Goal: Task Accomplishment & Management: Use online tool/utility

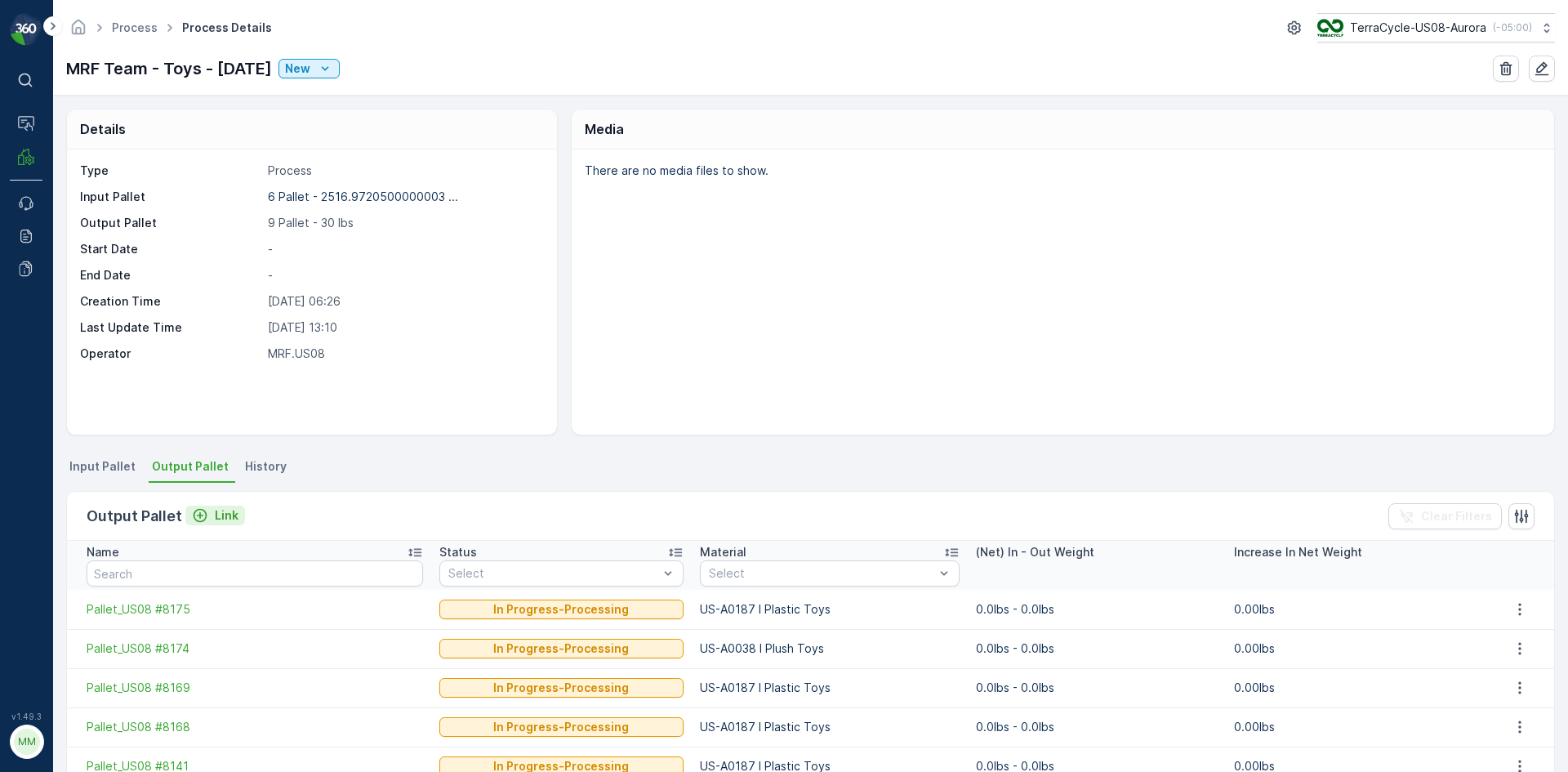
click at [216, 515] on p "Link" at bounding box center [227, 515] width 24 height 16
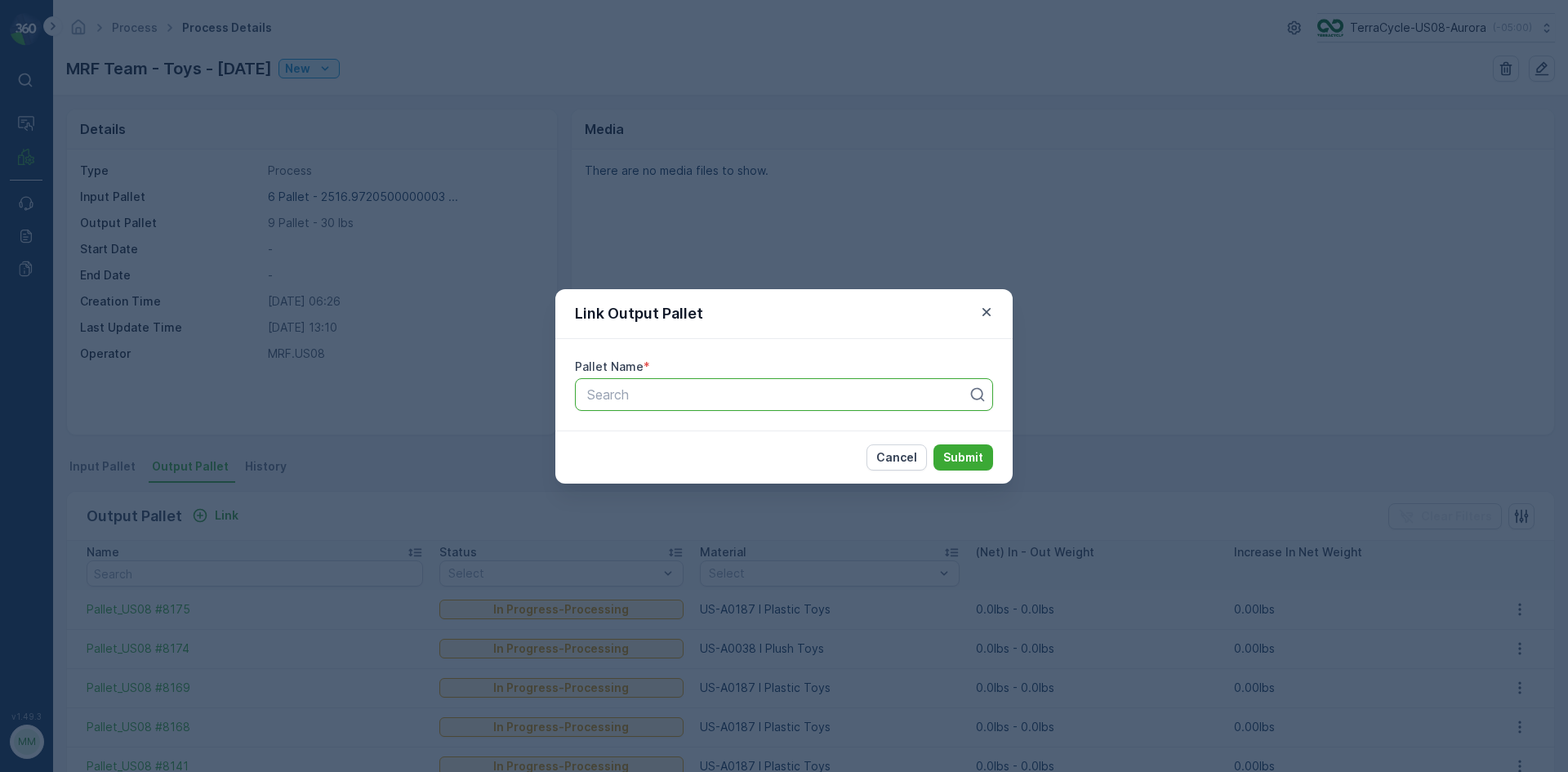
click at [745, 405] on div "Search" at bounding box center [784, 395] width 419 height 33
type input "8176"
click at [864, 437] on div "Pallet_US08 #8176" at bounding box center [784, 434] width 399 height 15
click at [977, 455] on p "Submit" at bounding box center [963, 457] width 40 height 16
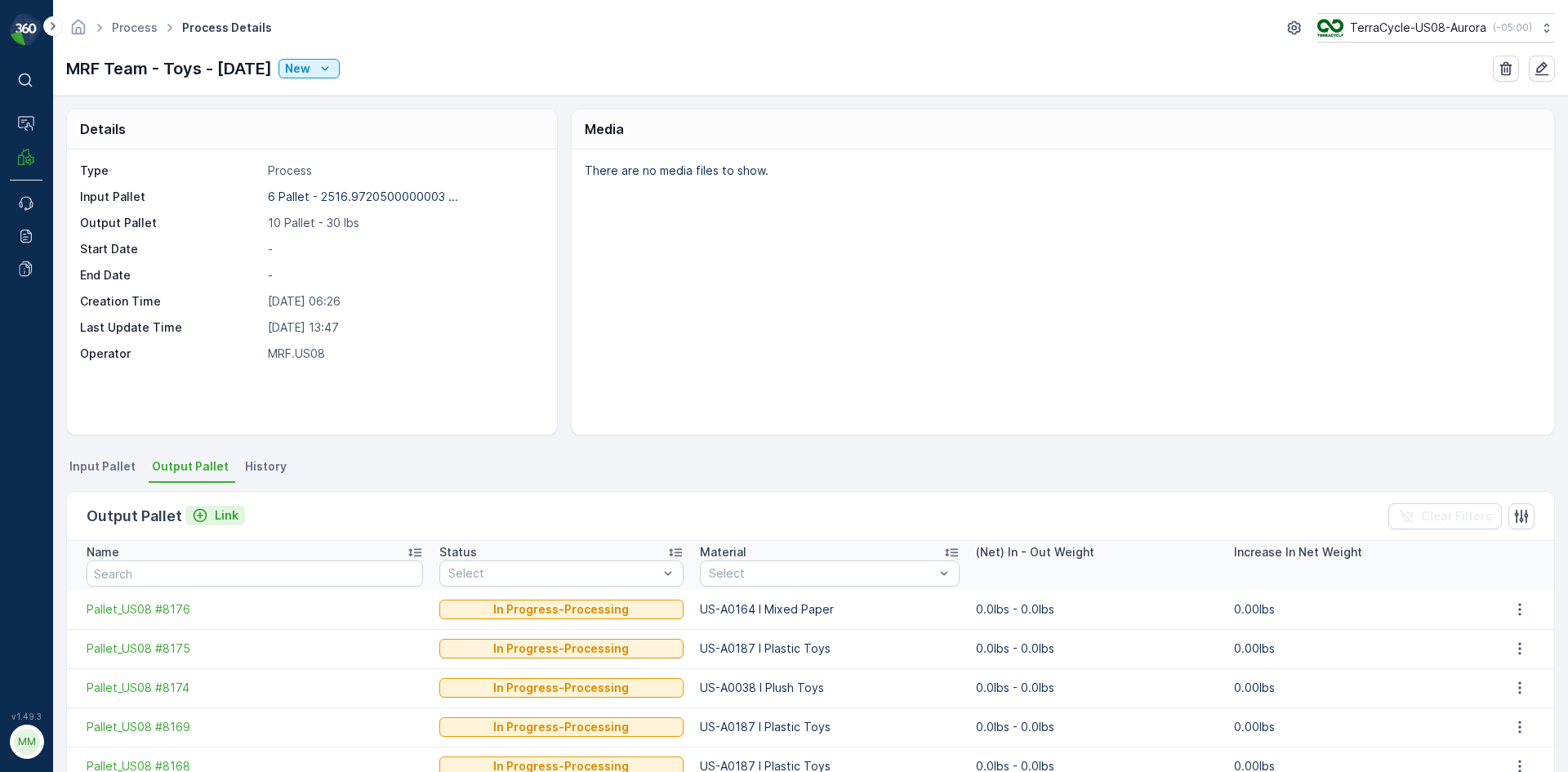
click at [203, 517] on icon "Link" at bounding box center [199, 515] width 16 height 16
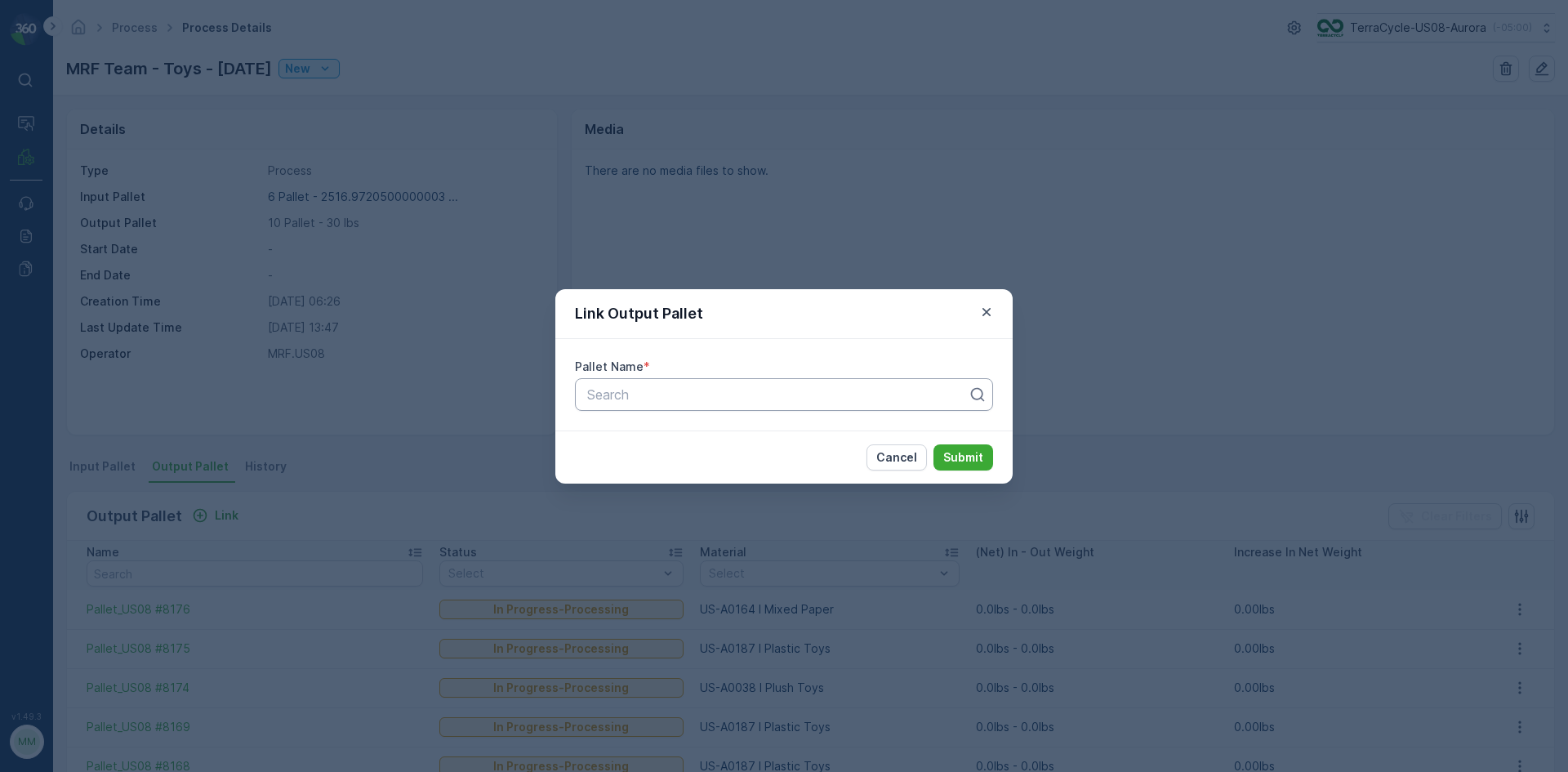
click at [693, 403] on div "Search" at bounding box center [784, 395] width 419 height 33
type input "8182"
click at [966, 459] on p "Submit" at bounding box center [963, 457] width 40 height 16
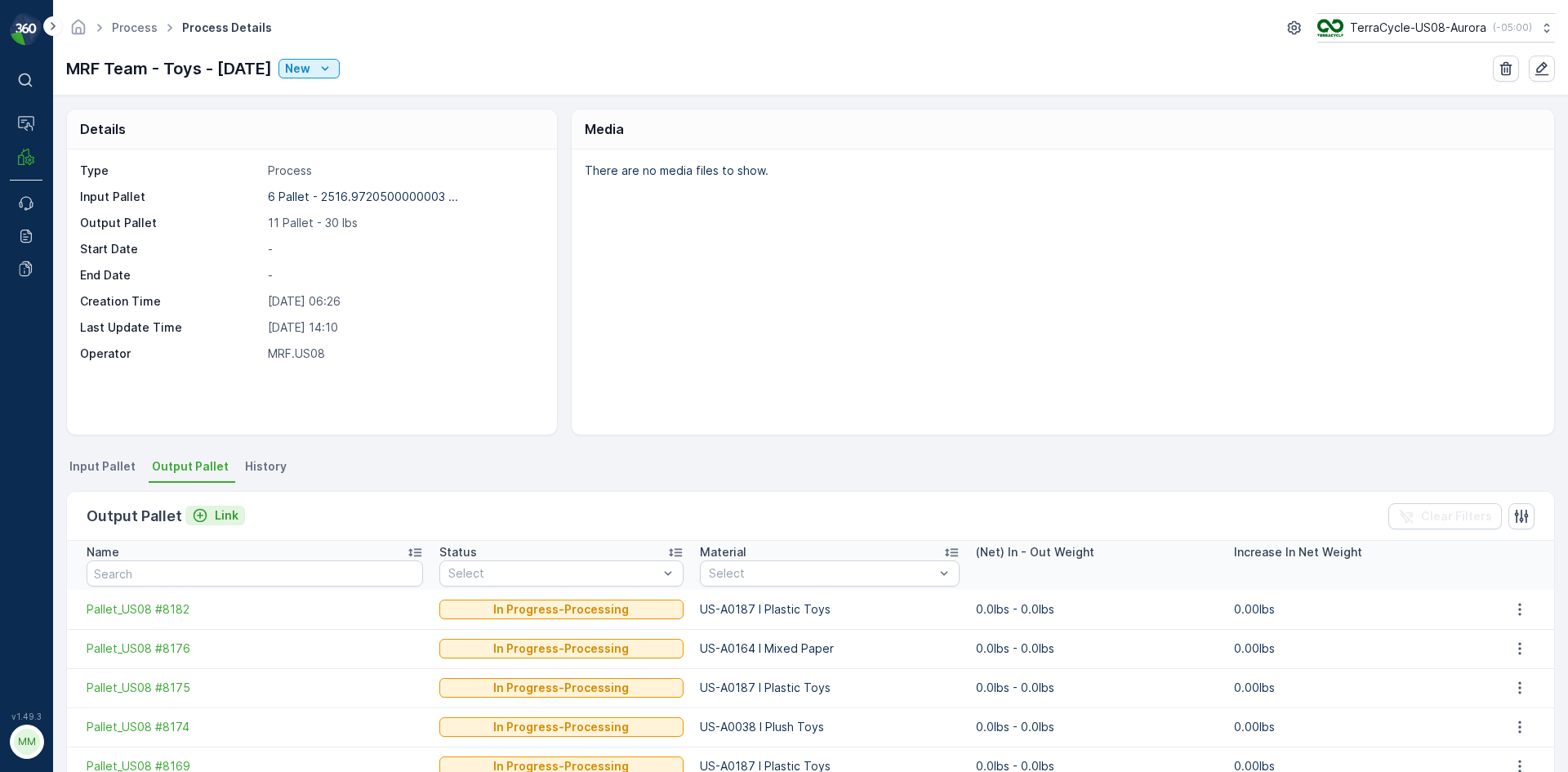
click at [216, 506] on div "Output Pallet Link Clear Filters" at bounding box center [811, 516] width 1488 height 49
click at [211, 511] on div "Link" at bounding box center [215, 515] width 46 height 16
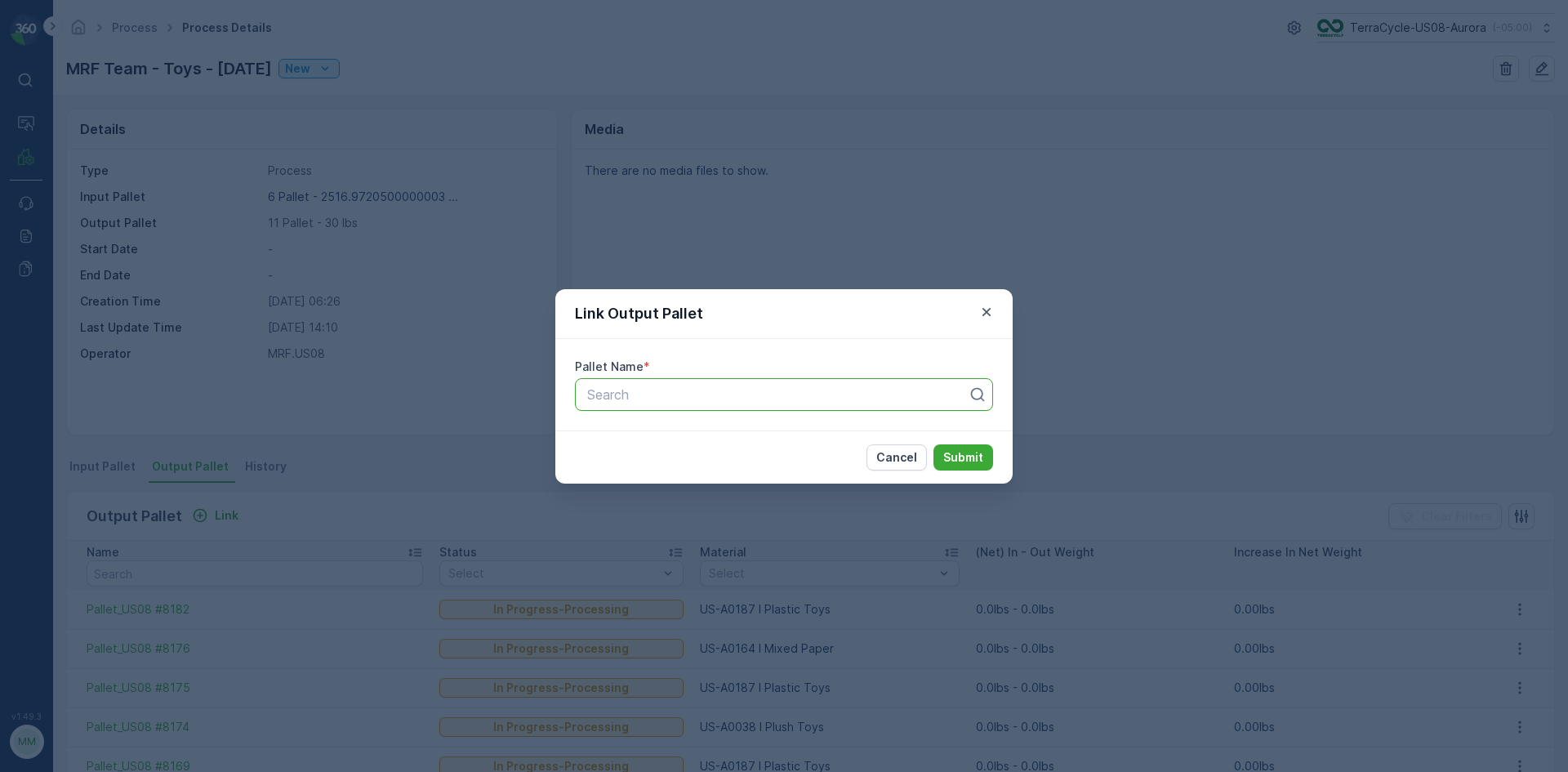
click at [696, 397] on div at bounding box center [777, 394] width 384 height 15
type input "8183"
click at [934, 444] on button "Submit" at bounding box center [964, 457] width 60 height 27
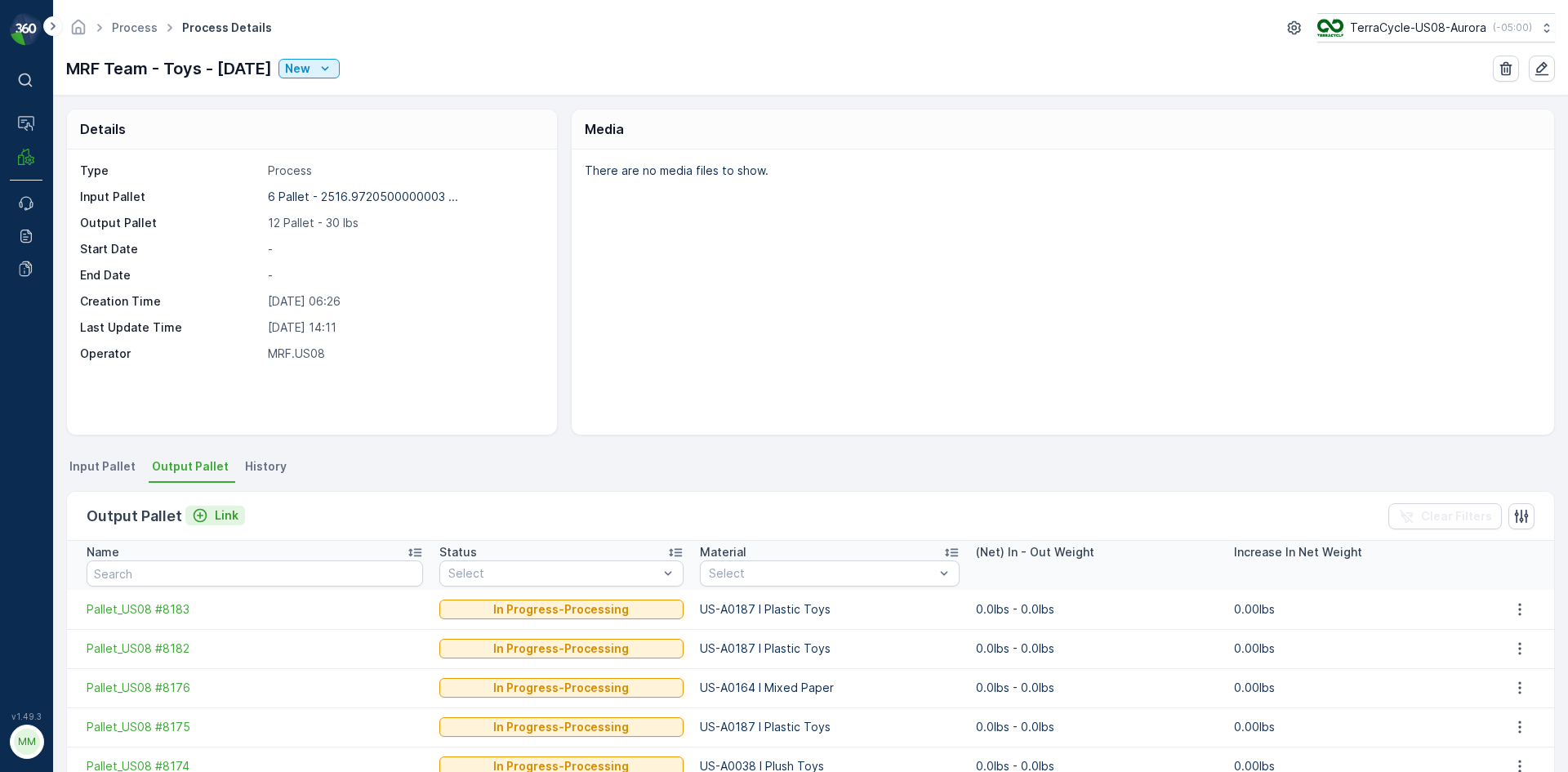
click at [225, 513] on p "Link" at bounding box center [227, 515] width 24 height 16
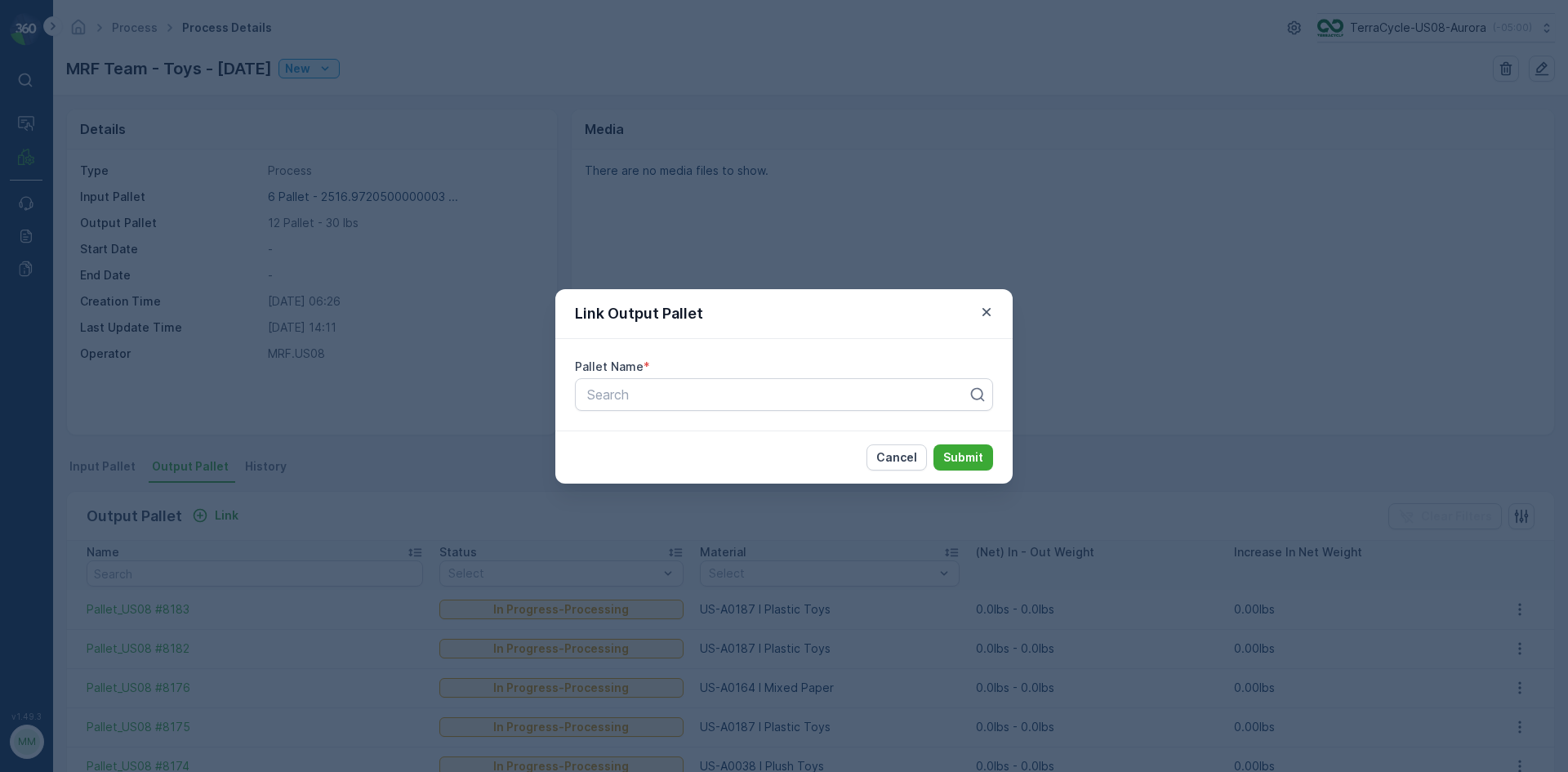
click at [621, 411] on div "Pallet Name * Search" at bounding box center [784, 384] width 457 height 92
click at [630, 397] on div at bounding box center [777, 394] width 384 height 15
type input "8181"
click at [934, 444] on button "Submit" at bounding box center [964, 457] width 60 height 27
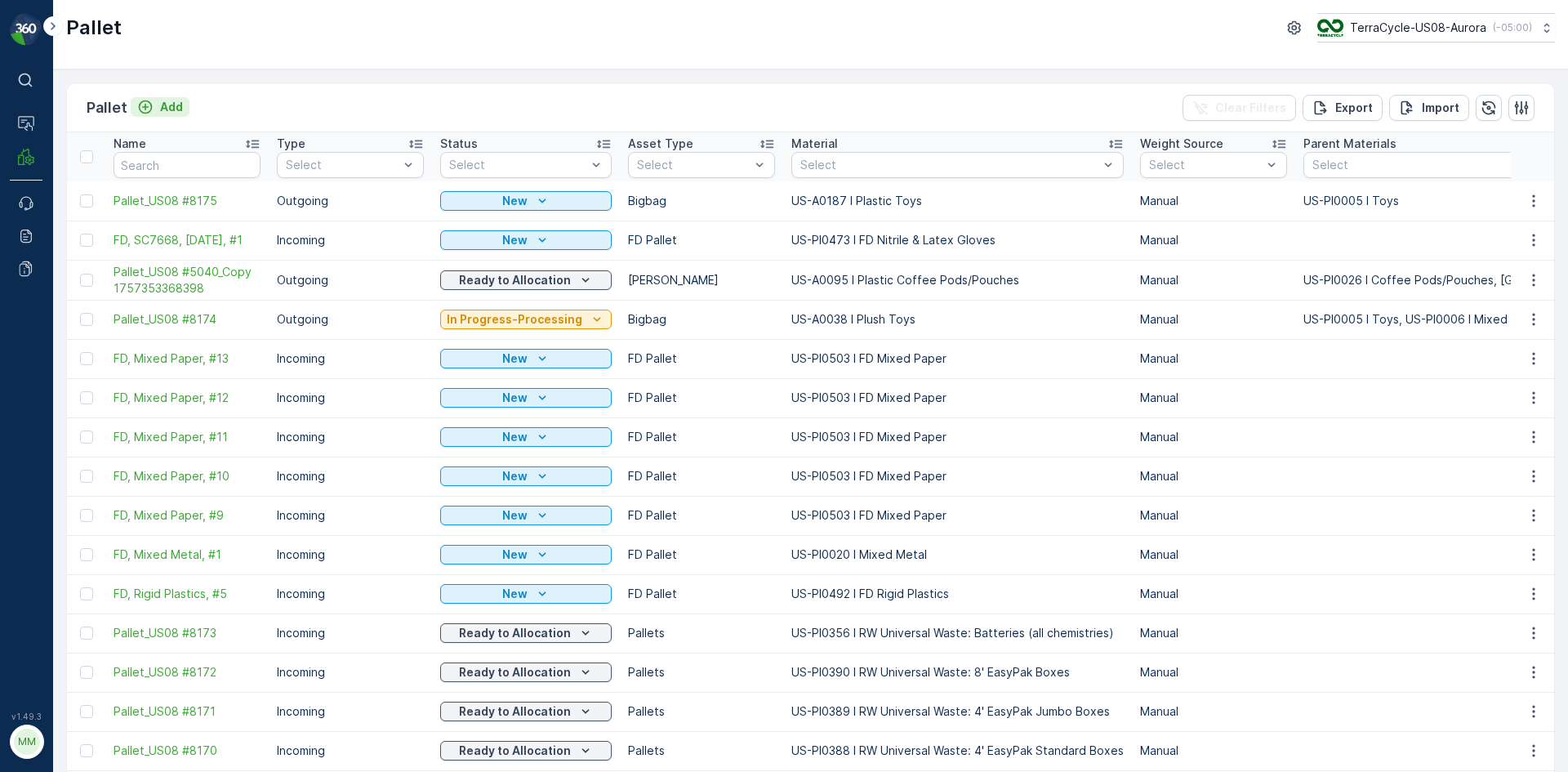
click at [178, 100] on p "Add" at bounding box center [171, 106] width 23 height 16
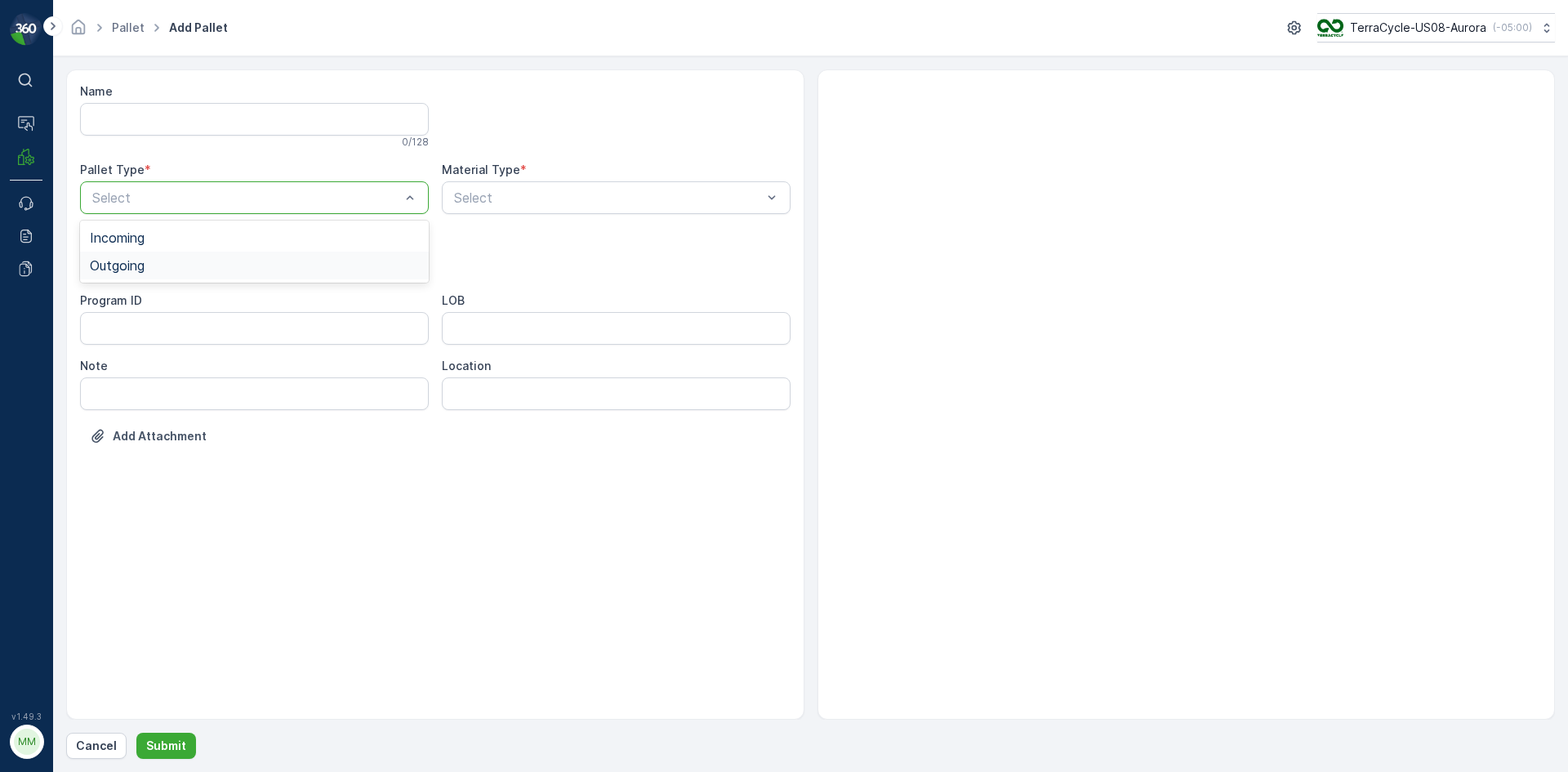
click at [226, 266] on div "Outgoing" at bounding box center [254, 265] width 330 height 15
click at [181, 383] on div "Bigbag" at bounding box center [254, 386] width 330 height 15
type input "0164"
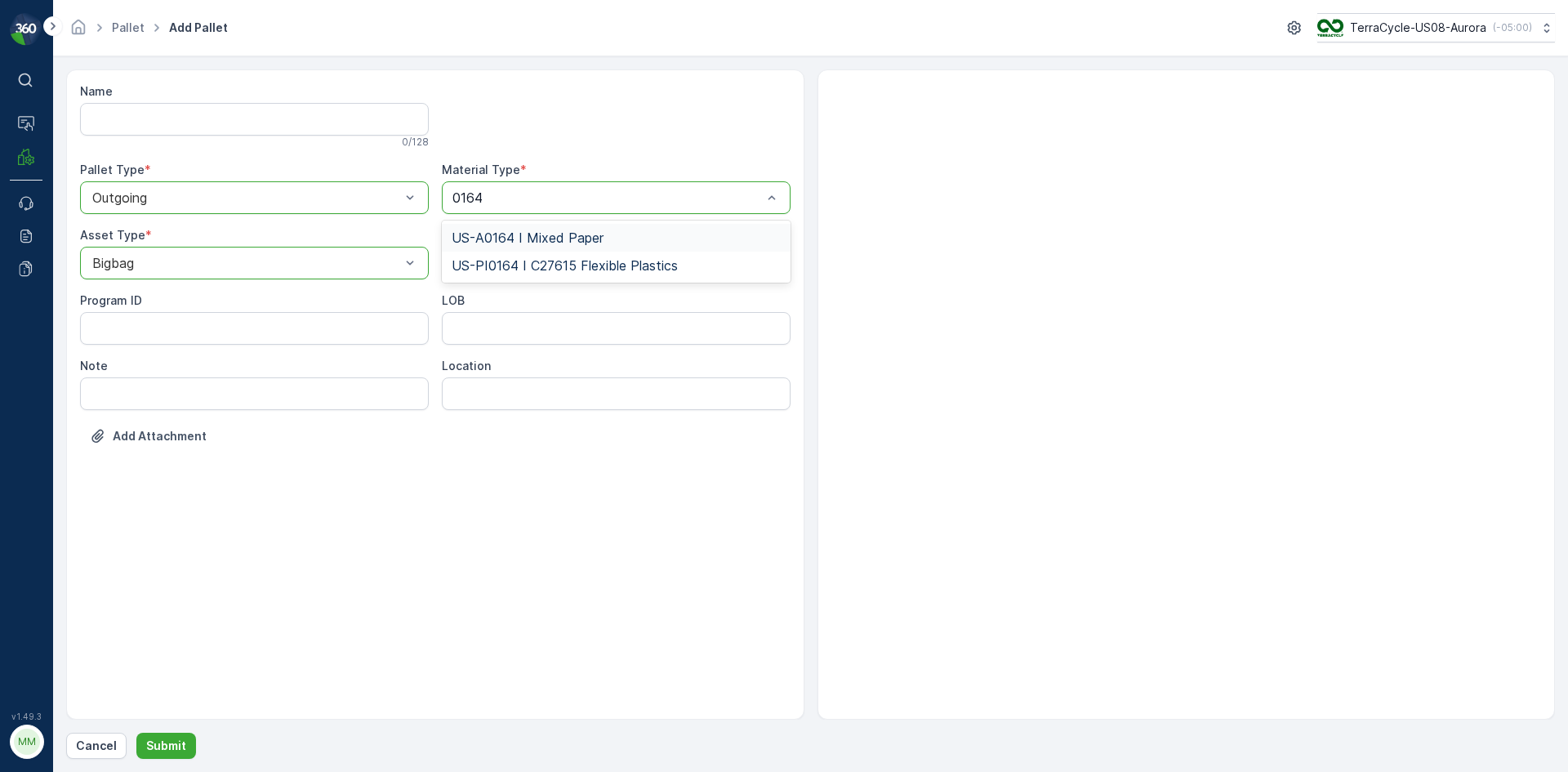
click at [596, 227] on div "US-A0164 I Mixed Paper" at bounding box center [615, 237] width 348 height 27
click at [176, 750] on p "Submit" at bounding box center [166, 745] width 40 height 16
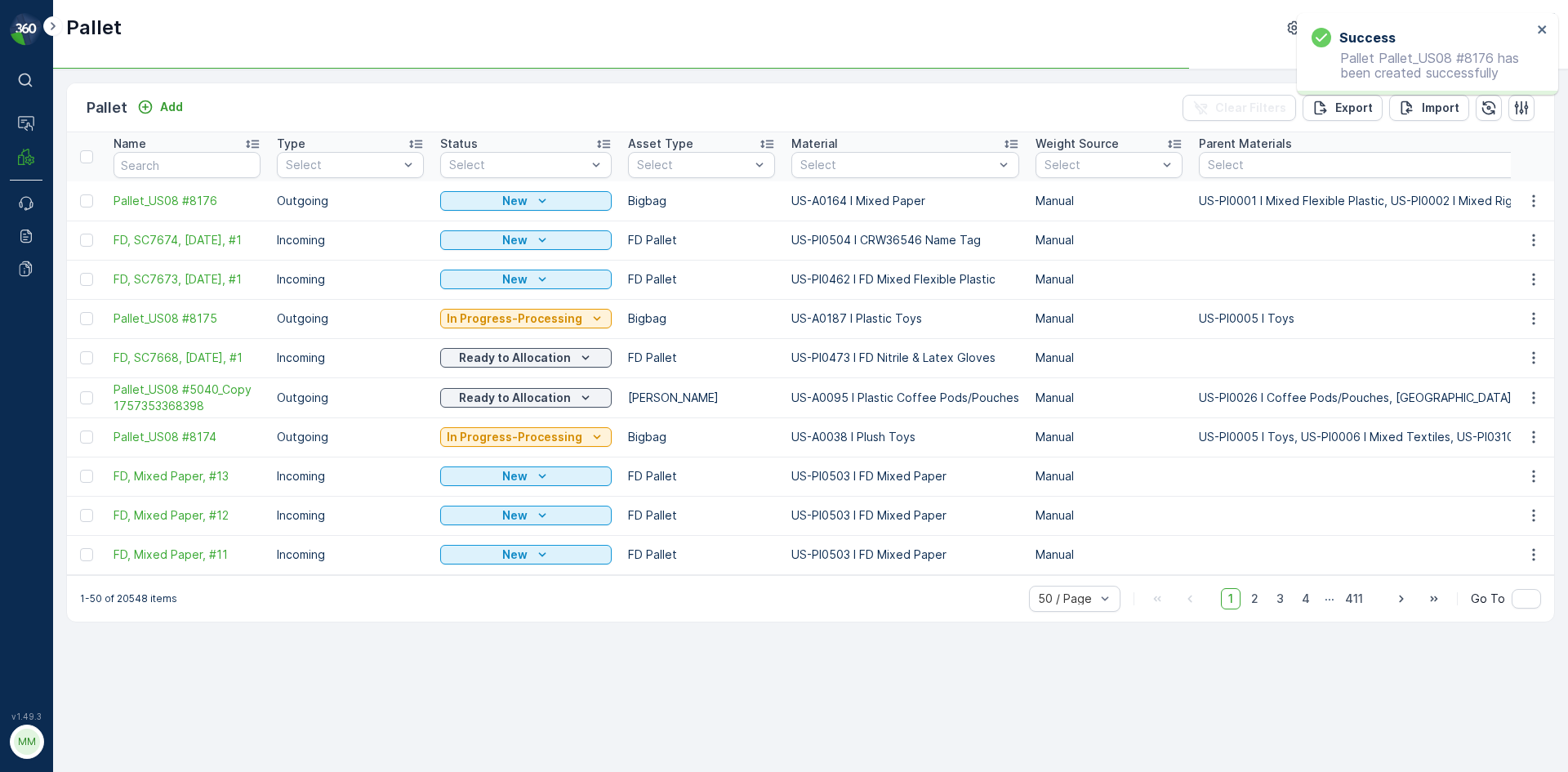
drag, startPoint x: 1543, startPoint y: 193, endPoint x: 1499, endPoint y: 327, distance: 141.0
click at [1543, 193] on button "button" at bounding box center [1534, 200] width 29 height 20
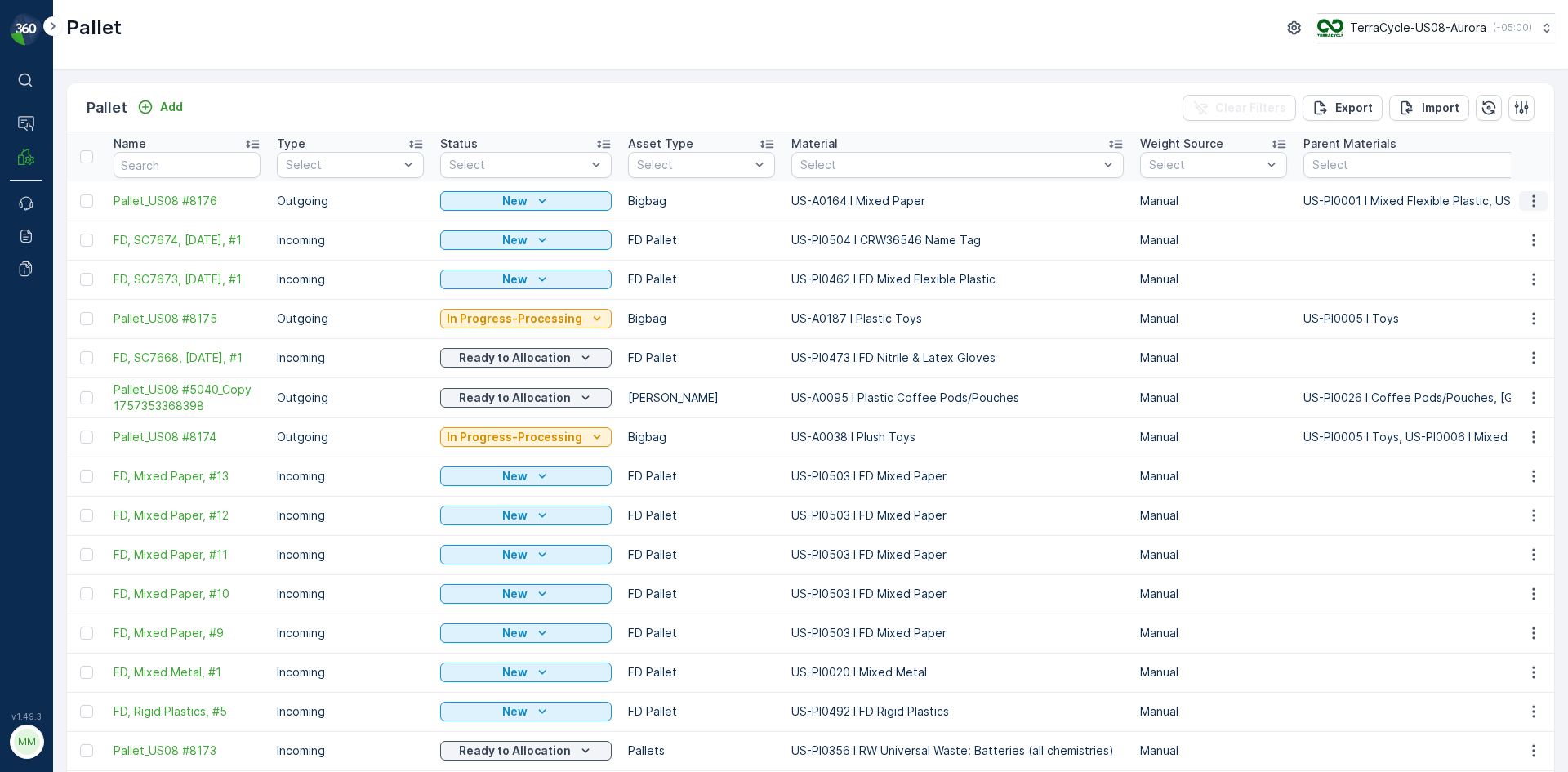
click at [1534, 197] on icon "button" at bounding box center [1534, 200] width 16 height 16
click at [1476, 310] on span "Print QR" at bounding box center [1489, 317] width 45 height 16
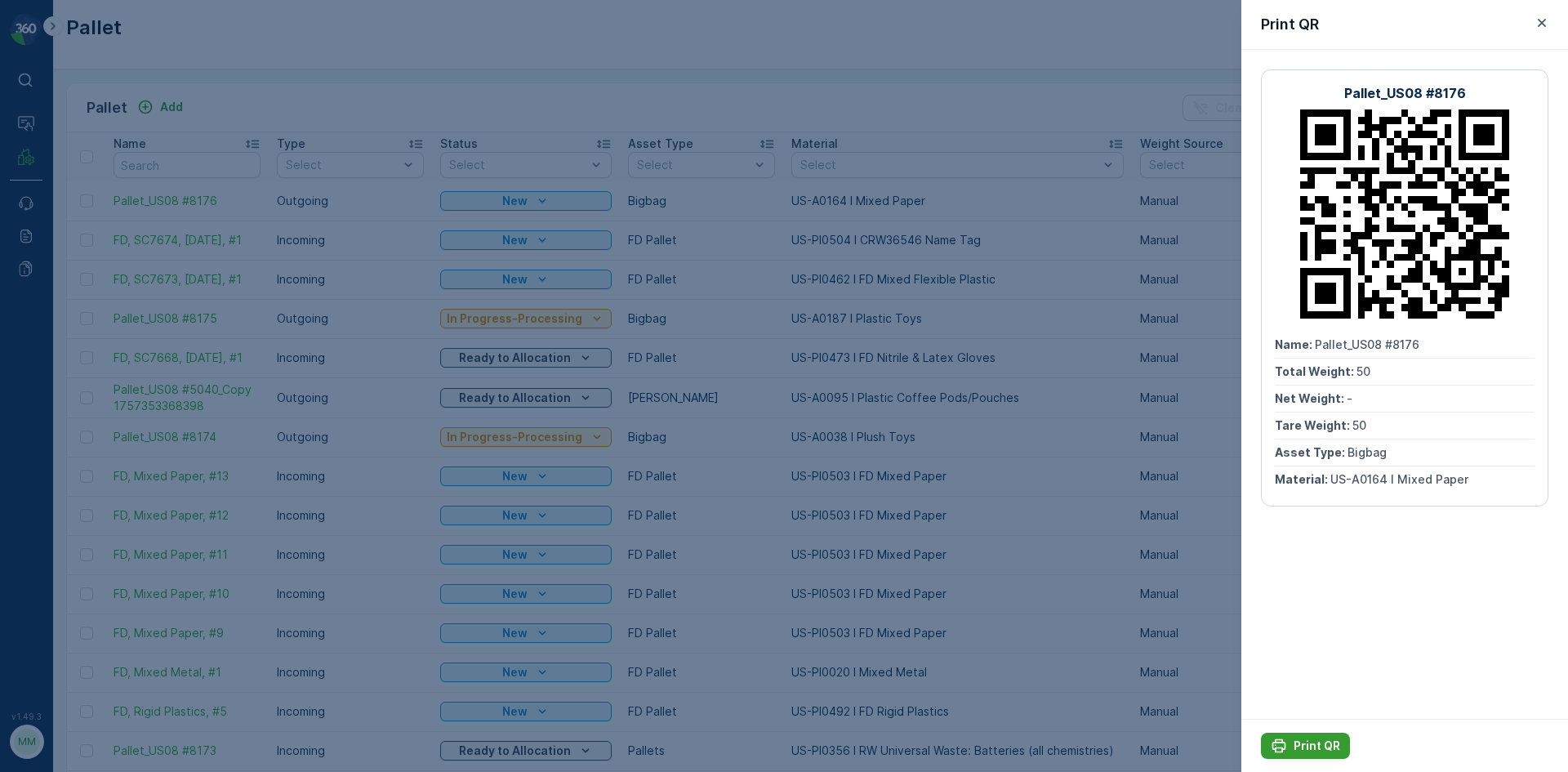
click at [1318, 743] on p "Print QR" at bounding box center [1317, 745] width 46 height 16
click at [959, 465] on div at bounding box center [784, 386] width 1568 height 772
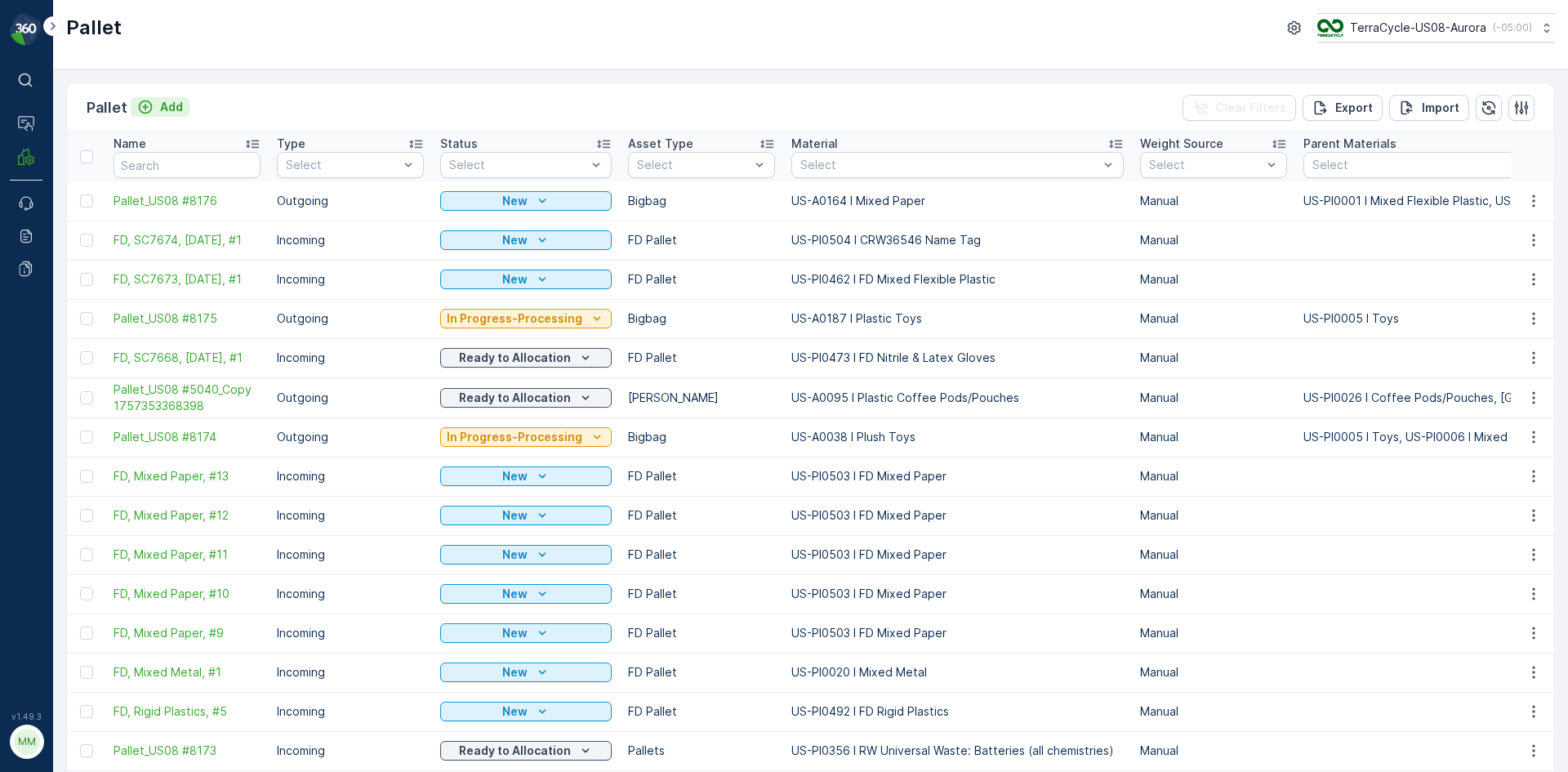
click at [183, 109] on button "Add" at bounding box center [160, 107] width 59 height 20
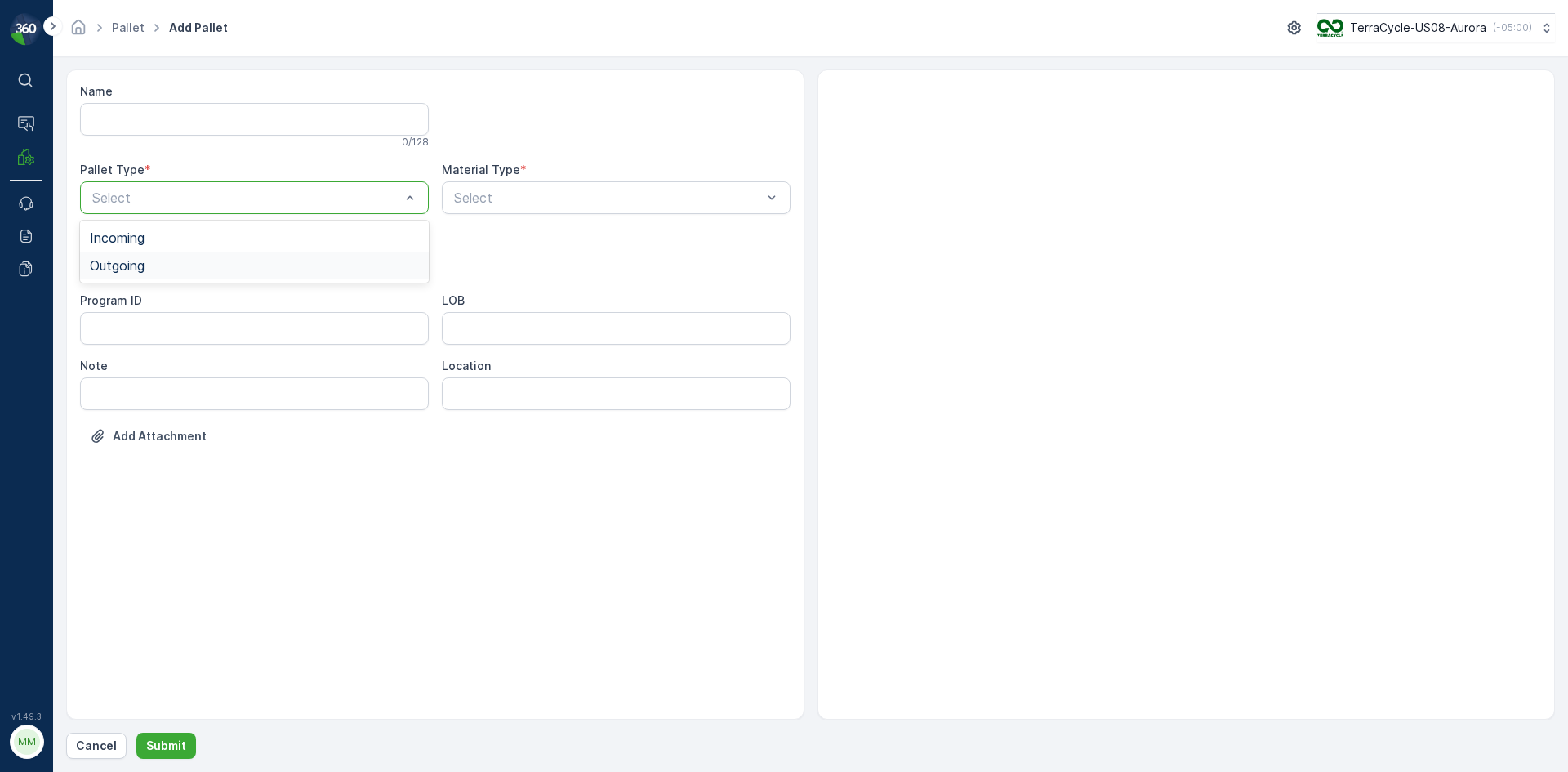
click at [188, 265] on div "Outgoing" at bounding box center [254, 265] width 330 height 15
drag, startPoint x: 134, startPoint y: 310, endPoint x: 127, endPoint y: 386, distance: 76.3
click at [135, 376] on div "[PERSON_NAME] Pallets Bigbag Barrel FD Pallet" at bounding box center [254, 372] width 348 height 173
click at [125, 388] on span "Bigbag" at bounding box center [110, 386] width 42 height 15
type input "0038"
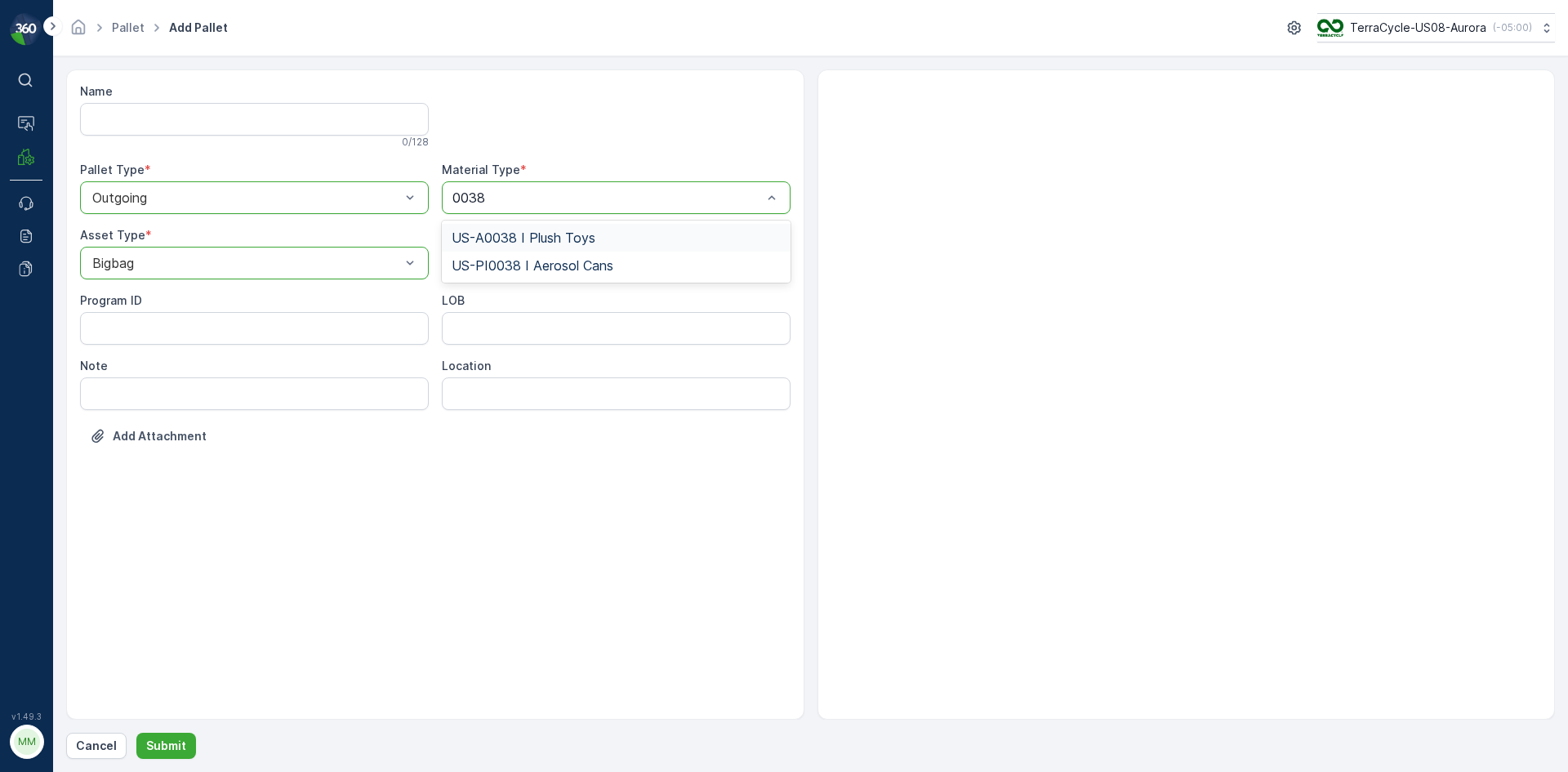
click at [588, 241] on span "US-A0038 I Plush Toys" at bounding box center [524, 237] width 144 height 15
click at [163, 739] on p "Submit" at bounding box center [166, 745] width 40 height 16
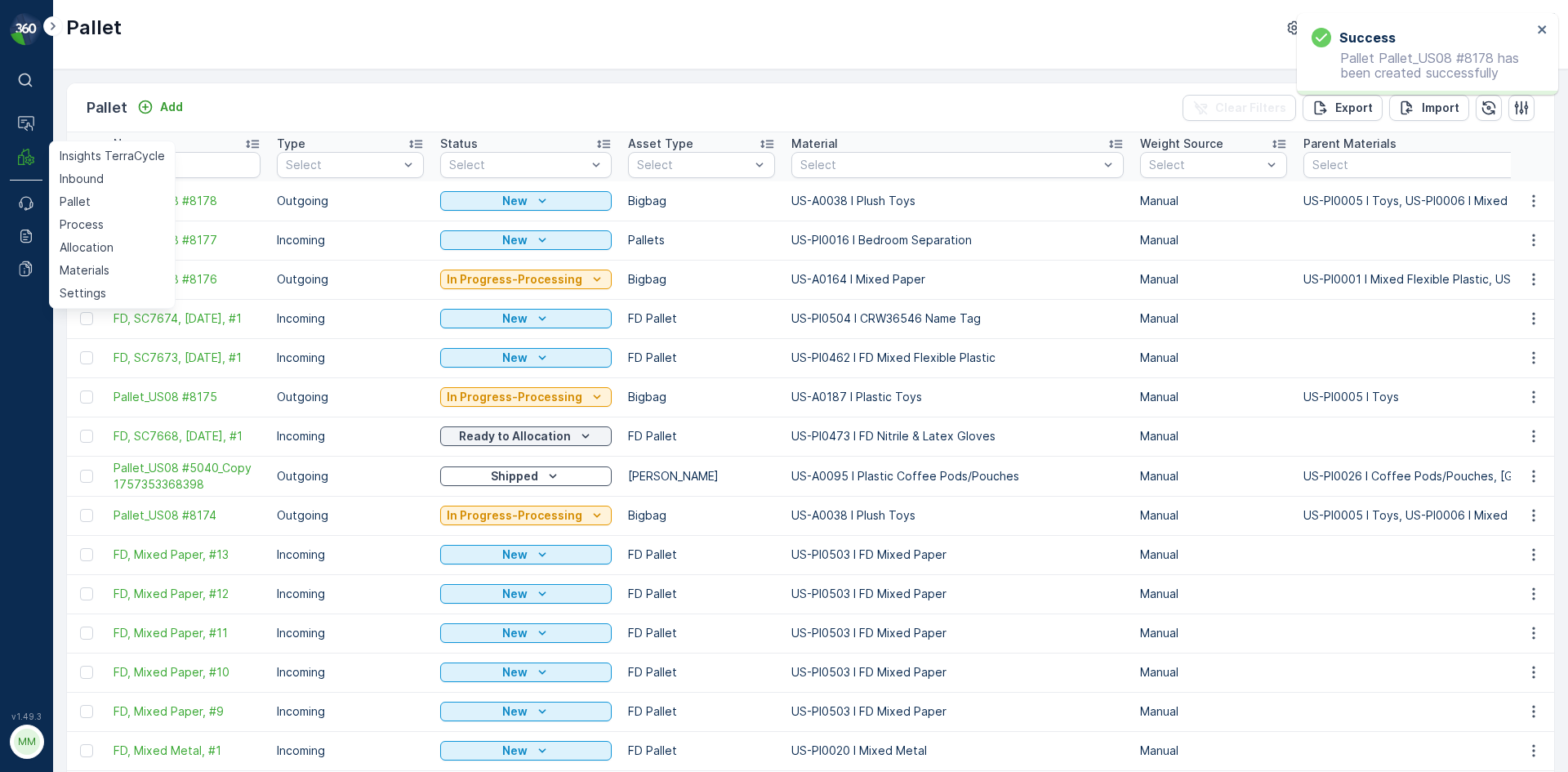
click at [132, 93] on div "Pallet Add Clear Filters Export Import" at bounding box center [811, 107] width 1488 height 49
click at [171, 119] on div "Pallet Add Clear Filters Export Import" at bounding box center [811, 107] width 1488 height 49
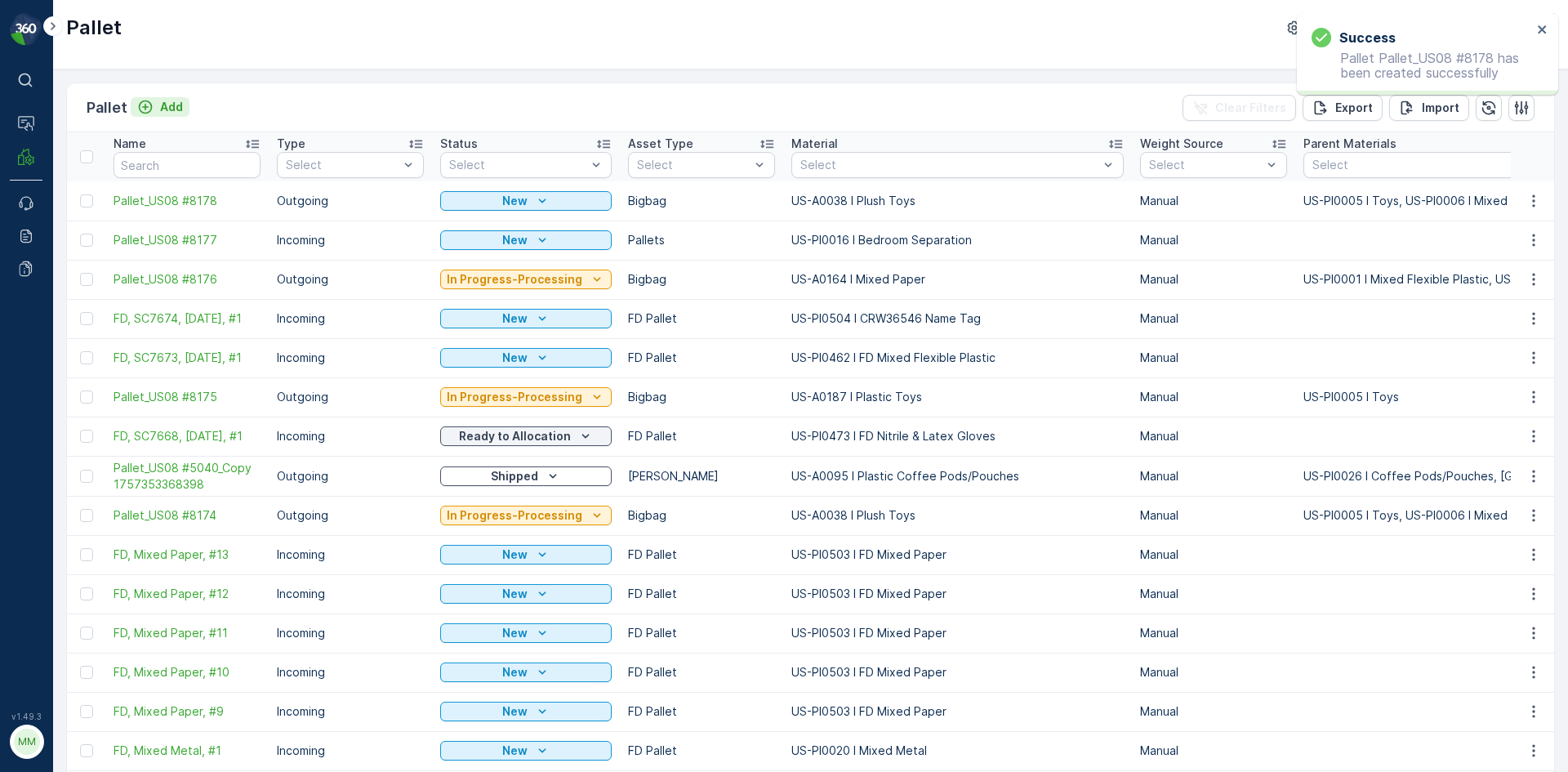
click at [169, 104] on p "Add" at bounding box center [171, 106] width 23 height 16
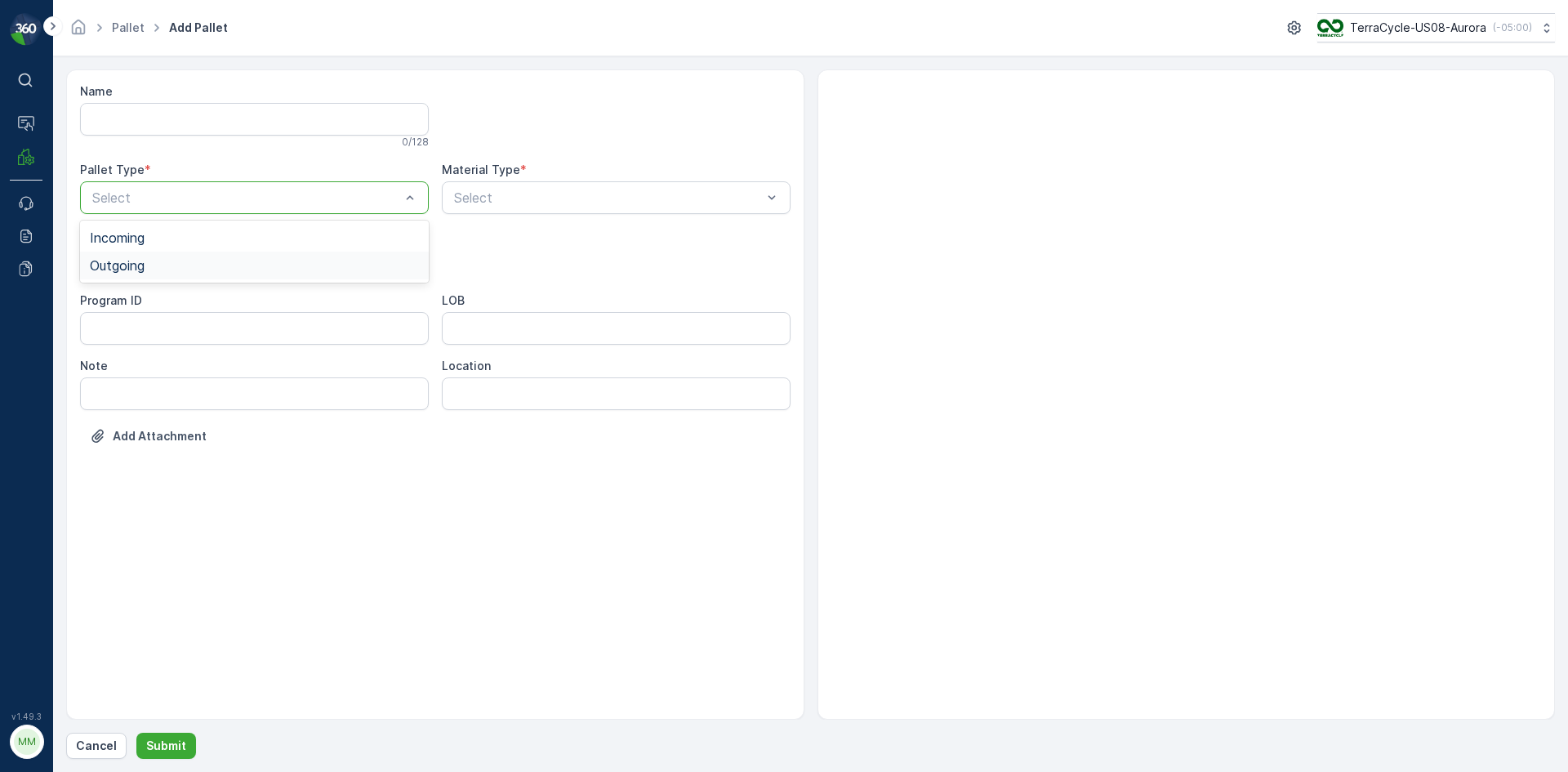
click at [147, 263] on div "Outgoing" at bounding box center [254, 265] width 330 height 15
click at [128, 393] on span "Bigbag" at bounding box center [110, 386] width 42 height 15
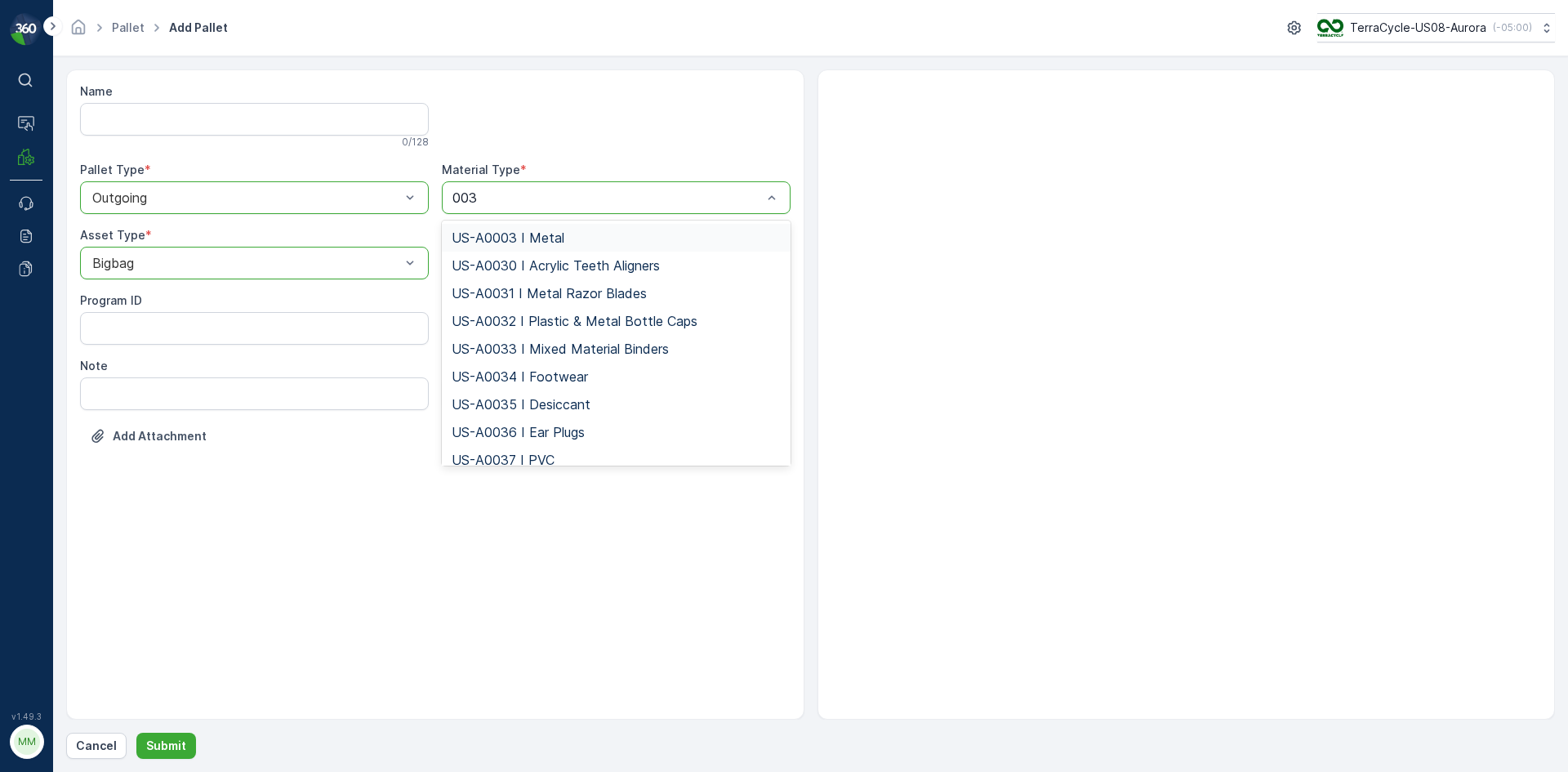
type input "0038"
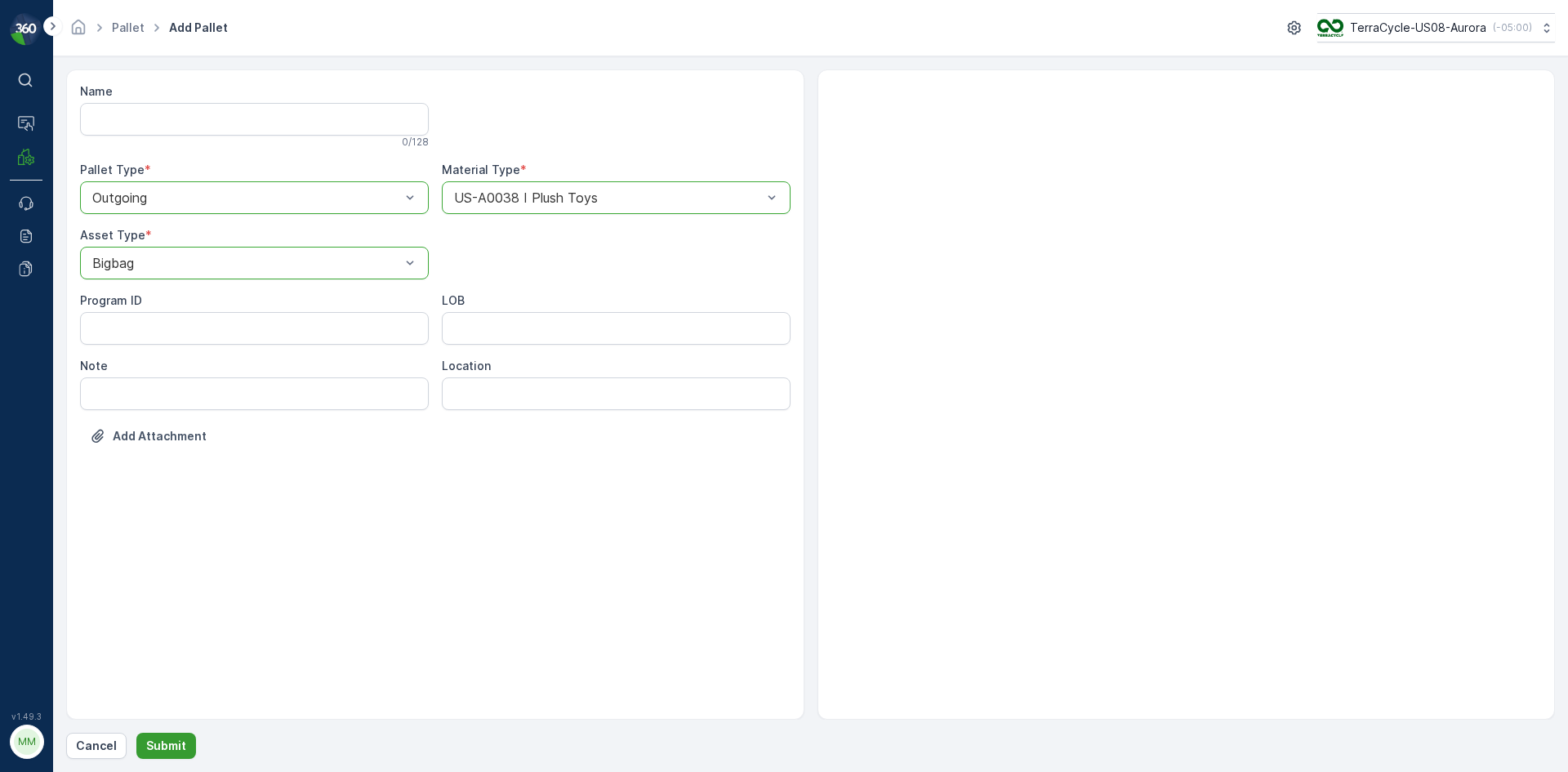
click at [175, 743] on p "Submit" at bounding box center [166, 745] width 40 height 16
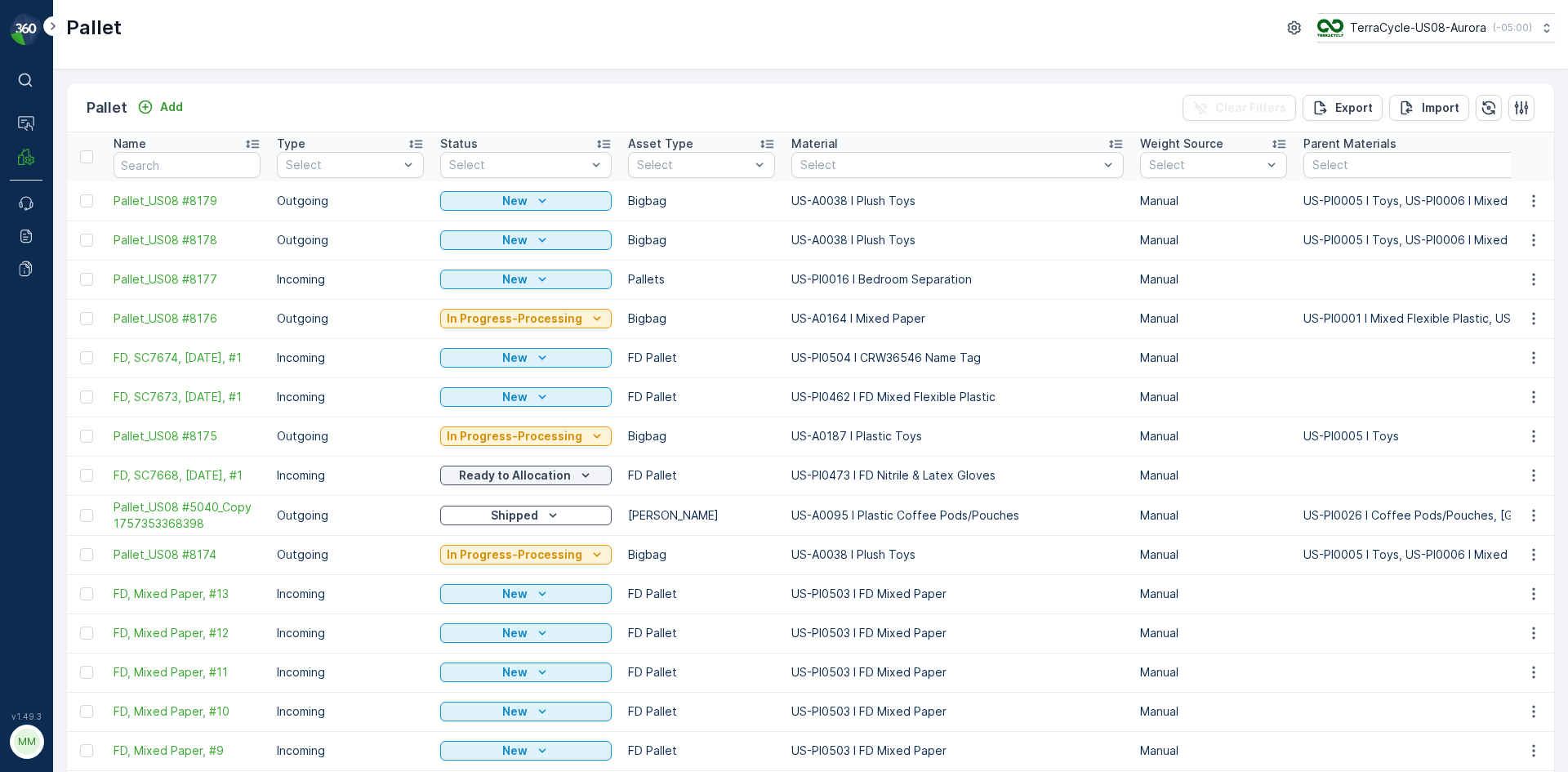
click at [173, 116] on div "Add" at bounding box center [160, 108] width 59 height 21
click at [173, 111] on p "Add" at bounding box center [171, 106] width 23 height 16
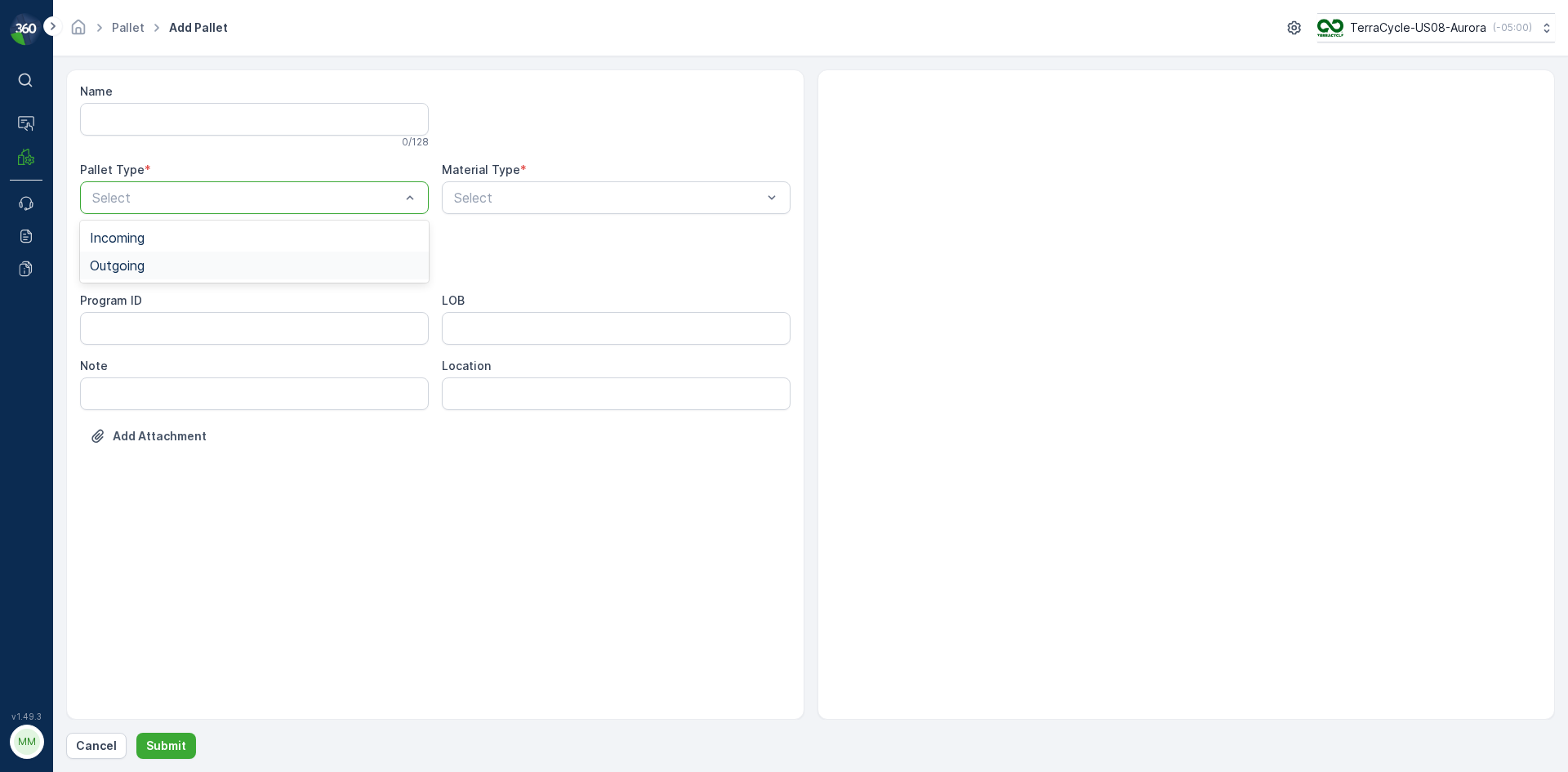
click at [202, 259] on div "Outgoing" at bounding box center [254, 265] width 330 height 15
click at [181, 381] on div "Bigbag" at bounding box center [254, 386] width 330 height 15
type input "0038"
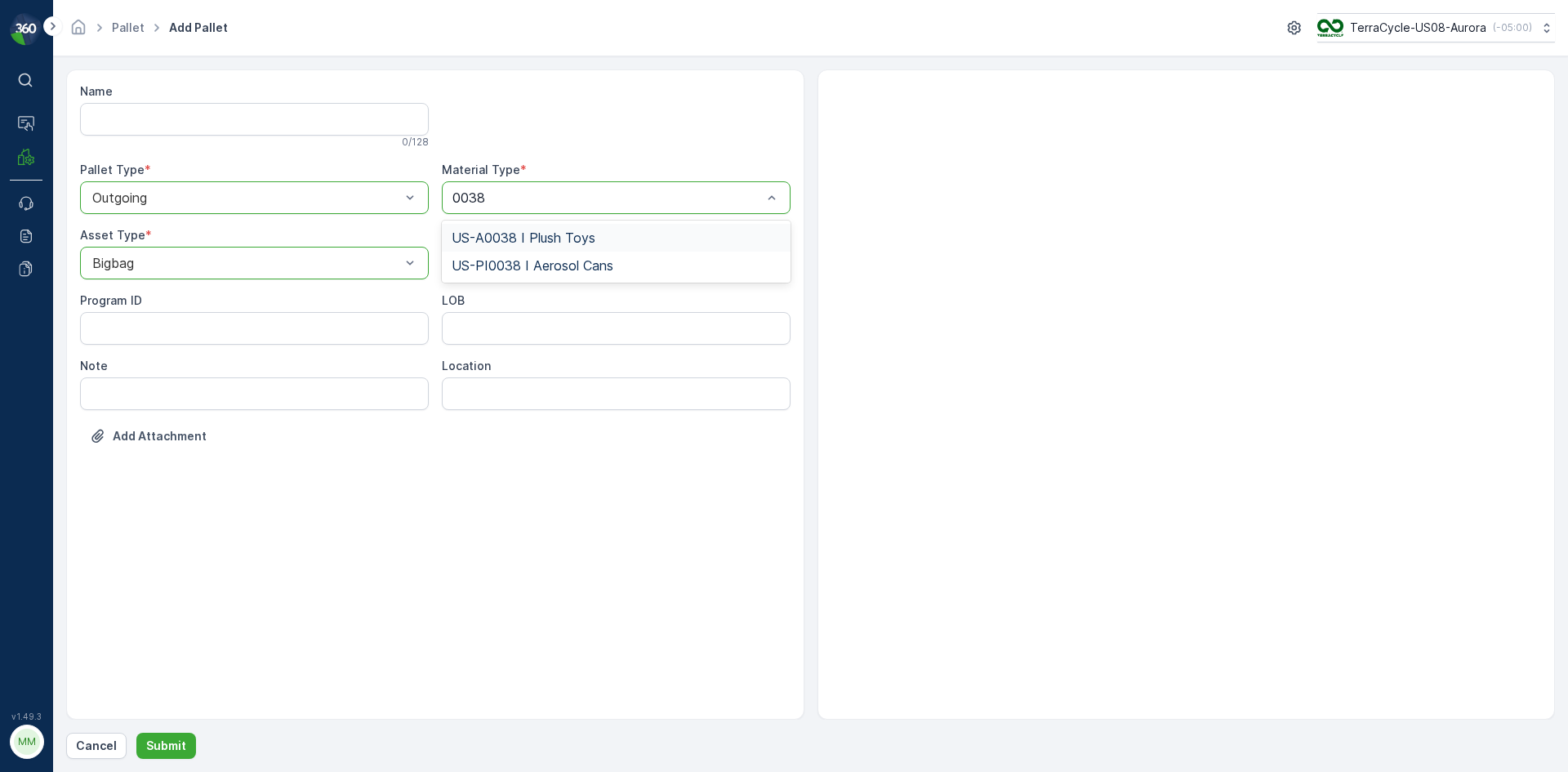
click at [518, 241] on span "US-A0038 I Plush Toys" at bounding box center [524, 237] width 144 height 15
click at [164, 754] on button "Submit" at bounding box center [166, 745] width 60 height 27
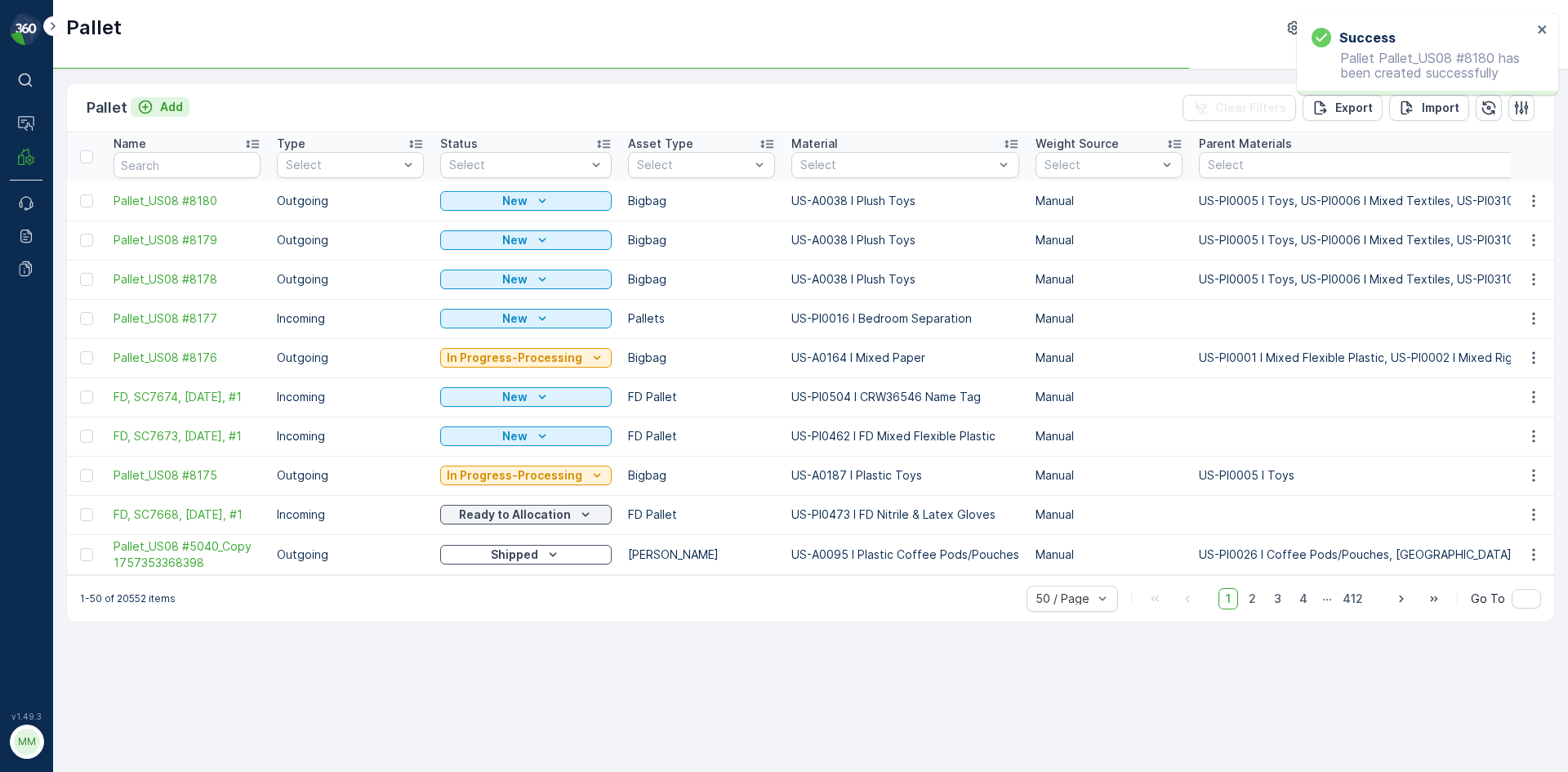
click at [167, 108] on p "Add" at bounding box center [171, 106] width 23 height 16
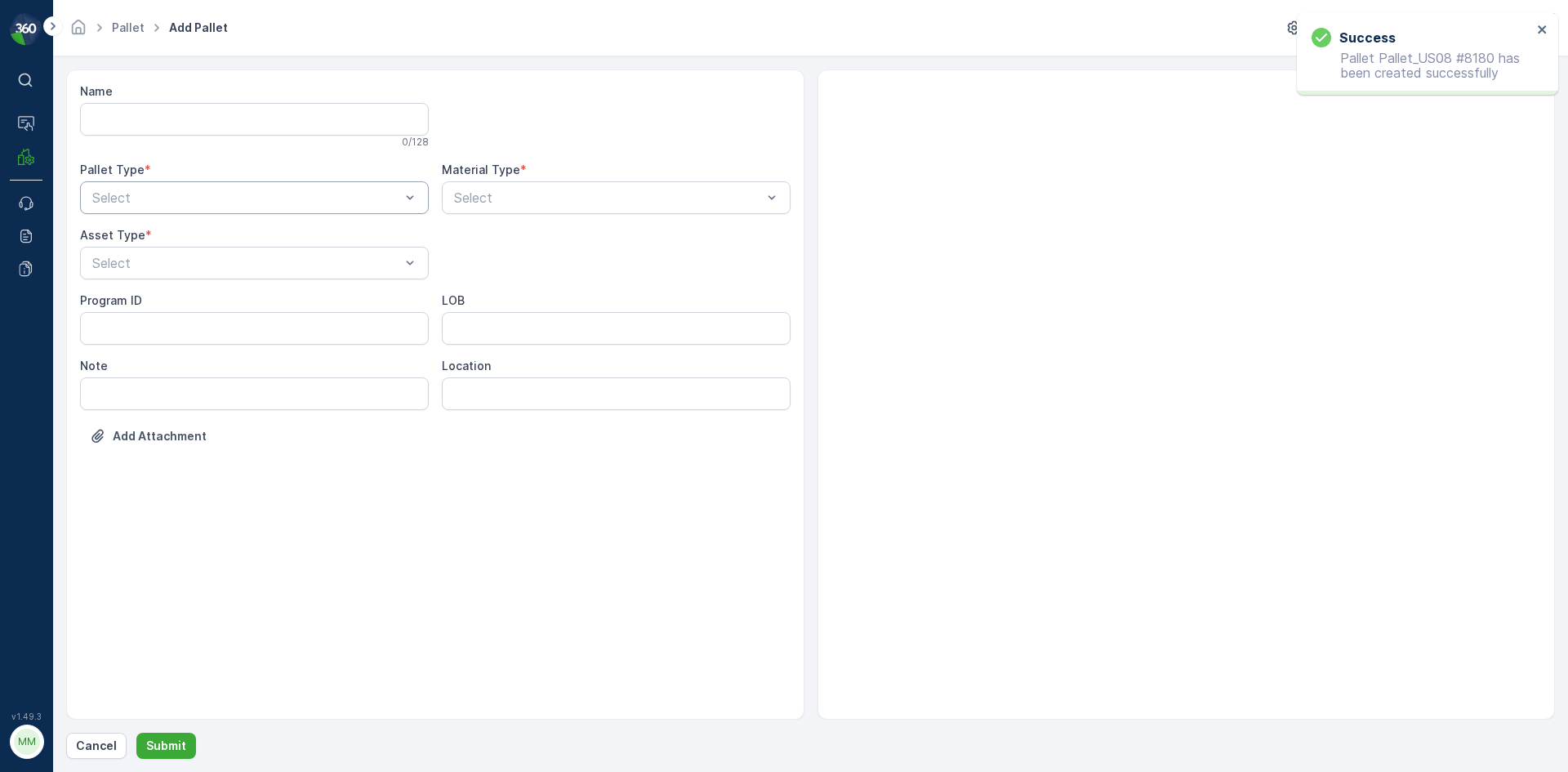
click at [179, 211] on div "Select" at bounding box center [254, 198] width 348 height 33
click at [155, 264] on div "Outgoing" at bounding box center [254, 265] width 330 height 15
click at [131, 386] on span "Bigbag" at bounding box center [110, 386] width 42 height 15
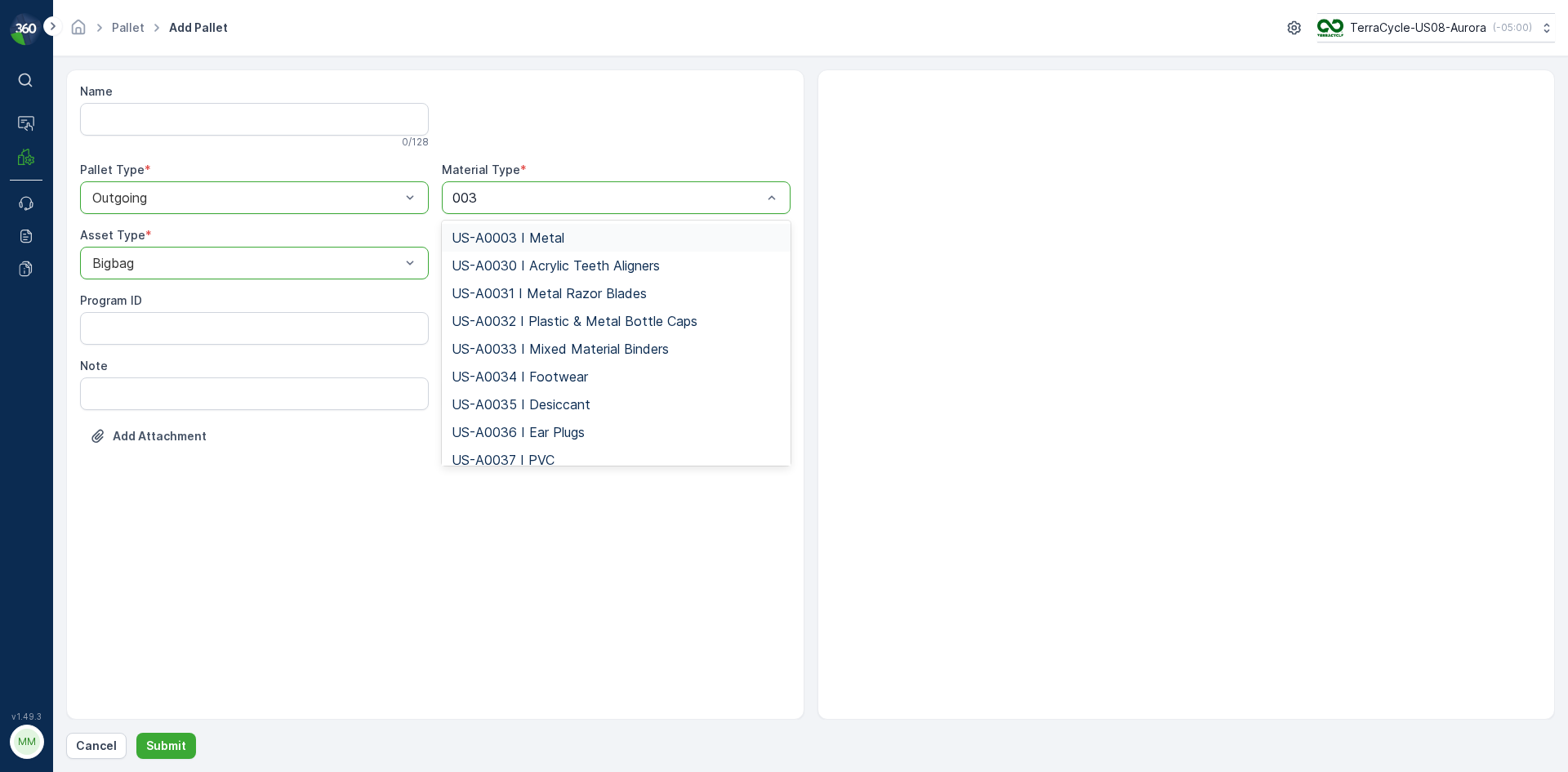
type input "0038"
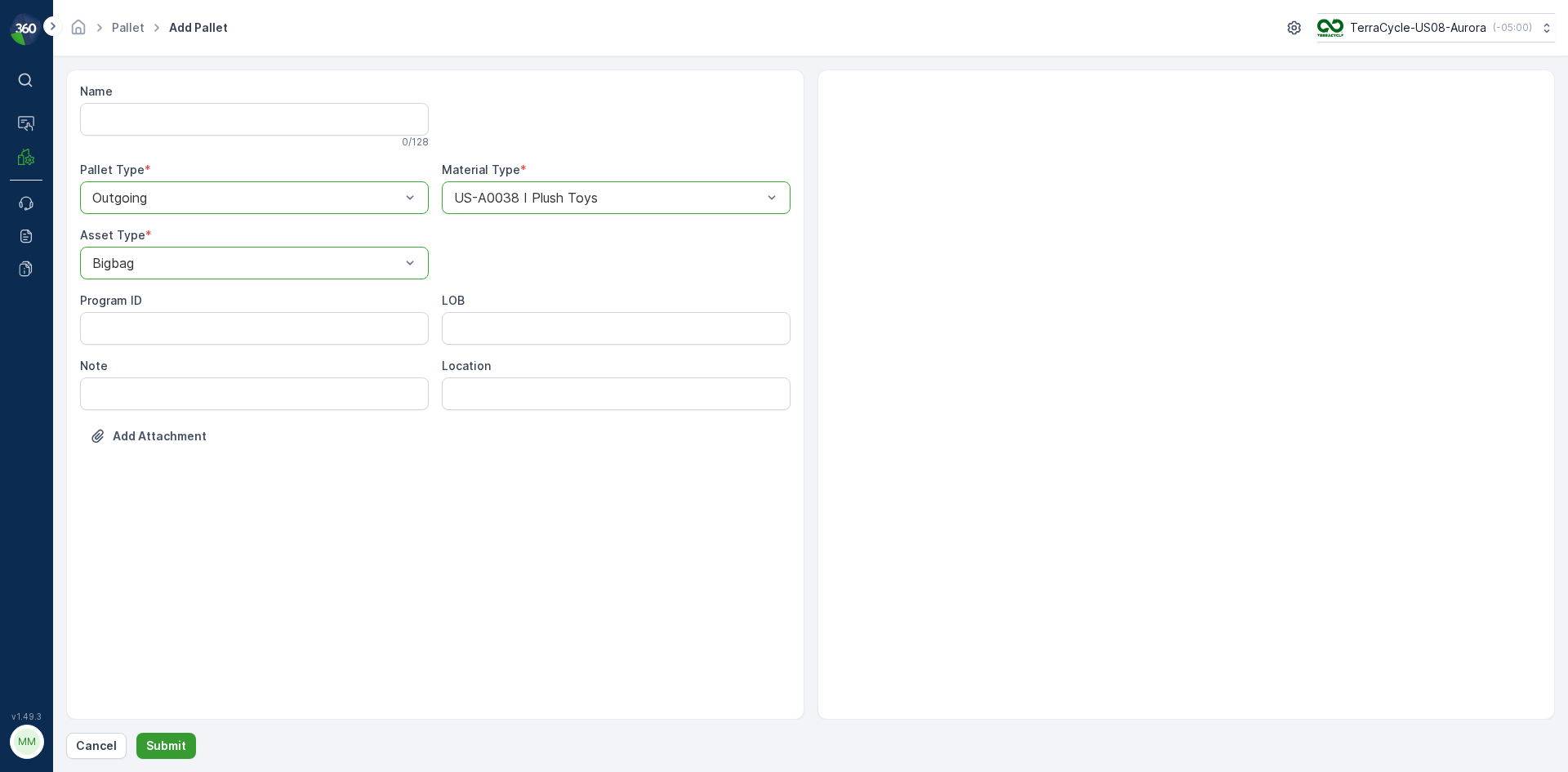
click at [169, 748] on p "Submit" at bounding box center [166, 745] width 40 height 16
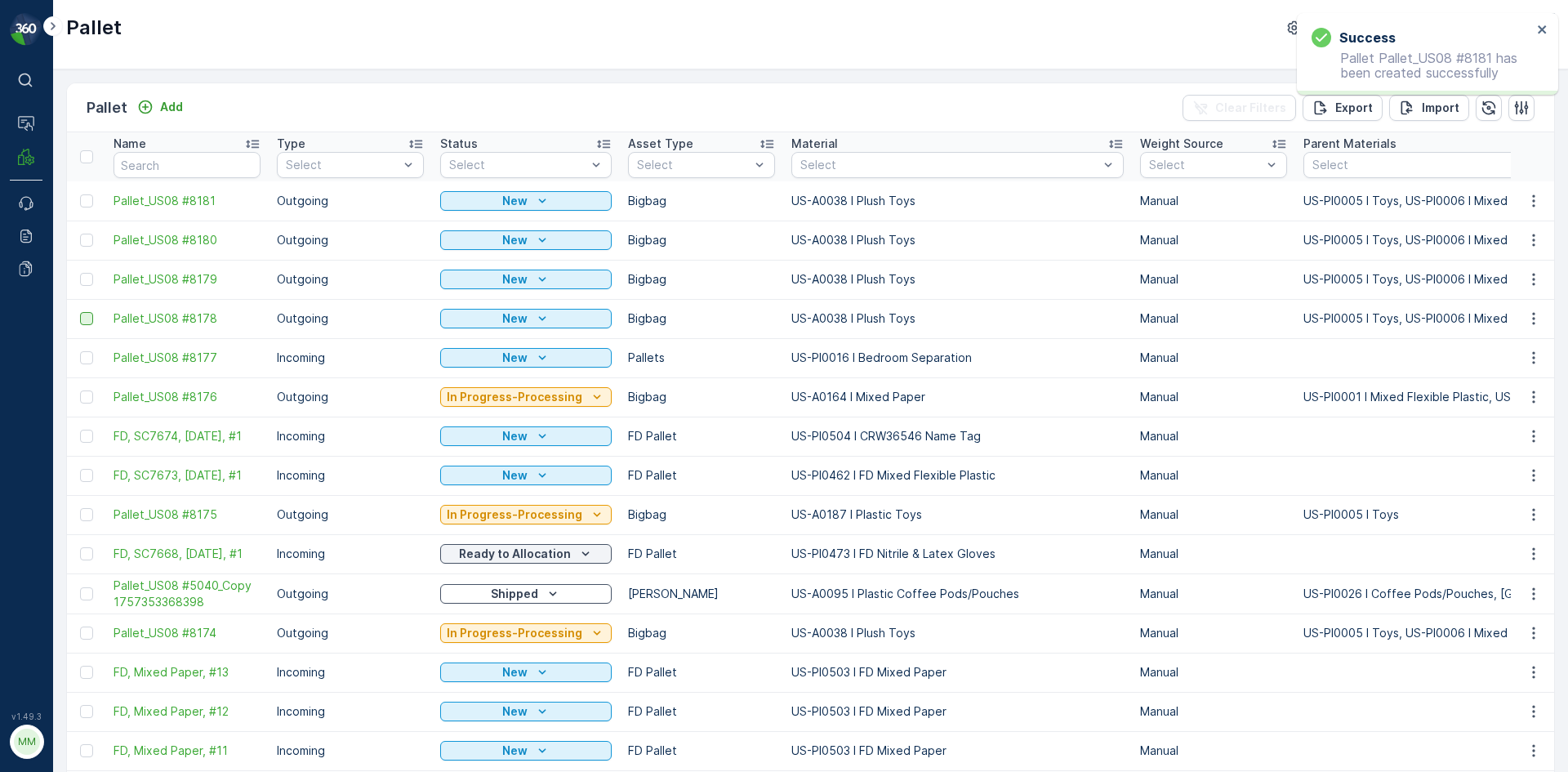
click at [85, 322] on div at bounding box center [86, 318] width 13 height 13
click at [80, 312] on input "checkbox" at bounding box center [80, 312] width 0 height 0
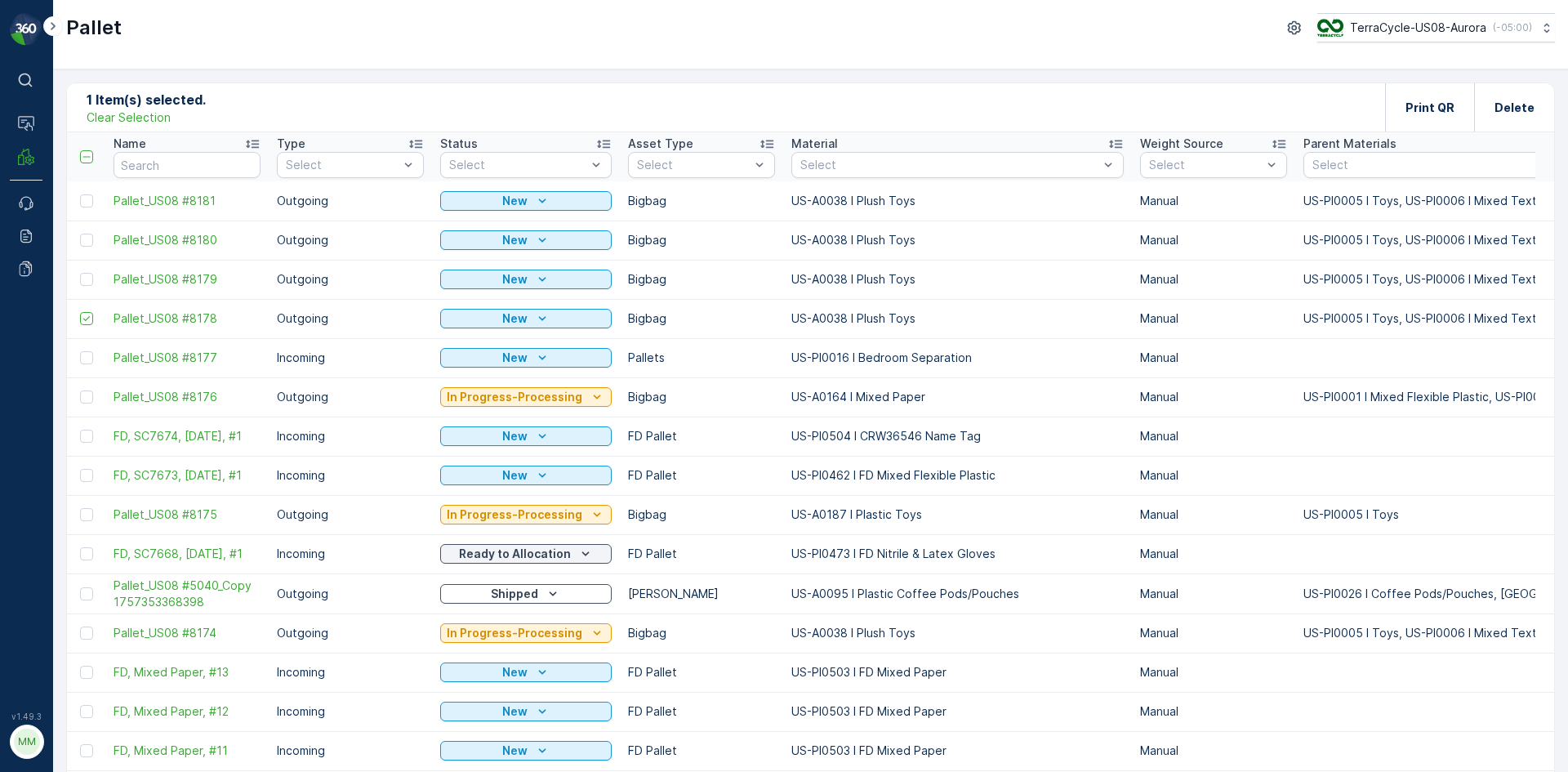
drag, startPoint x: 88, startPoint y: 279, endPoint x: 88, endPoint y: 253, distance: 26.0
click at [89, 279] on div at bounding box center [86, 279] width 13 height 13
click at [80, 273] on input "checkbox" at bounding box center [80, 273] width 0 height 0
click at [89, 239] on div at bounding box center [86, 240] width 13 height 13
click at [80, 234] on input "checkbox" at bounding box center [80, 234] width 0 height 0
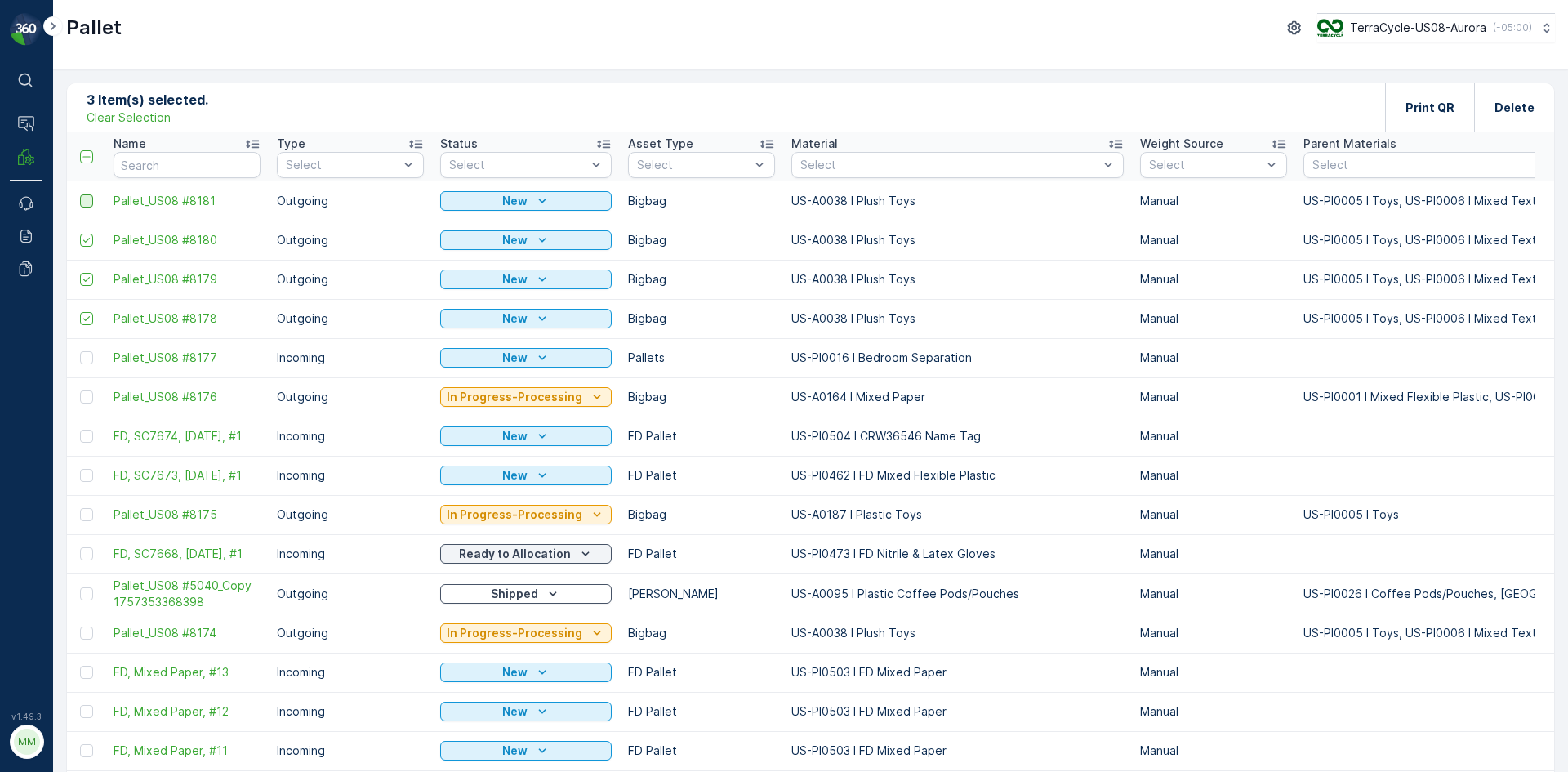
click at [90, 203] on div at bounding box center [86, 200] width 13 height 13
click at [80, 194] on input "checkbox" at bounding box center [80, 194] width 0 height 0
click at [1424, 99] on p "Print QR" at bounding box center [1429, 107] width 49 height 16
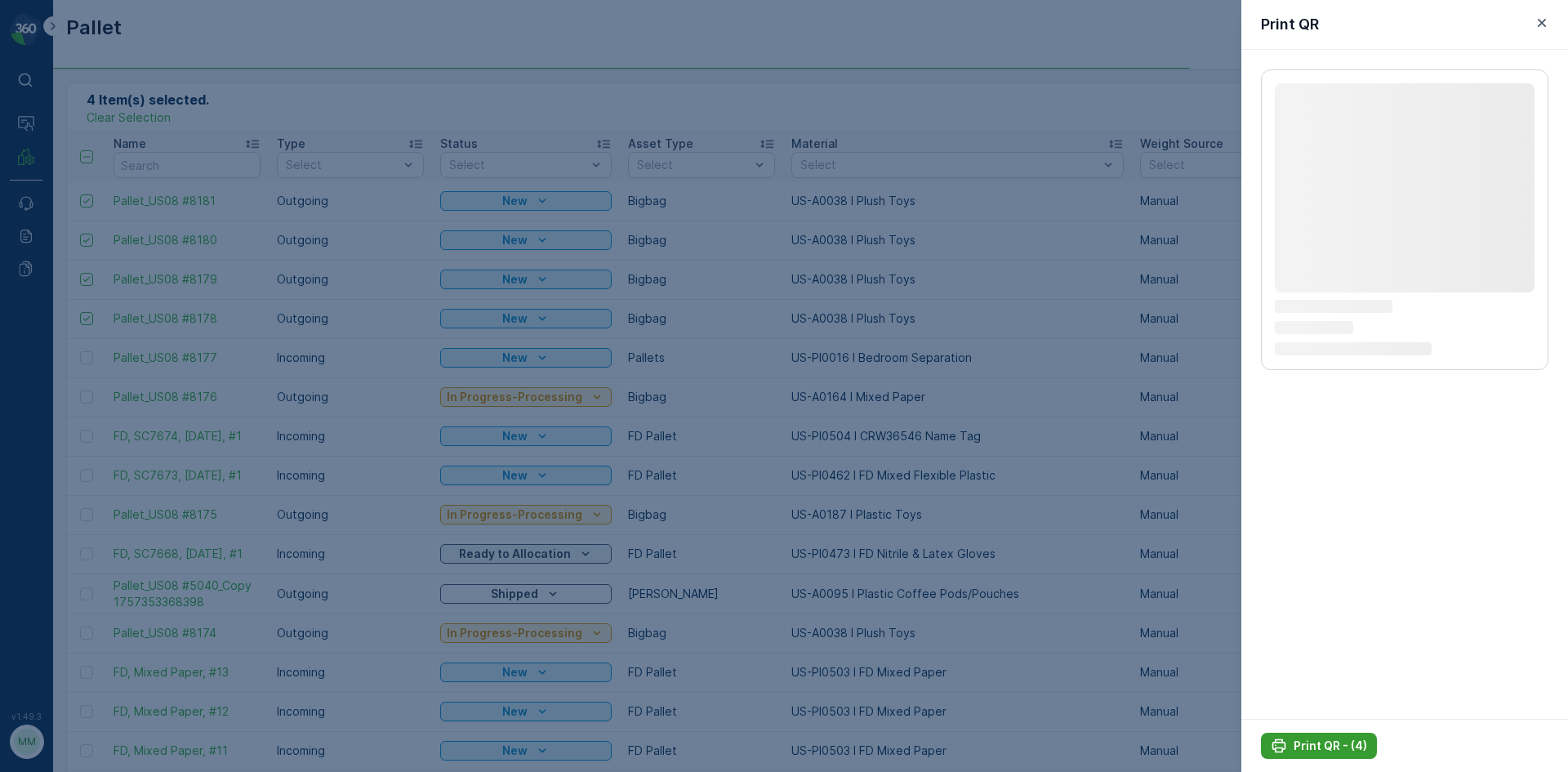
click at [1295, 746] on p "Print QR - (4)" at bounding box center [1331, 745] width 74 height 16
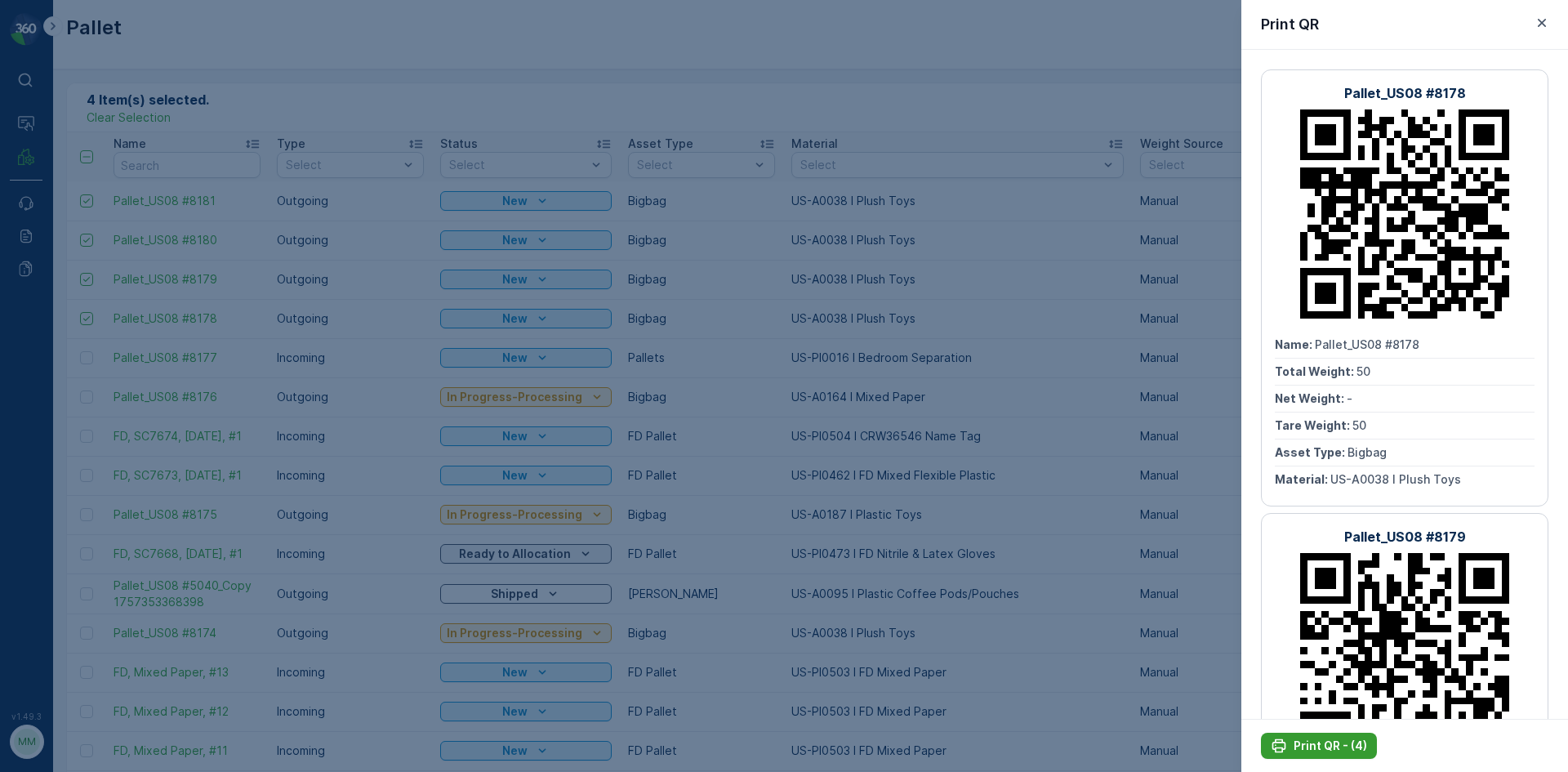
click at [1297, 754] on button "Print QR - (4)" at bounding box center [1319, 745] width 116 height 27
click at [1214, 674] on div at bounding box center [784, 386] width 1568 height 772
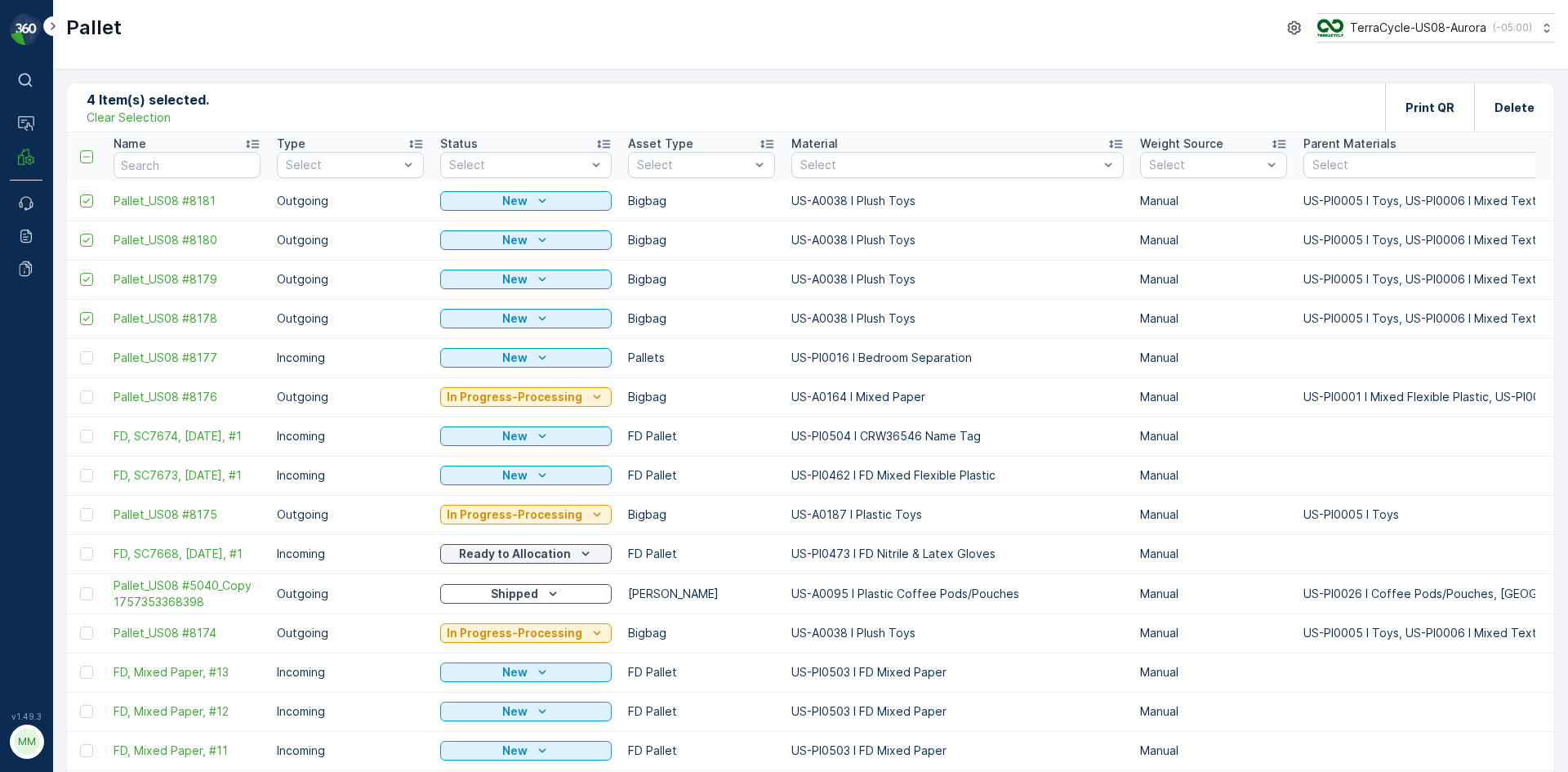
drag, startPoint x: 151, startPoint y: 121, endPoint x: 174, endPoint y: 121, distance: 23.0
click at [151, 120] on p "Clear Selection" at bounding box center [128, 117] width 84 height 16
click at [162, 104] on p "Add" at bounding box center [171, 106] width 23 height 16
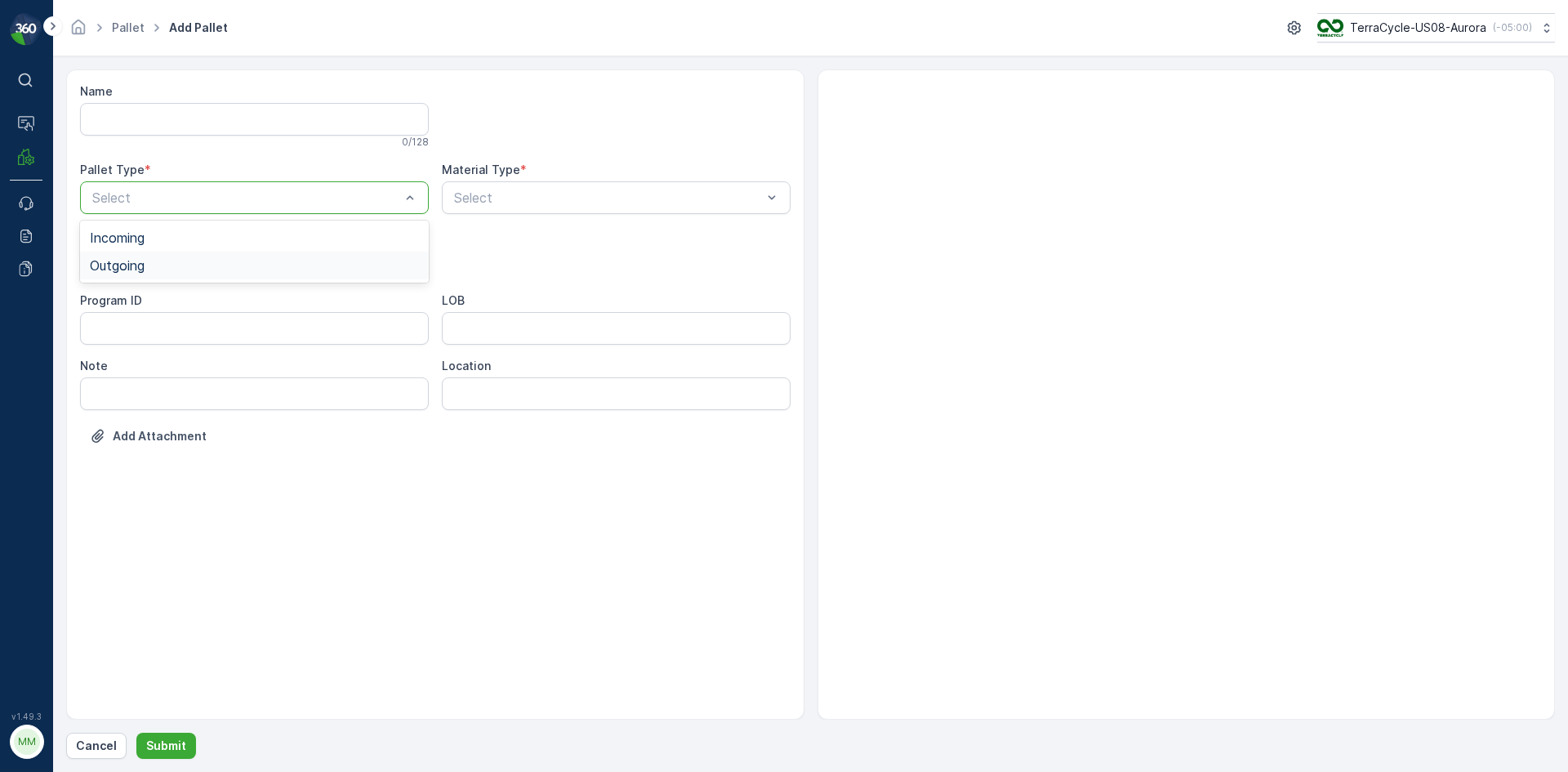
click at [184, 263] on div "Outgoing" at bounding box center [254, 265] width 330 height 15
click at [137, 396] on div "Bigbag" at bounding box center [254, 386] width 348 height 27
click at [483, 209] on div "Select" at bounding box center [615, 198] width 348 height 33
type input "0187"
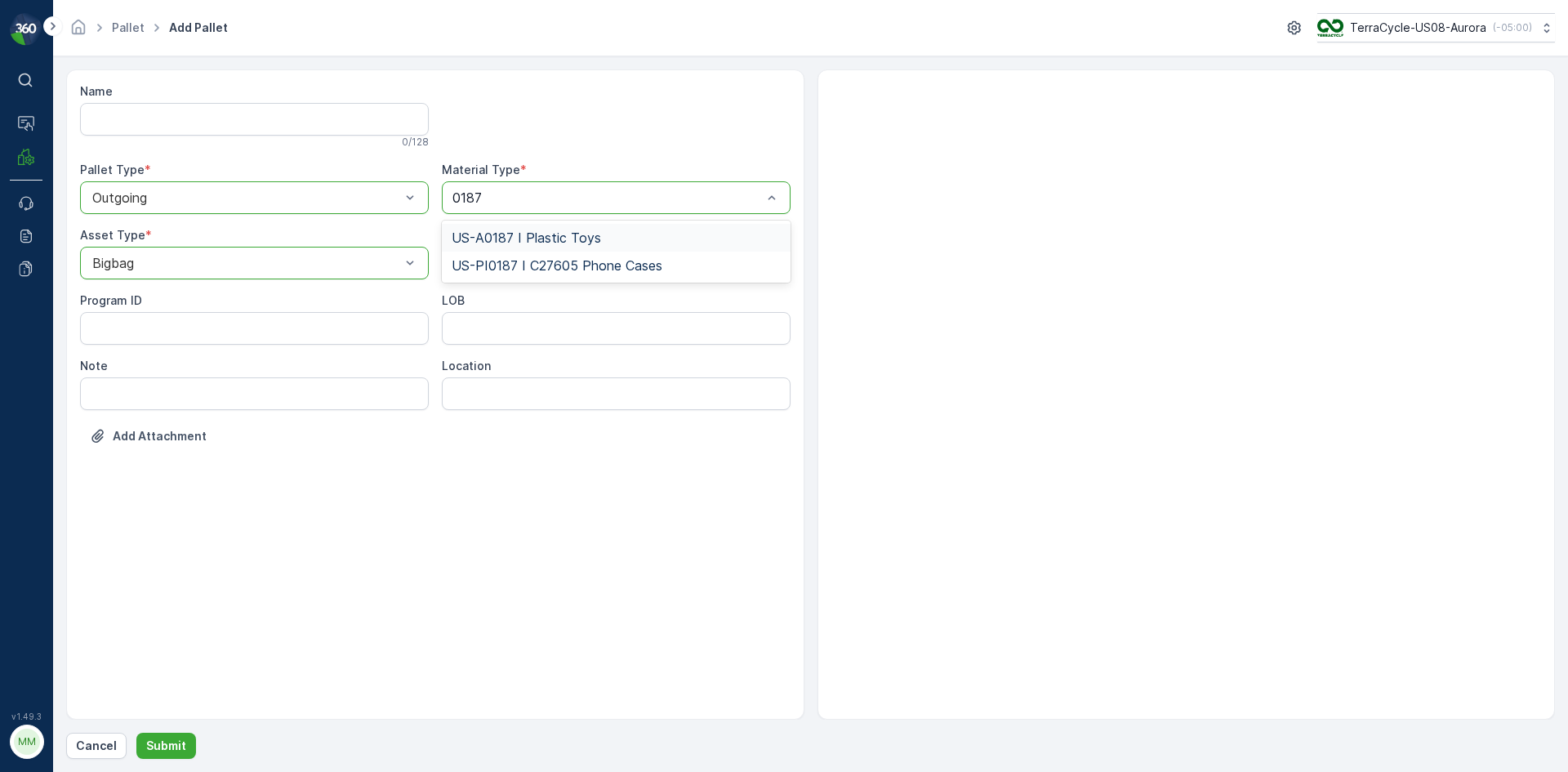
click at [460, 228] on div "US-A0187 I Plastic Toys" at bounding box center [615, 237] width 348 height 27
click at [185, 747] on button "Submit" at bounding box center [166, 745] width 60 height 27
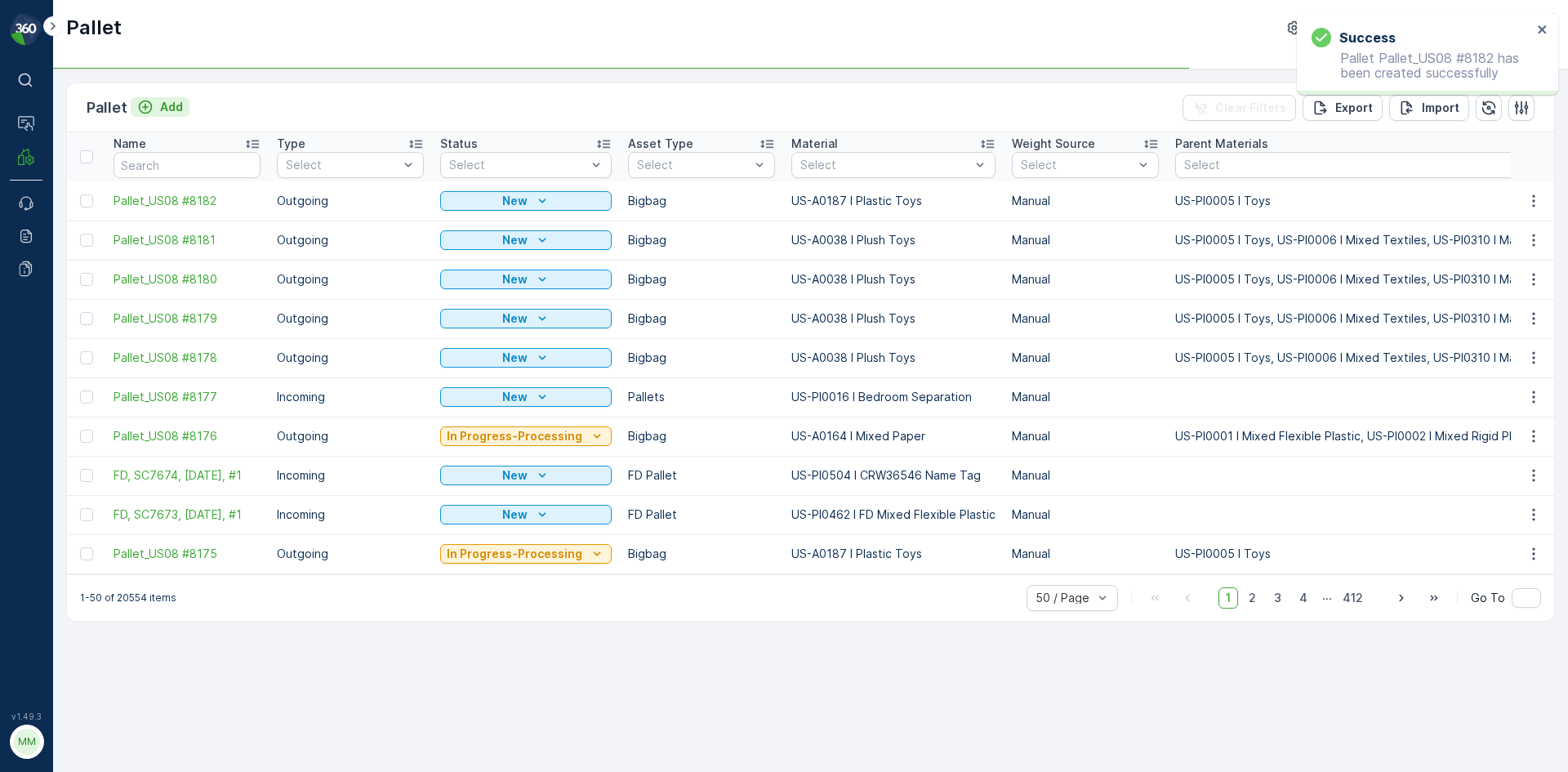
click at [157, 105] on div "Add" at bounding box center [159, 106] width 45 height 16
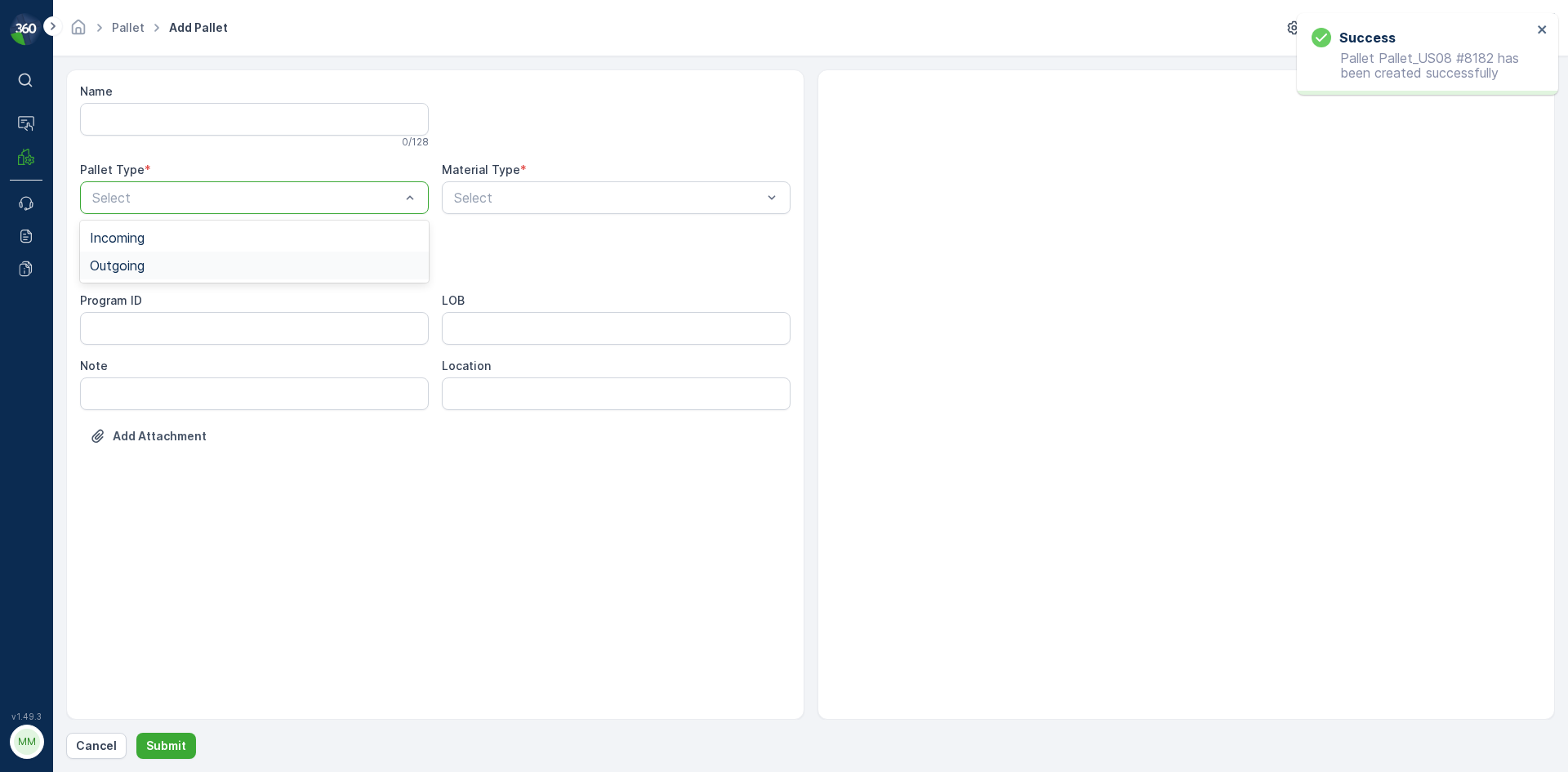
click at [189, 258] on div "Outgoing" at bounding box center [254, 265] width 348 height 27
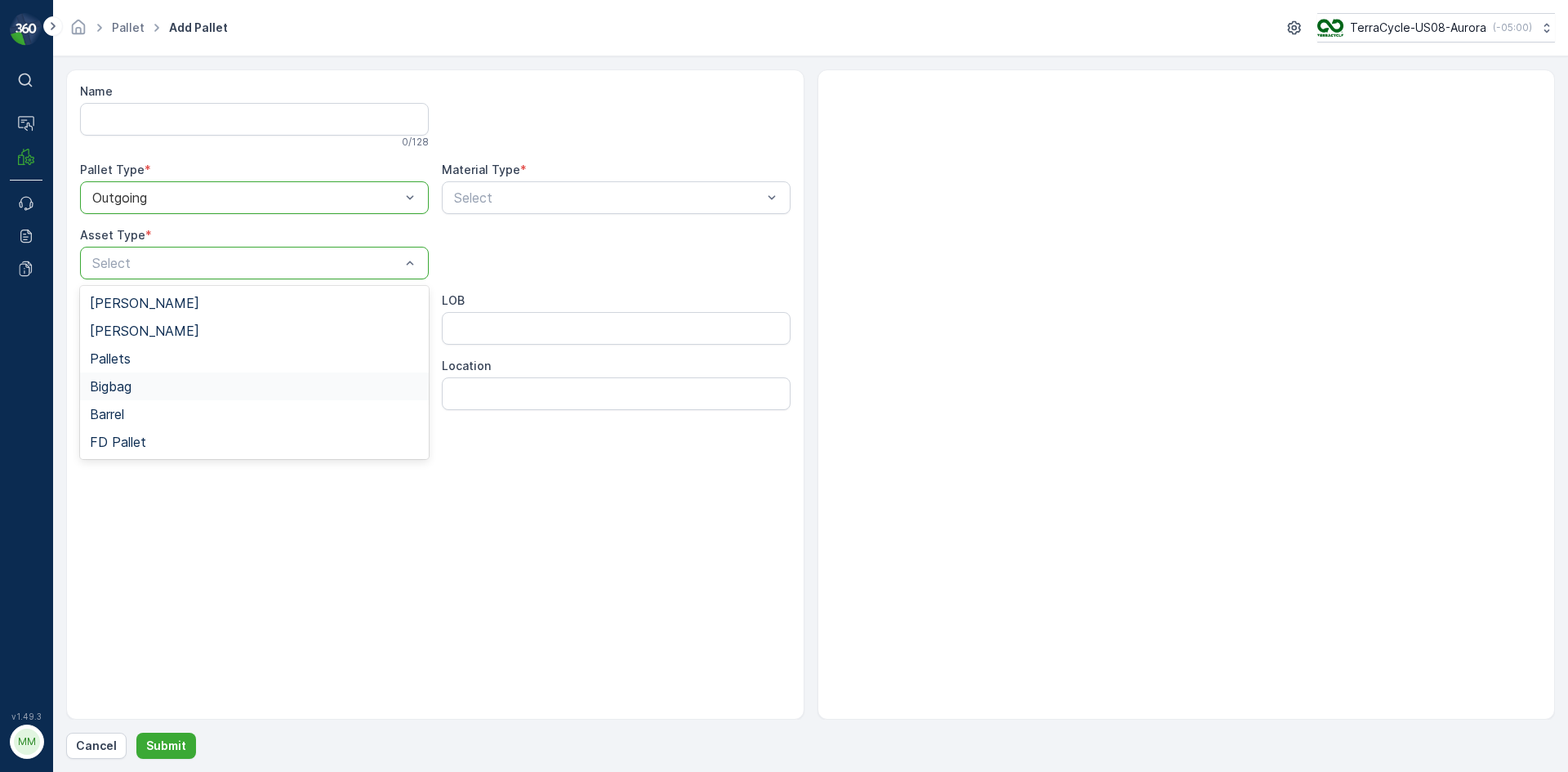
click at [164, 382] on div "Bigbag" at bounding box center [254, 386] width 330 height 15
click at [515, 207] on div "Select" at bounding box center [615, 198] width 348 height 33
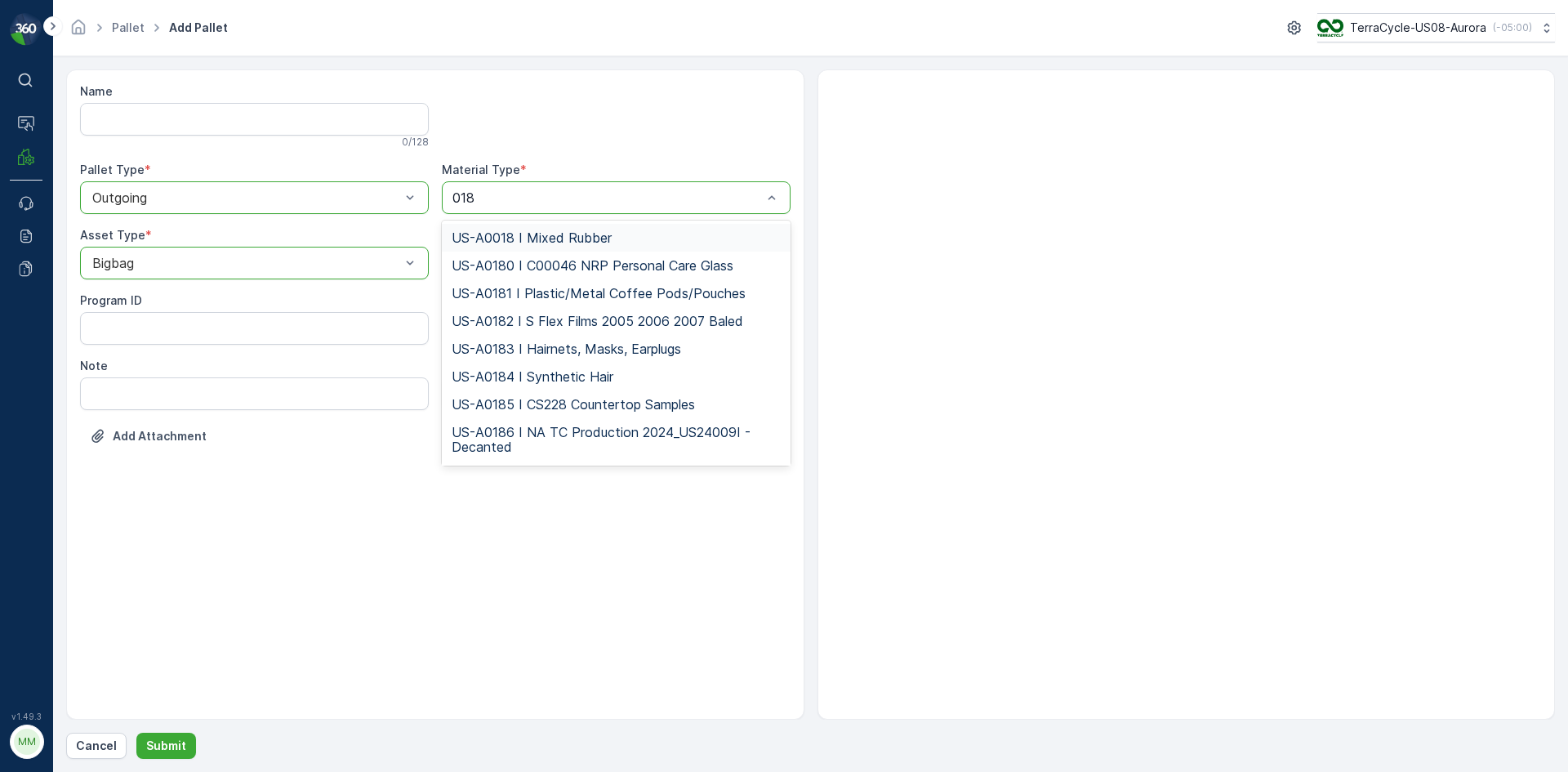
type input "0187"
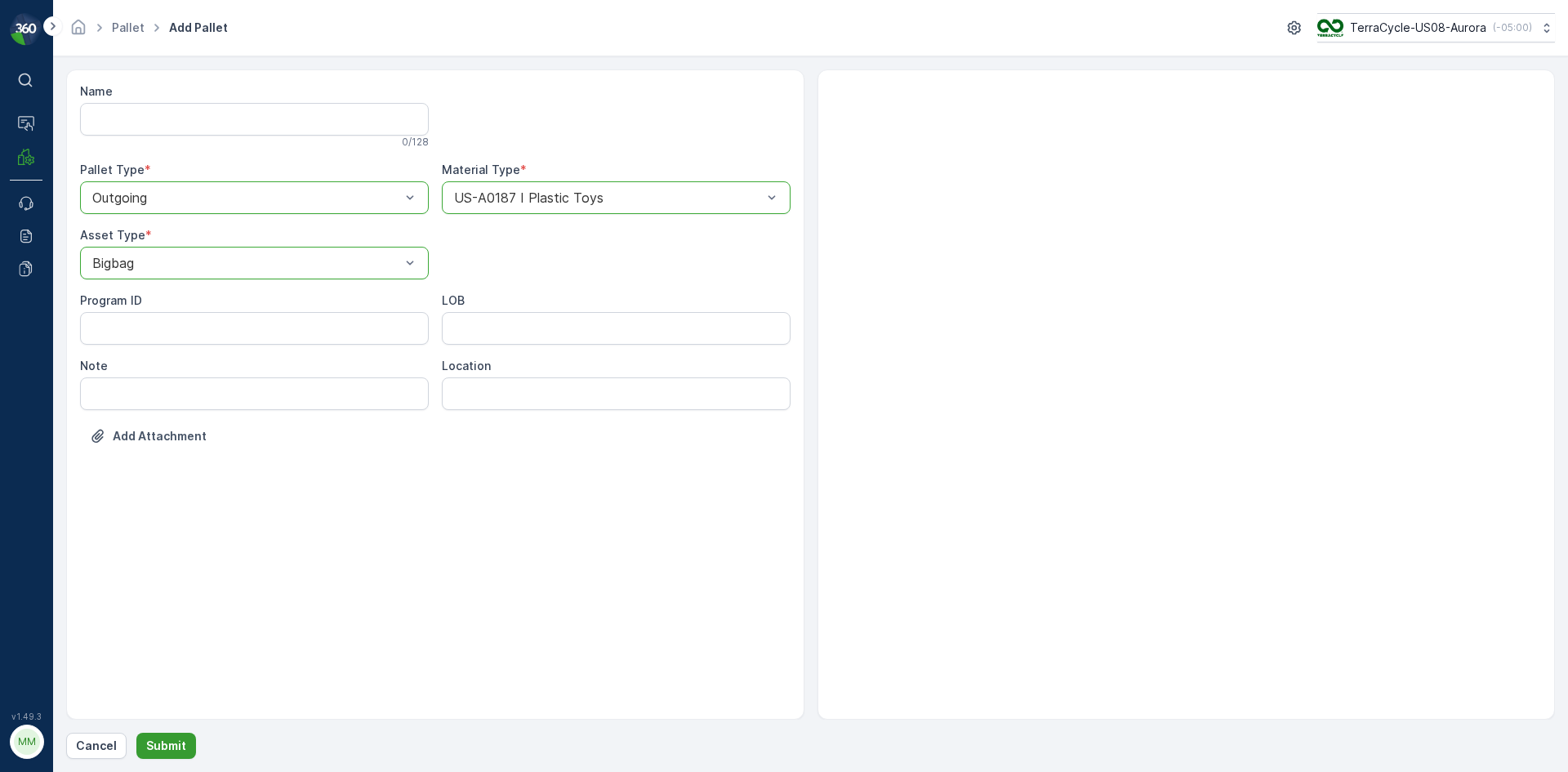
click at [176, 741] on p "Submit" at bounding box center [166, 745] width 40 height 16
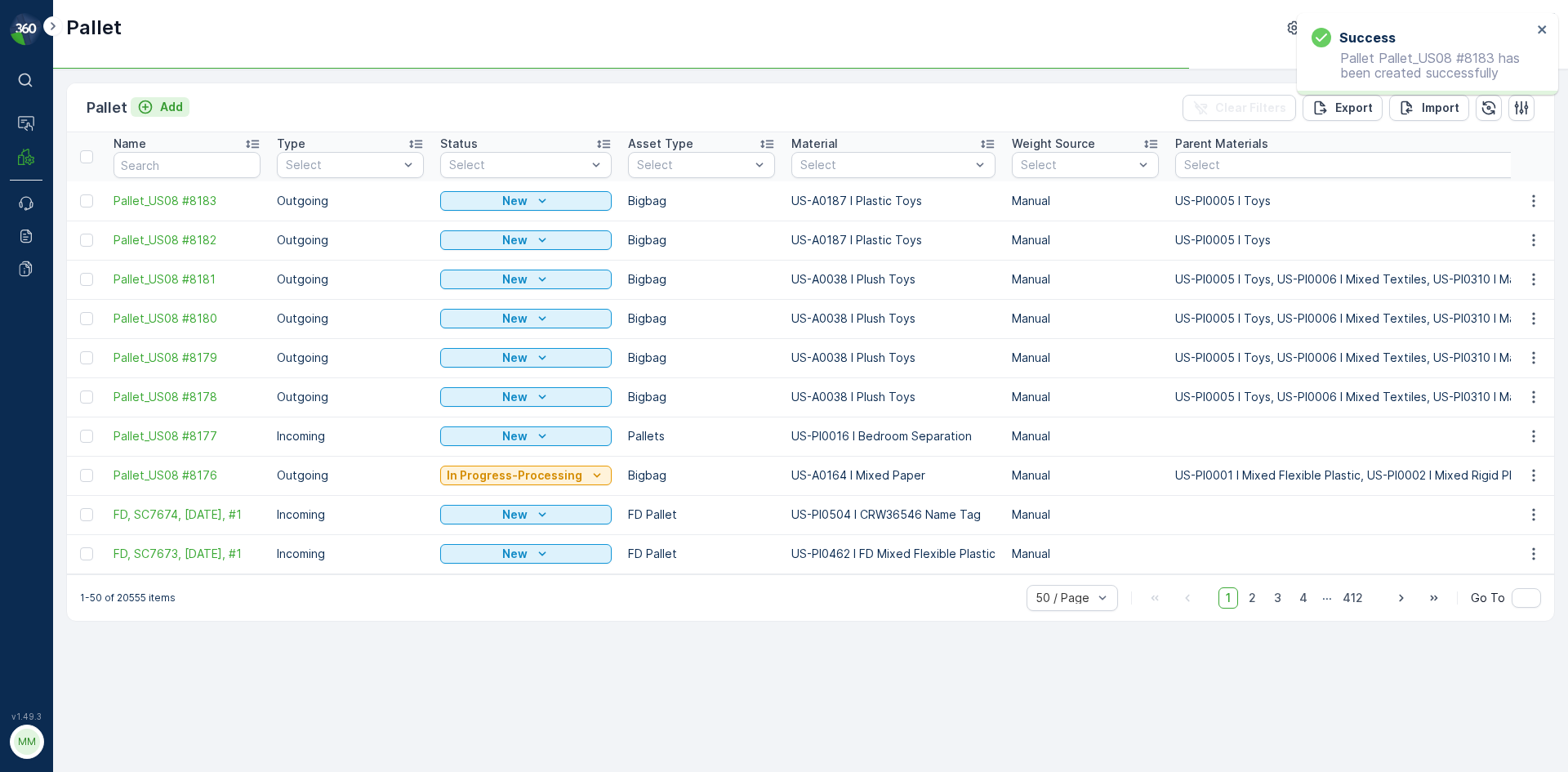
click at [175, 108] on p "Add" at bounding box center [171, 106] width 23 height 16
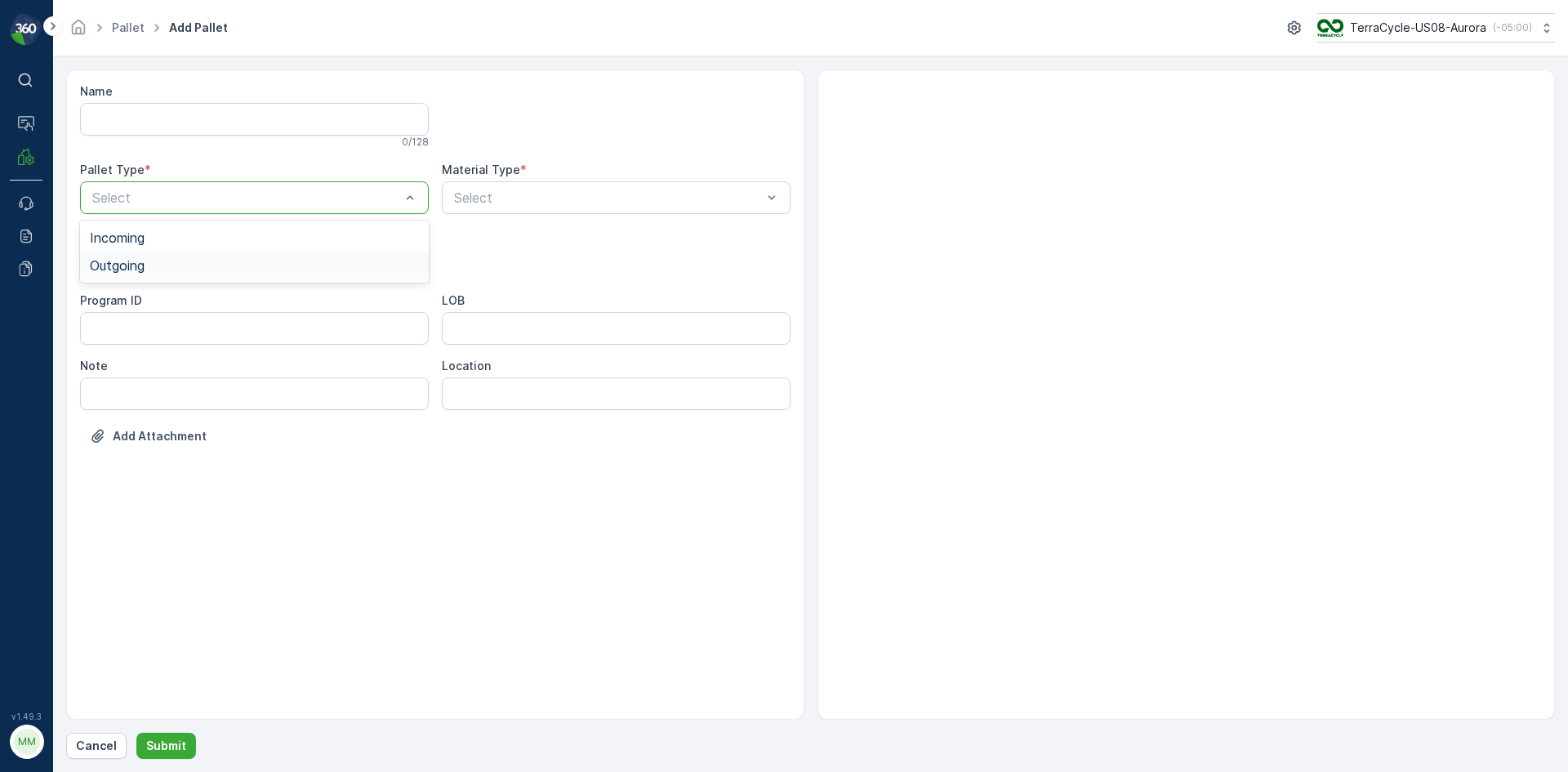
click at [216, 264] on div "Outgoing" at bounding box center [254, 265] width 330 height 15
click at [175, 392] on div "Bigbag" at bounding box center [254, 386] width 330 height 15
click at [551, 208] on div "Select" at bounding box center [615, 198] width 348 height 33
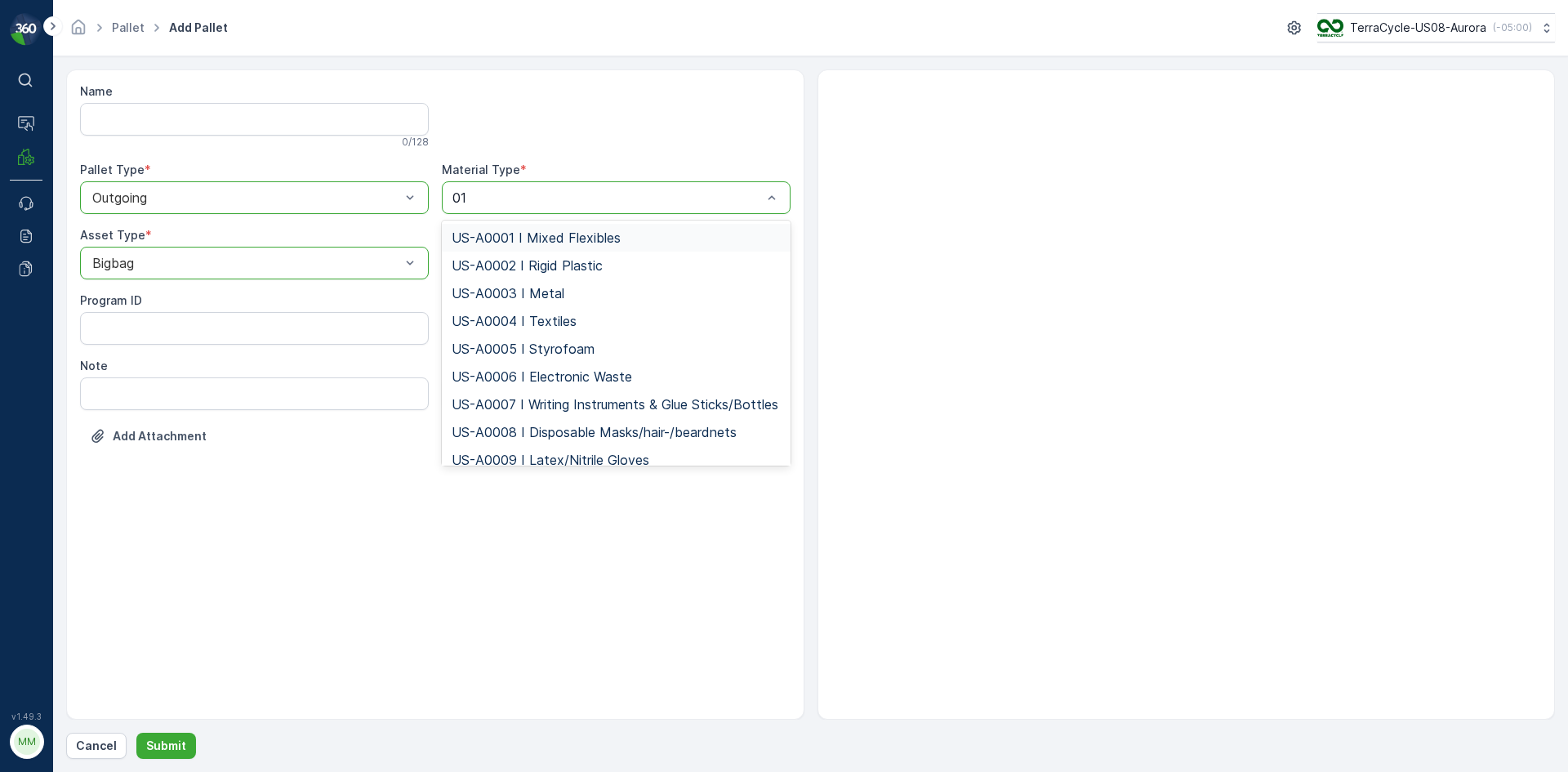
type input "0187"
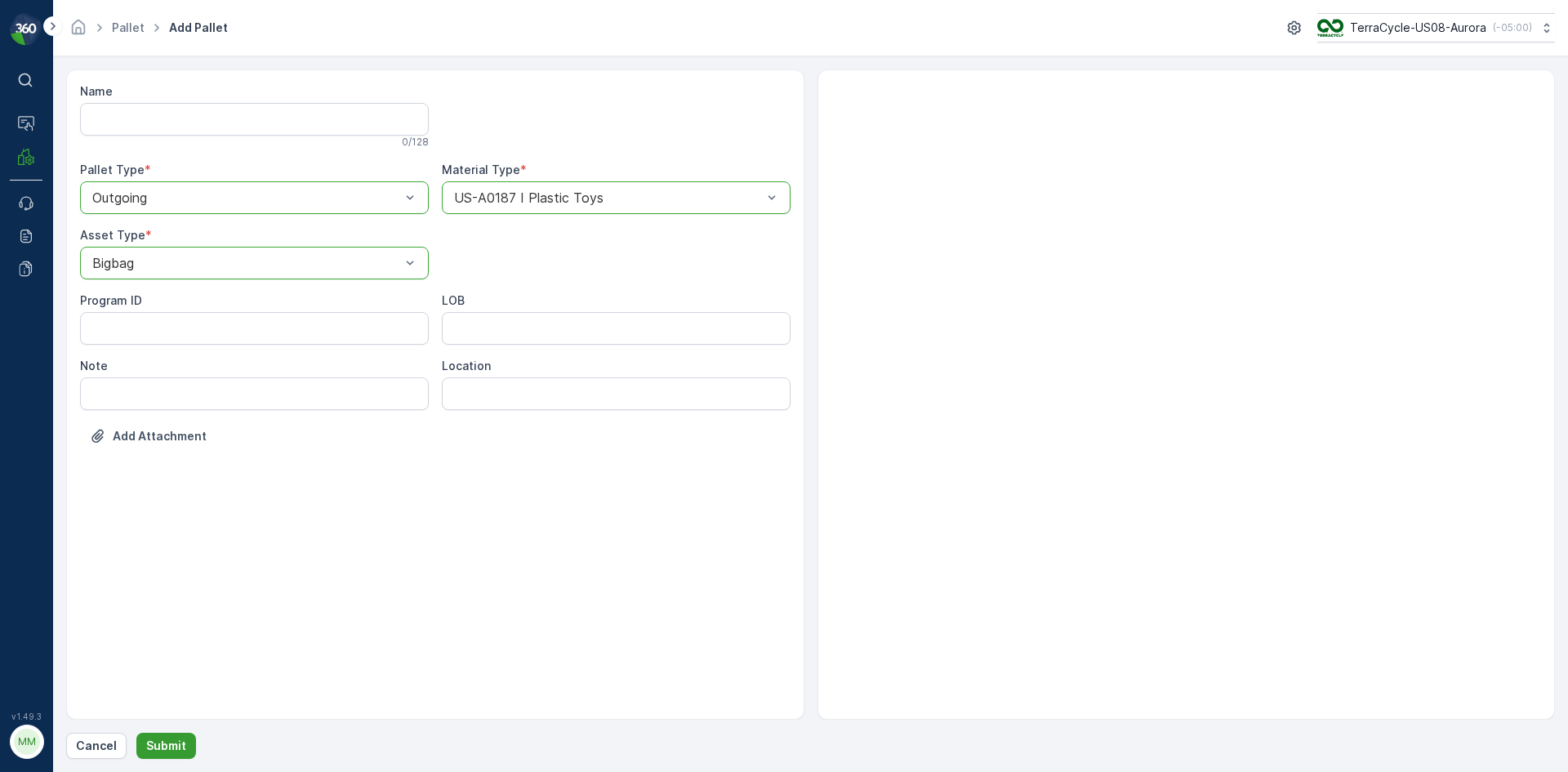
click at [169, 752] on p "Submit" at bounding box center [166, 745] width 40 height 16
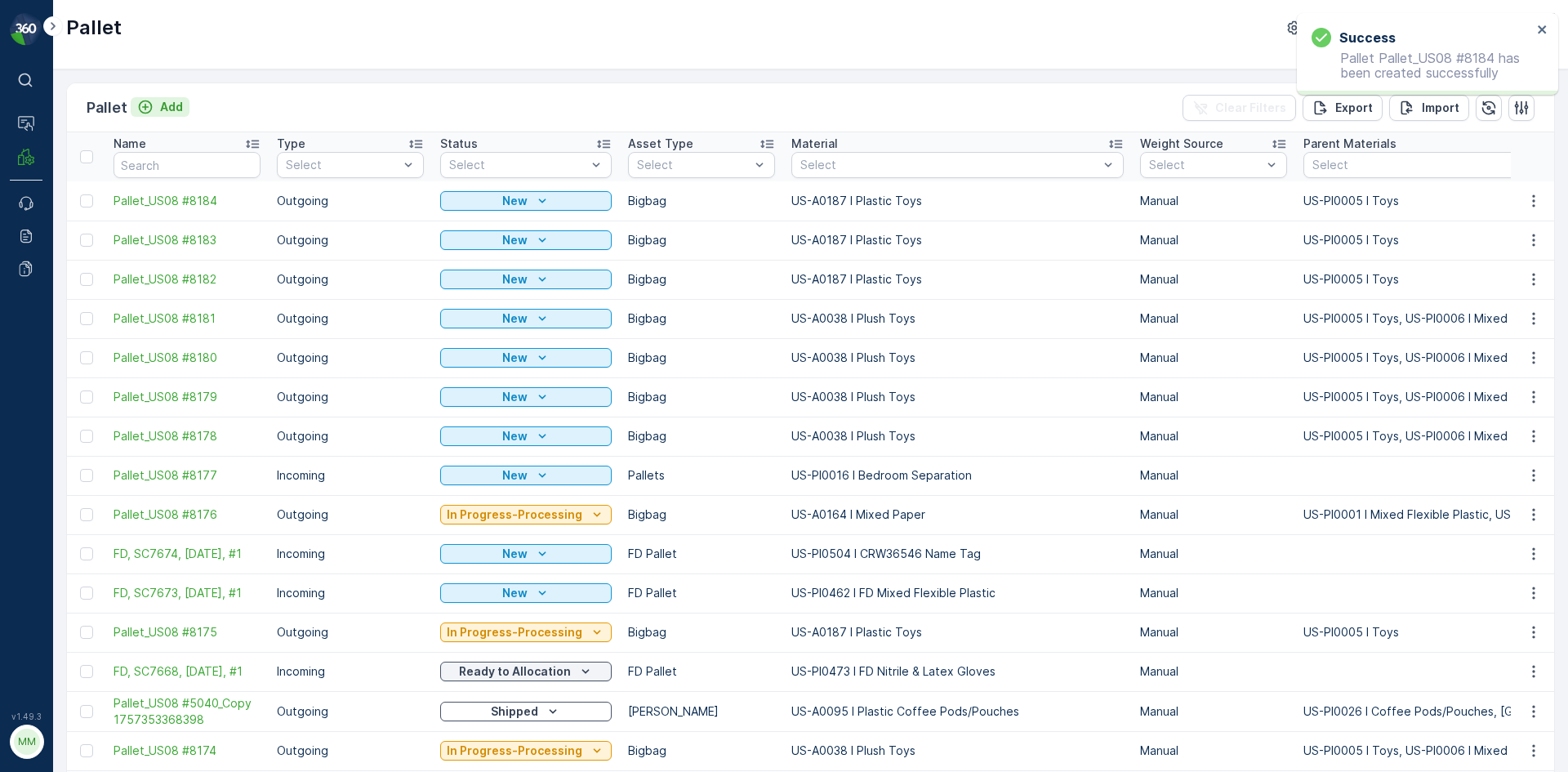
click at [173, 108] on p "Add" at bounding box center [171, 106] width 23 height 16
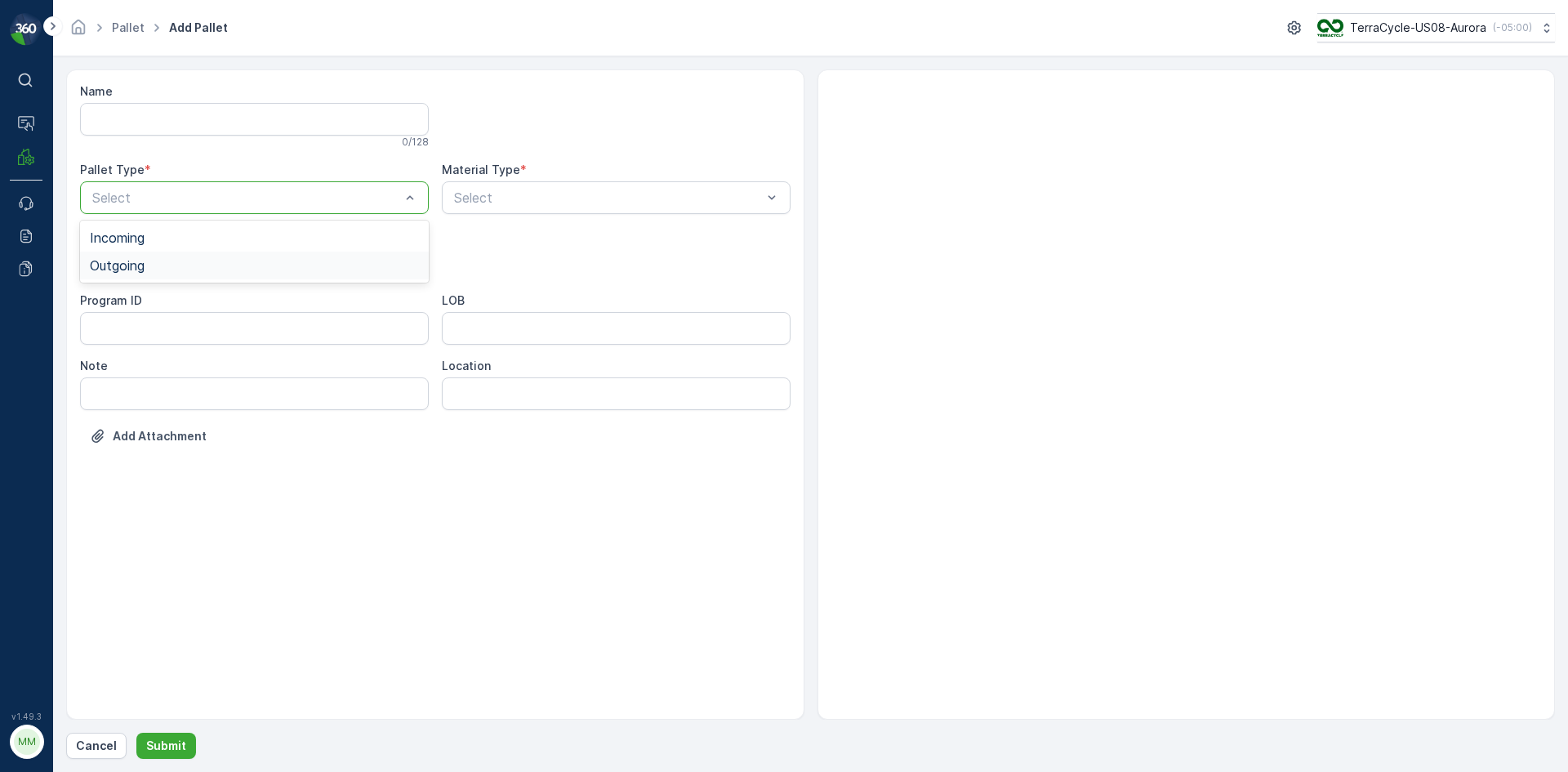
click at [181, 266] on div "Outgoing" at bounding box center [254, 265] width 330 height 15
click at [150, 385] on div "Bigbag" at bounding box center [254, 386] width 330 height 15
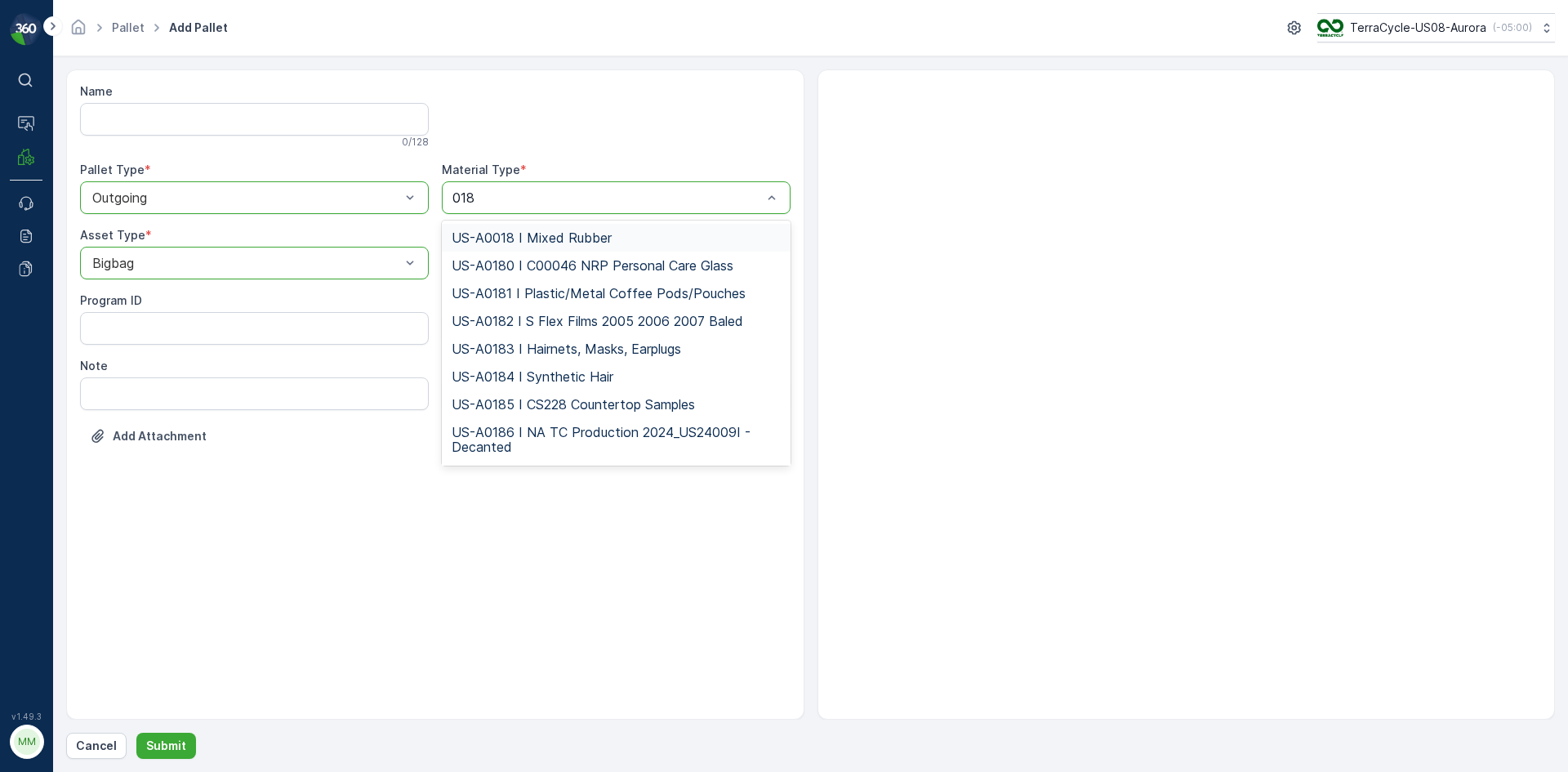
type input "0187"
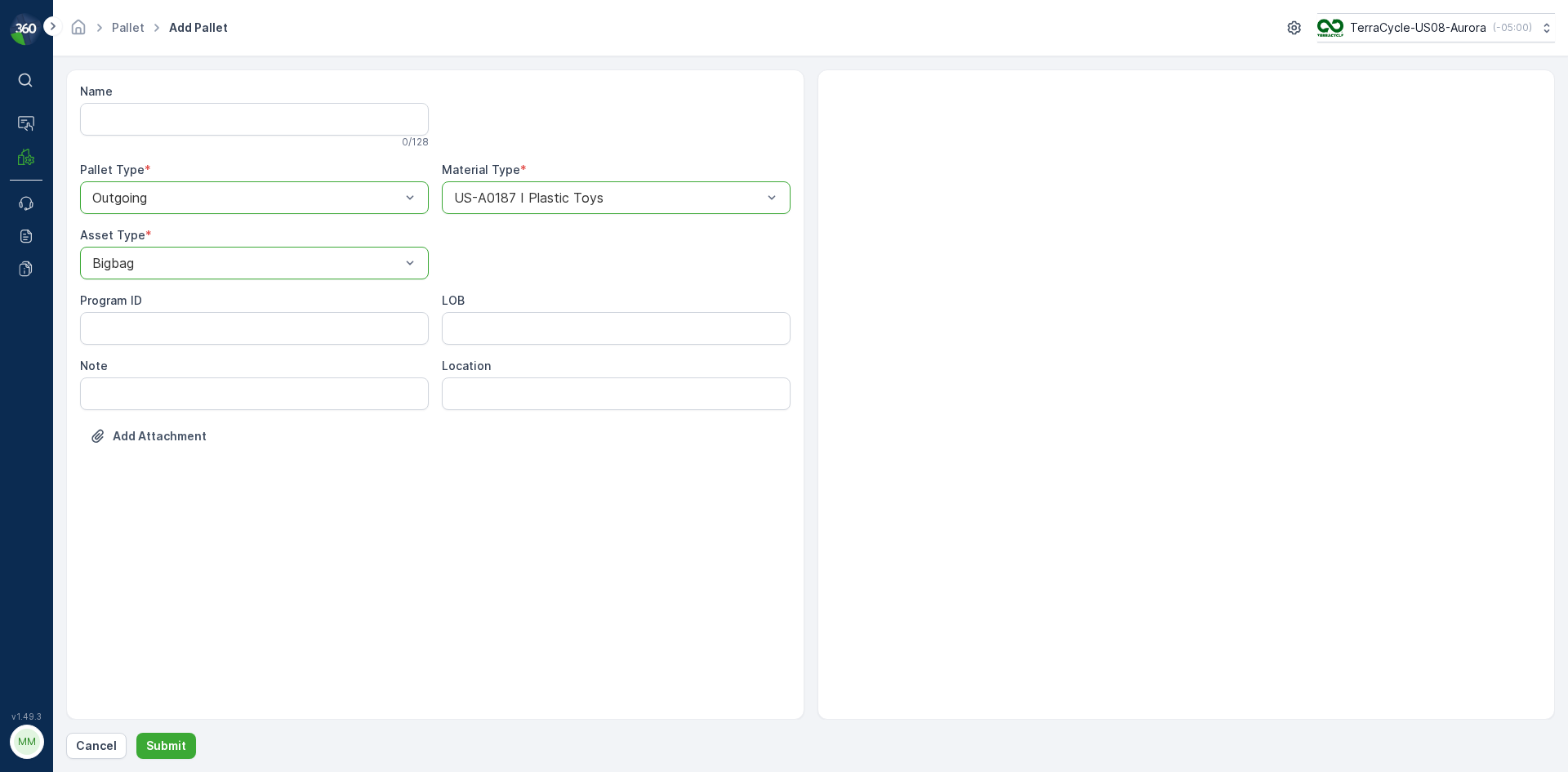
click at [199, 719] on div "Name 0 / 128 Pallet Type * option Outgoing, selected. Outgoing Material Type * …" at bounding box center [435, 395] width 739 height 650
click at [171, 740] on p "Submit" at bounding box center [166, 745] width 40 height 16
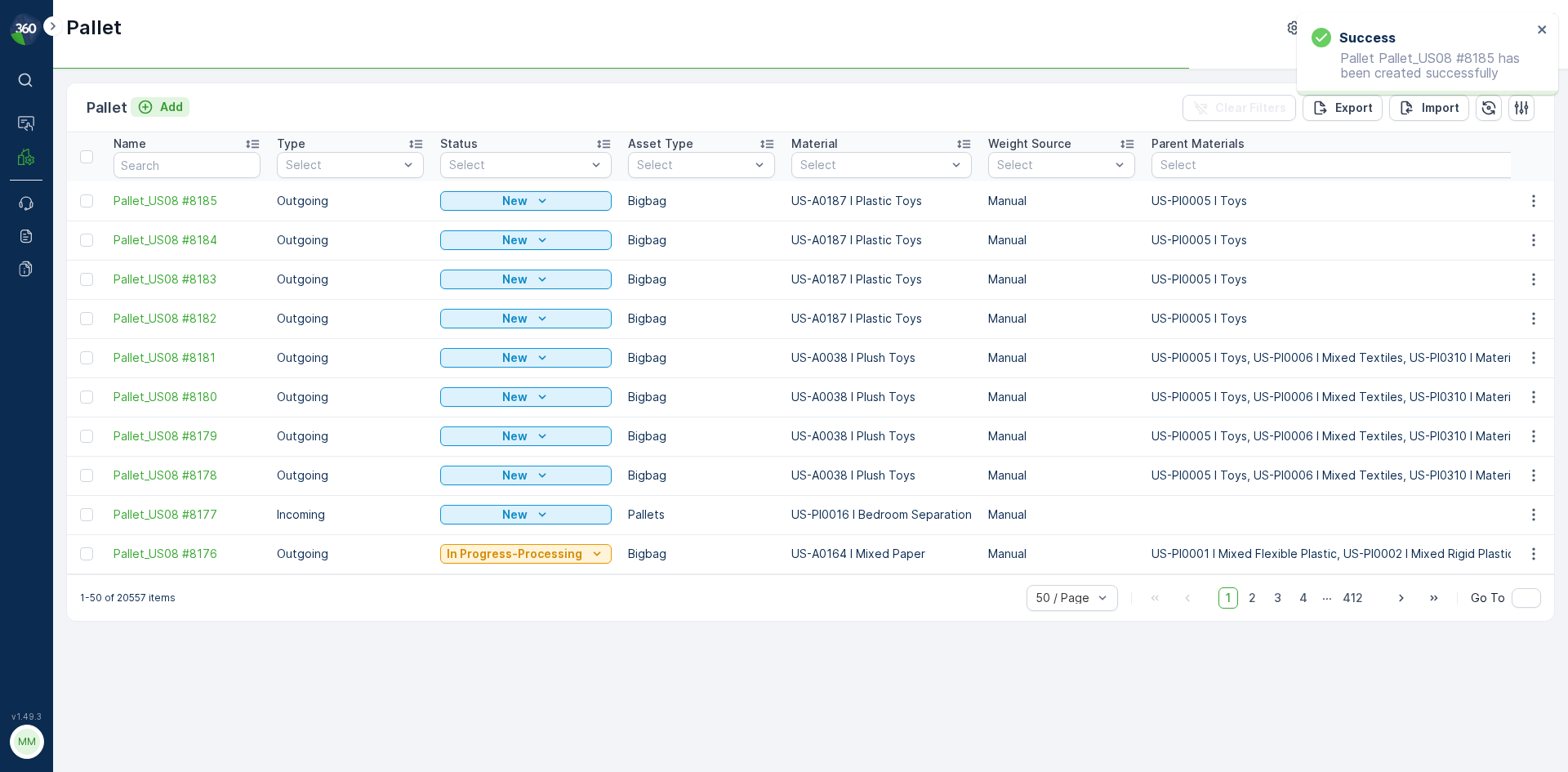
click at [175, 103] on p "Add" at bounding box center [171, 106] width 23 height 16
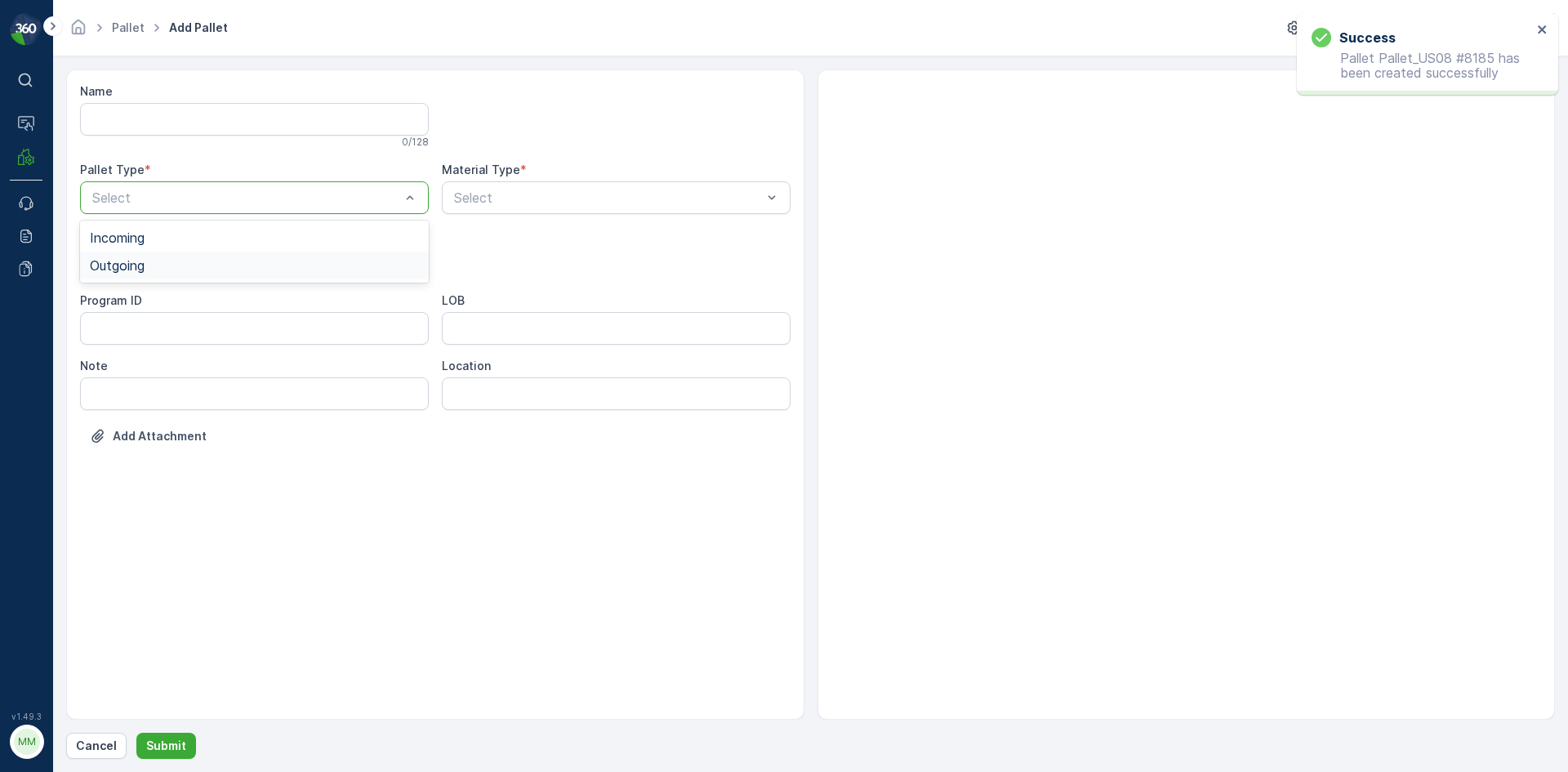
click at [213, 268] on div "Outgoing" at bounding box center [254, 265] width 330 height 15
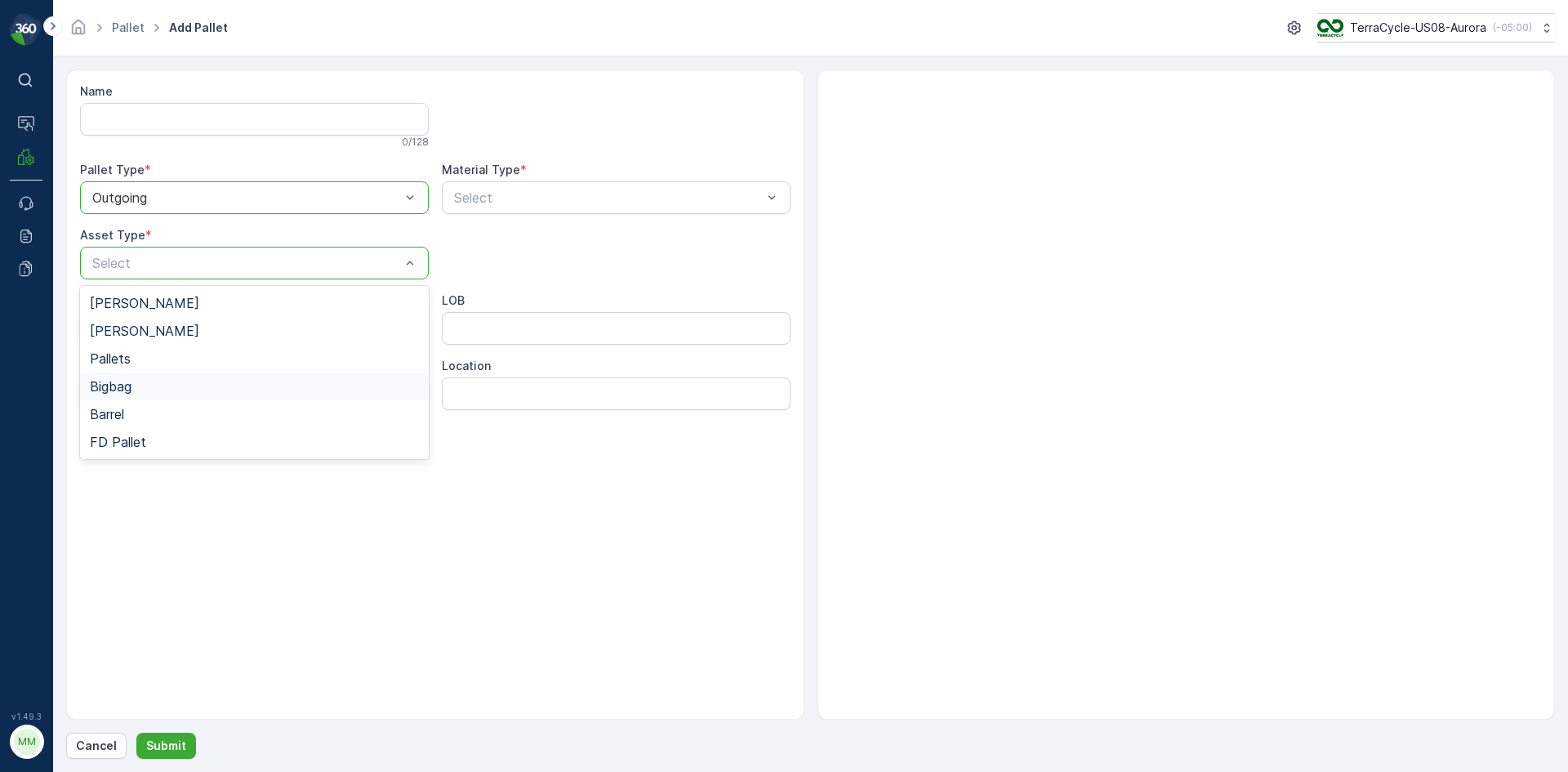
click at [152, 383] on div "Bigbag" at bounding box center [254, 386] width 330 height 15
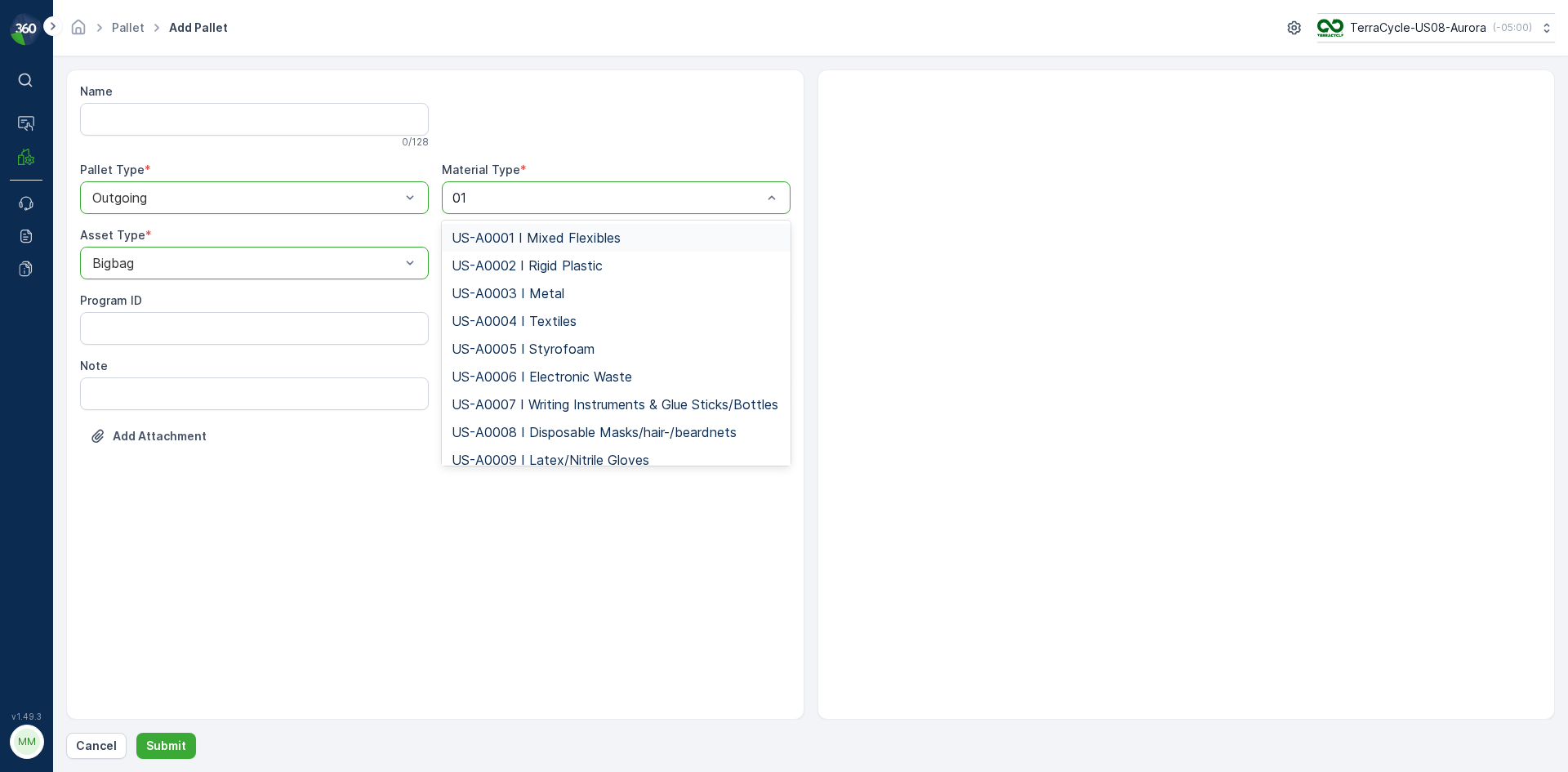
type input "0187"
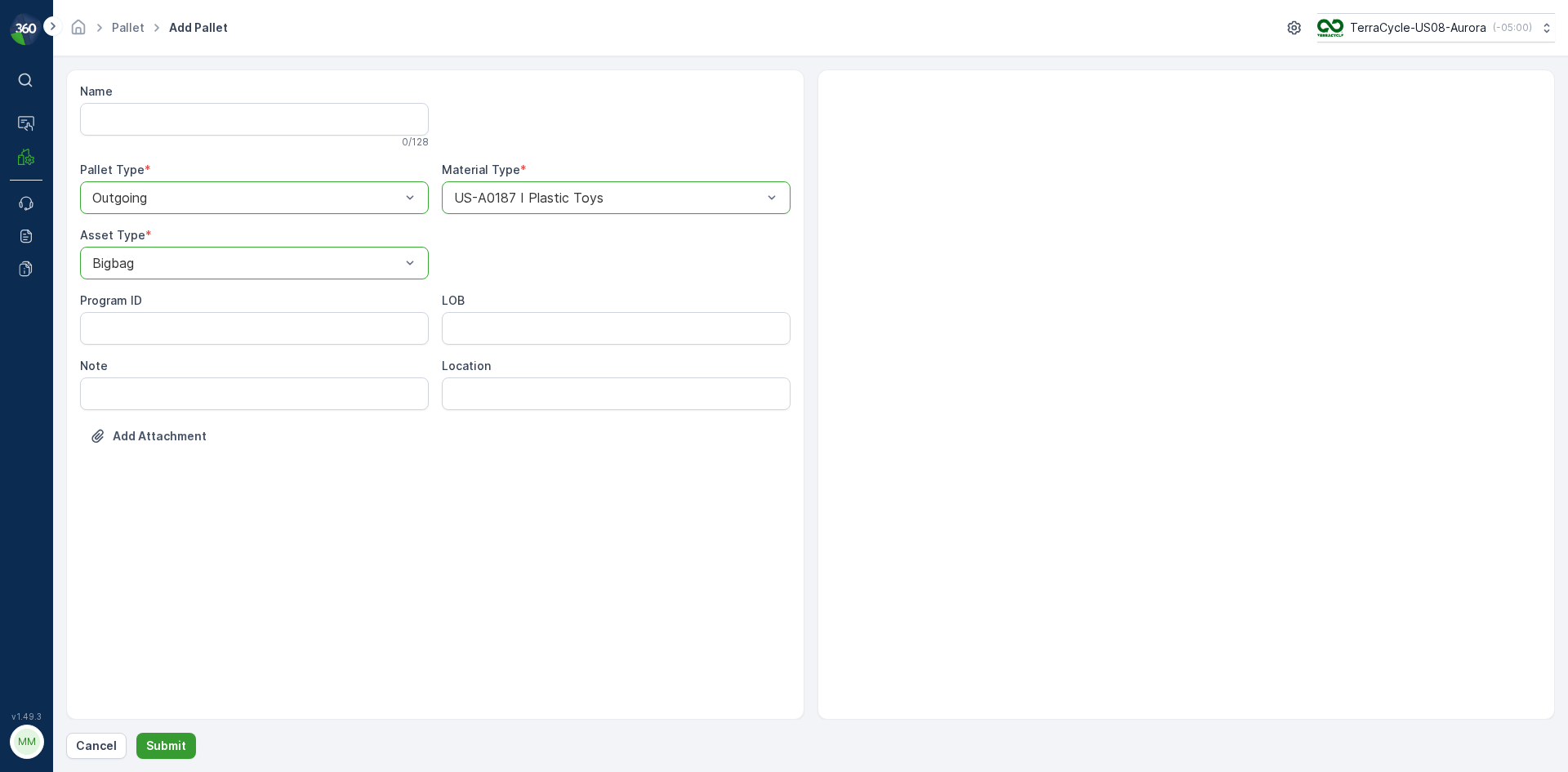
click at [169, 751] on p "Submit" at bounding box center [166, 745] width 40 height 16
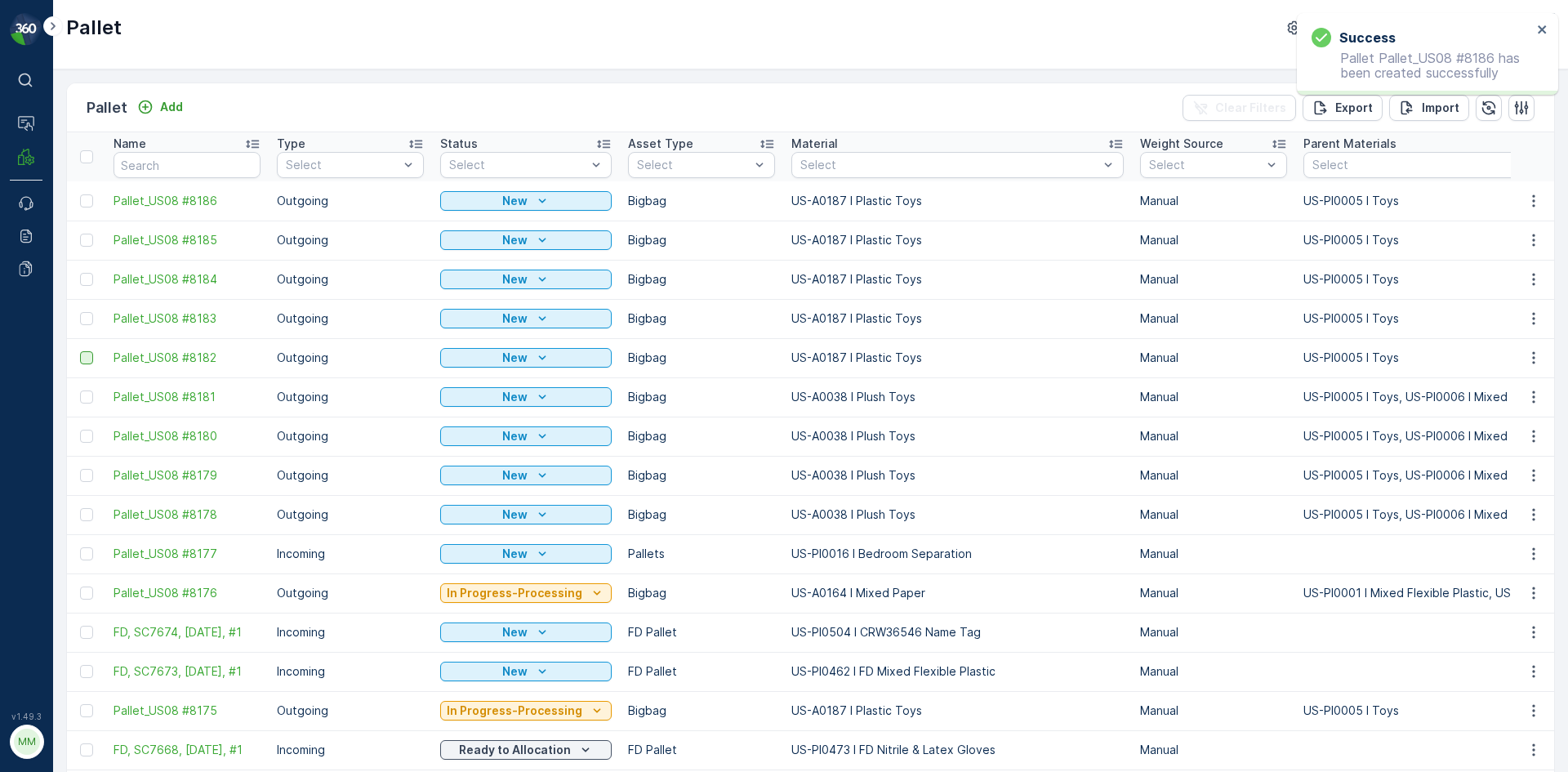
click at [86, 362] on div at bounding box center [86, 357] width 13 height 13
click at [80, 351] on input "checkbox" at bounding box center [80, 351] width 0 height 0
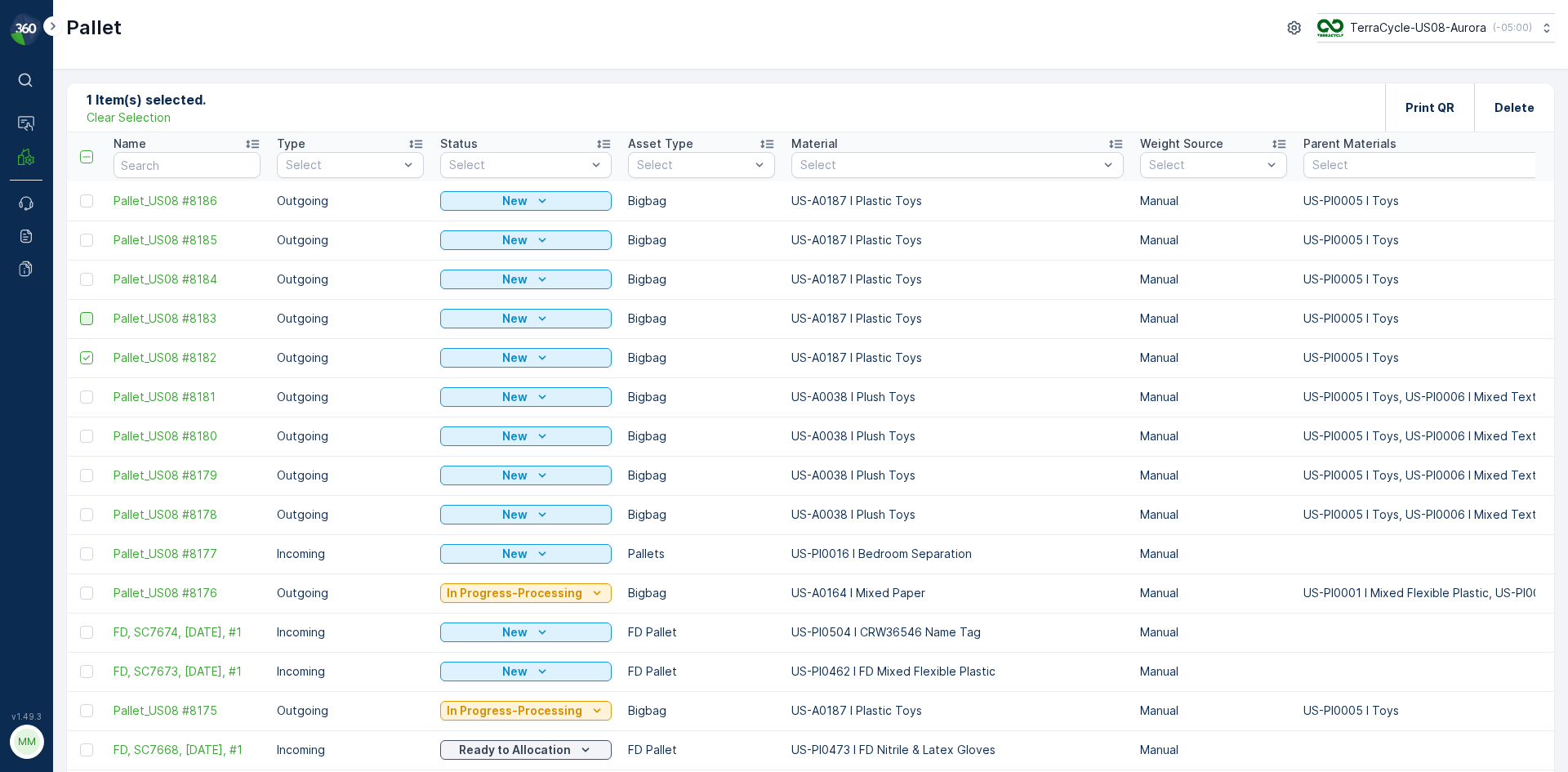
click at [82, 323] on div at bounding box center [86, 318] width 13 height 13
click at [80, 312] on input "checkbox" at bounding box center [80, 312] width 0 height 0
click at [89, 284] on div at bounding box center [86, 279] width 13 height 13
click at [80, 273] on input "checkbox" at bounding box center [80, 273] width 0 height 0
click at [84, 238] on div at bounding box center [86, 240] width 13 height 13
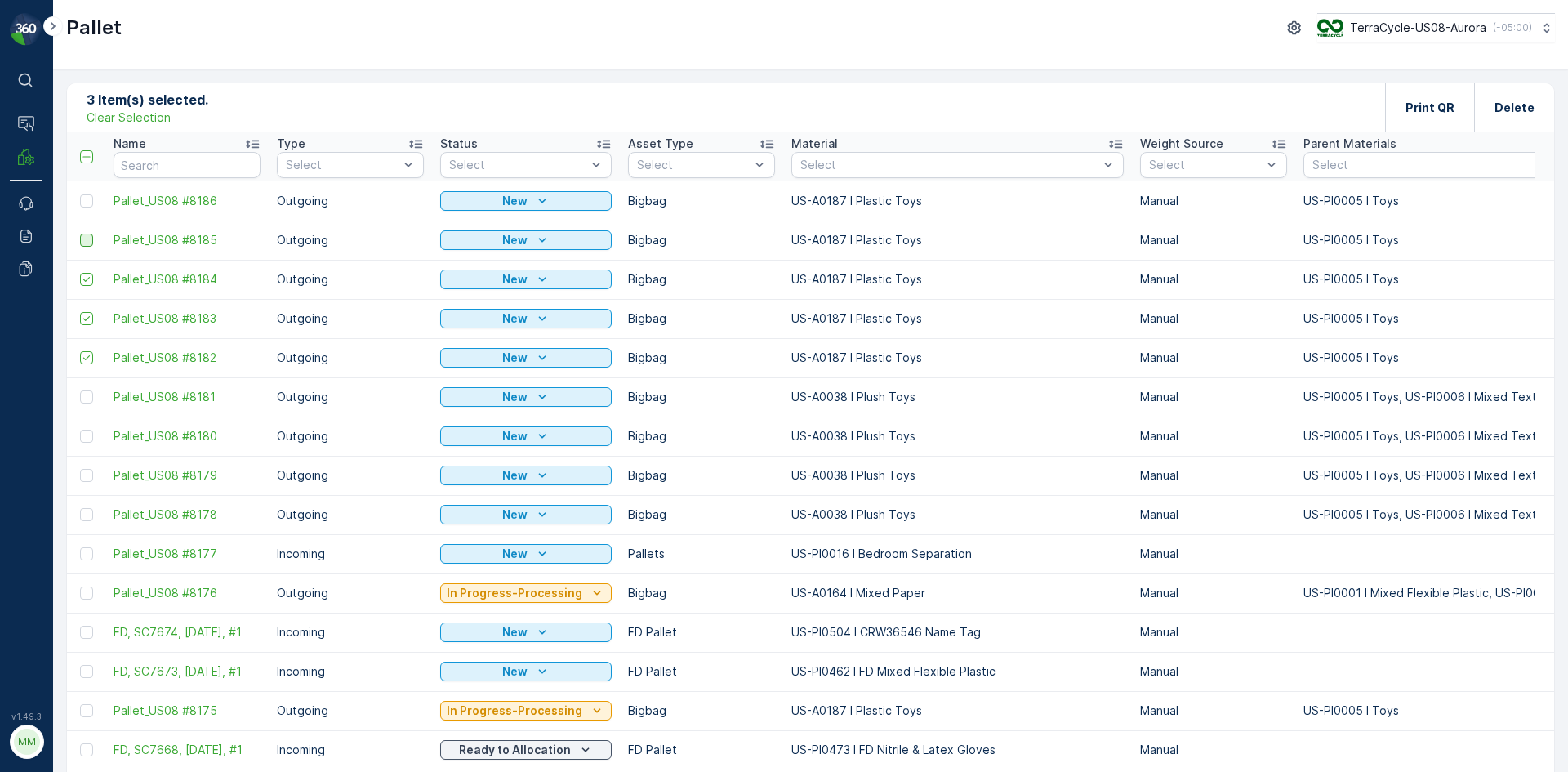
click at [80, 234] on input "checkbox" at bounding box center [80, 234] width 0 height 0
drag, startPoint x: 92, startPoint y: 200, endPoint x: 419, endPoint y: 182, distance: 327.5
click at [92, 199] on div at bounding box center [86, 200] width 13 height 13
click at [80, 194] on input "checkbox" at bounding box center [80, 194] width 0 height 0
click at [1430, 98] on div "Print QR" at bounding box center [1429, 107] width 49 height 48
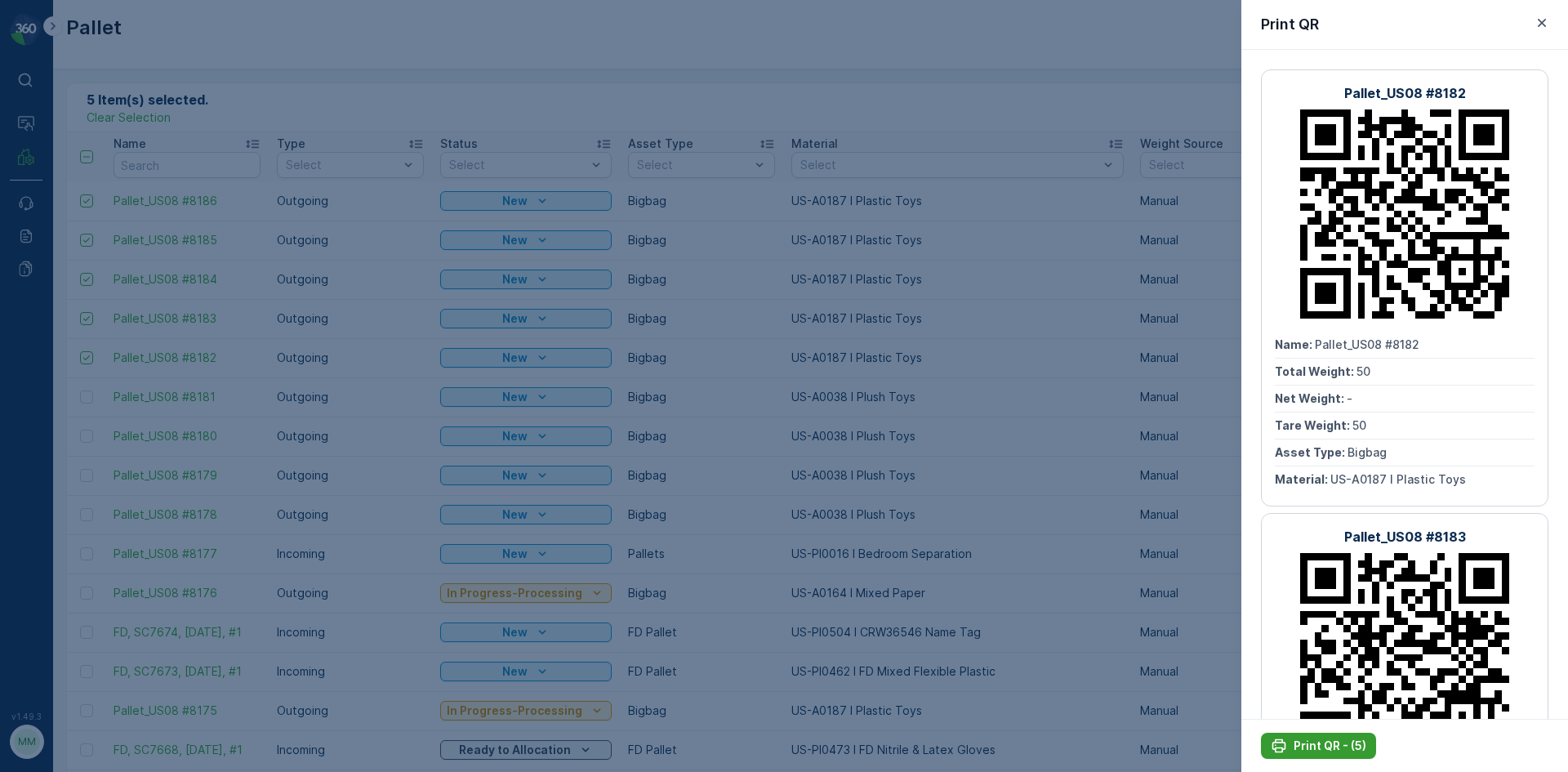
click at [1333, 742] on p "Print QR - (5)" at bounding box center [1330, 745] width 73 height 16
click at [1154, 556] on div at bounding box center [784, 386] width 1568 height 772
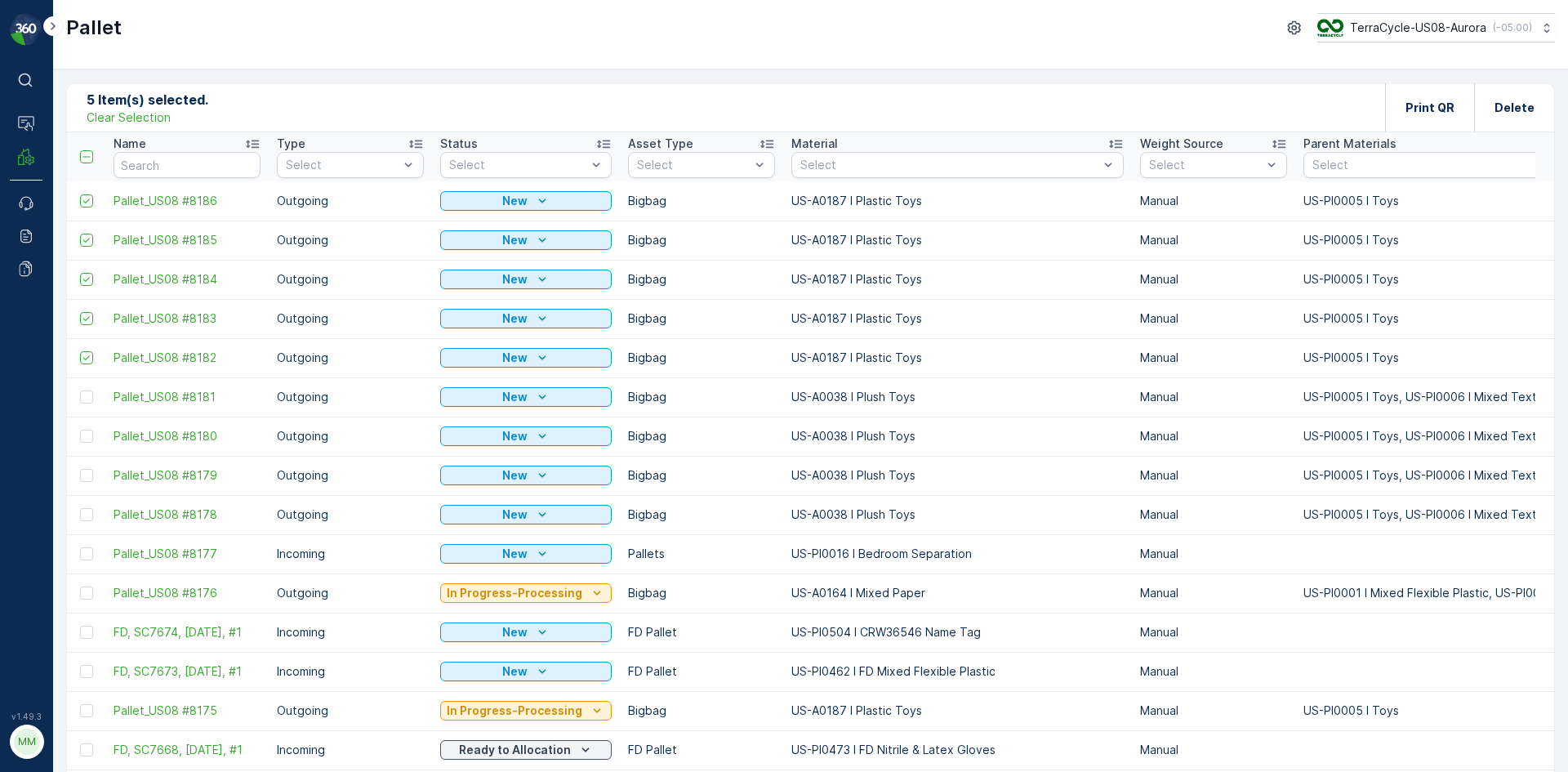
click at [161, 116] on p "Clear Selection" at bounding box center [128, 117] width 84 height 16
